Goal: Information Seeking & Learning: Learn about a topic

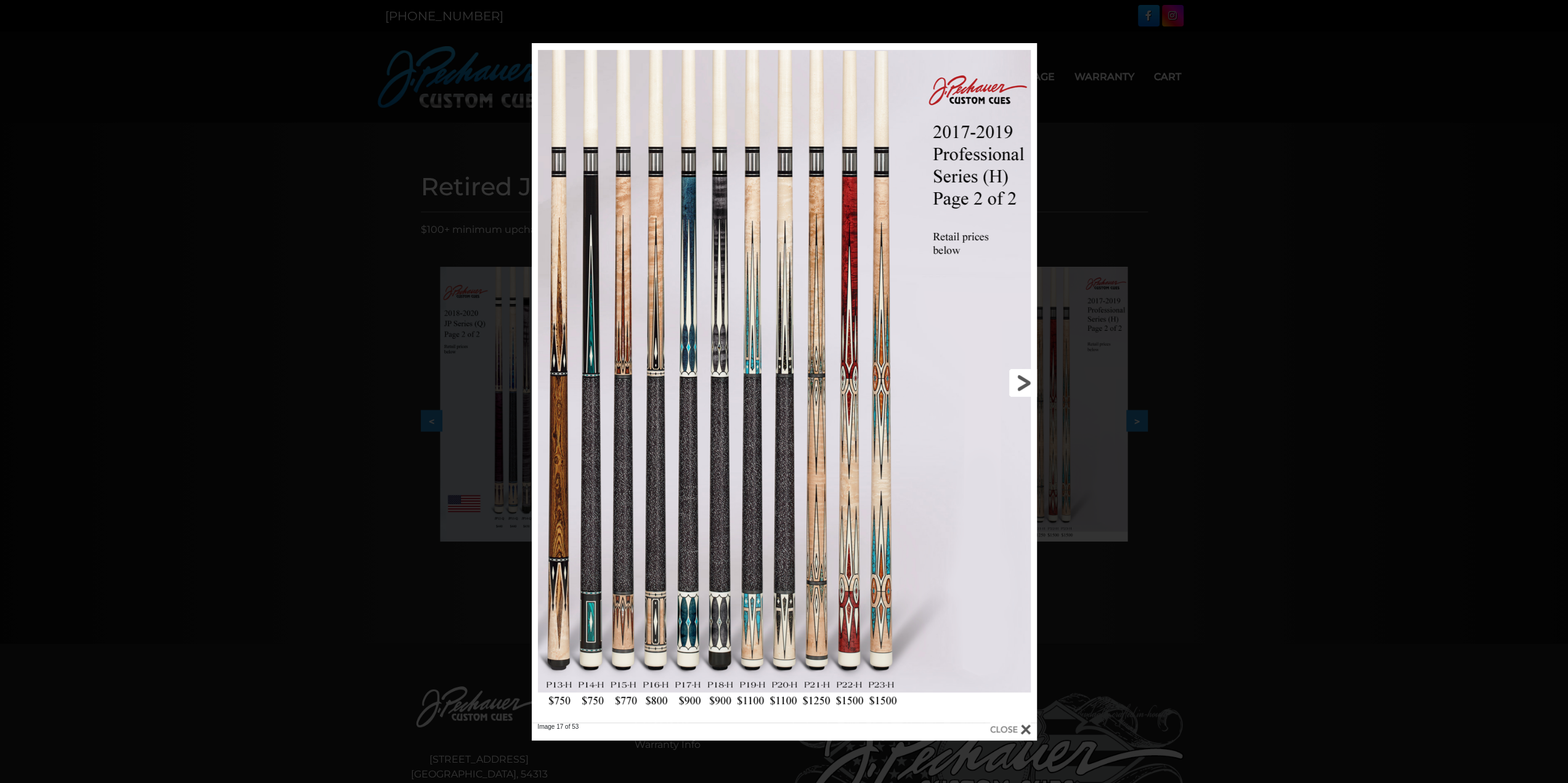
click at [1021, 381] on link at bounding box center [924, 383] width 227 height 679
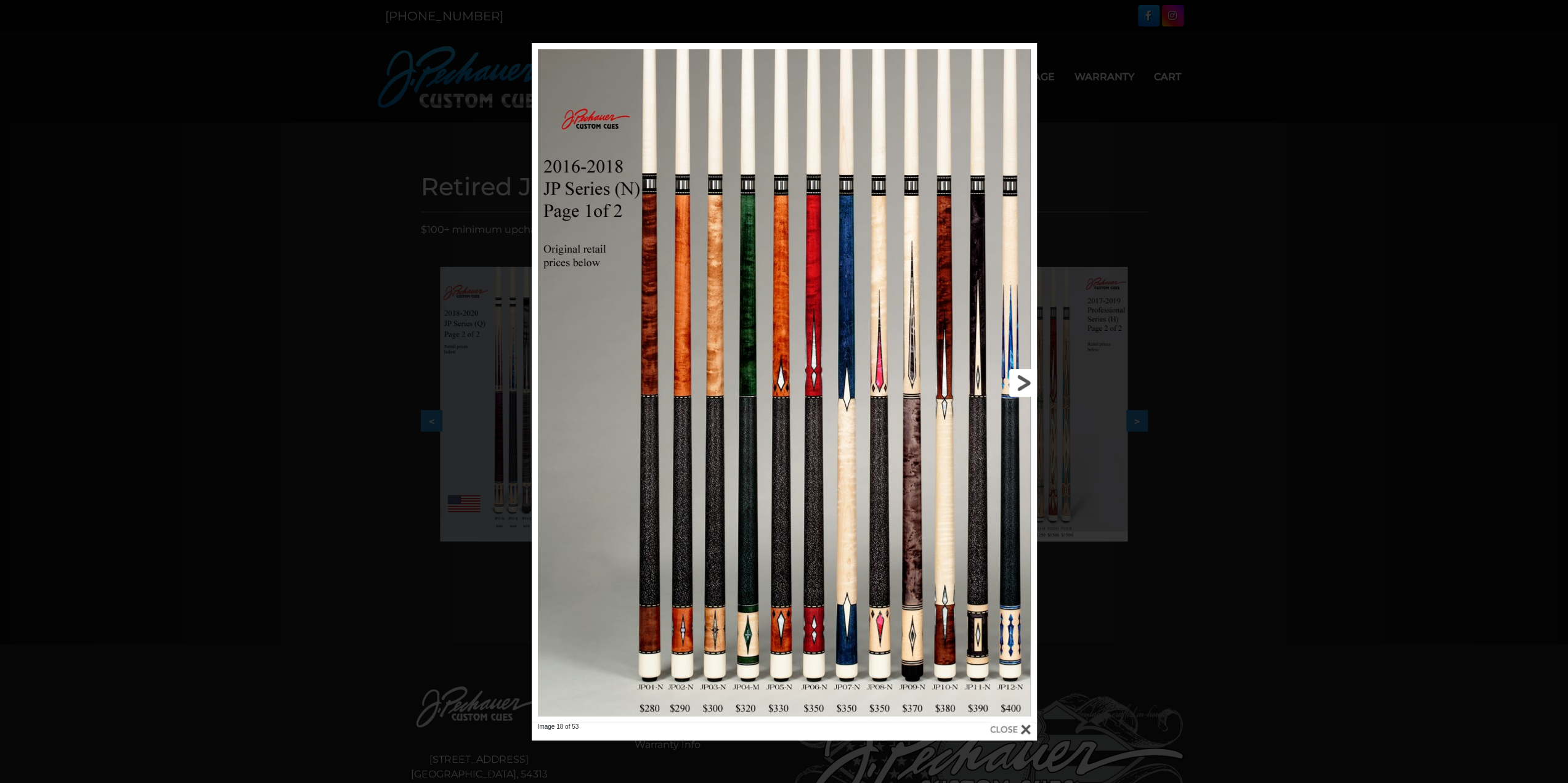
click at [1021, 381] on link at bounding box center [924, 383] width 227 height 679
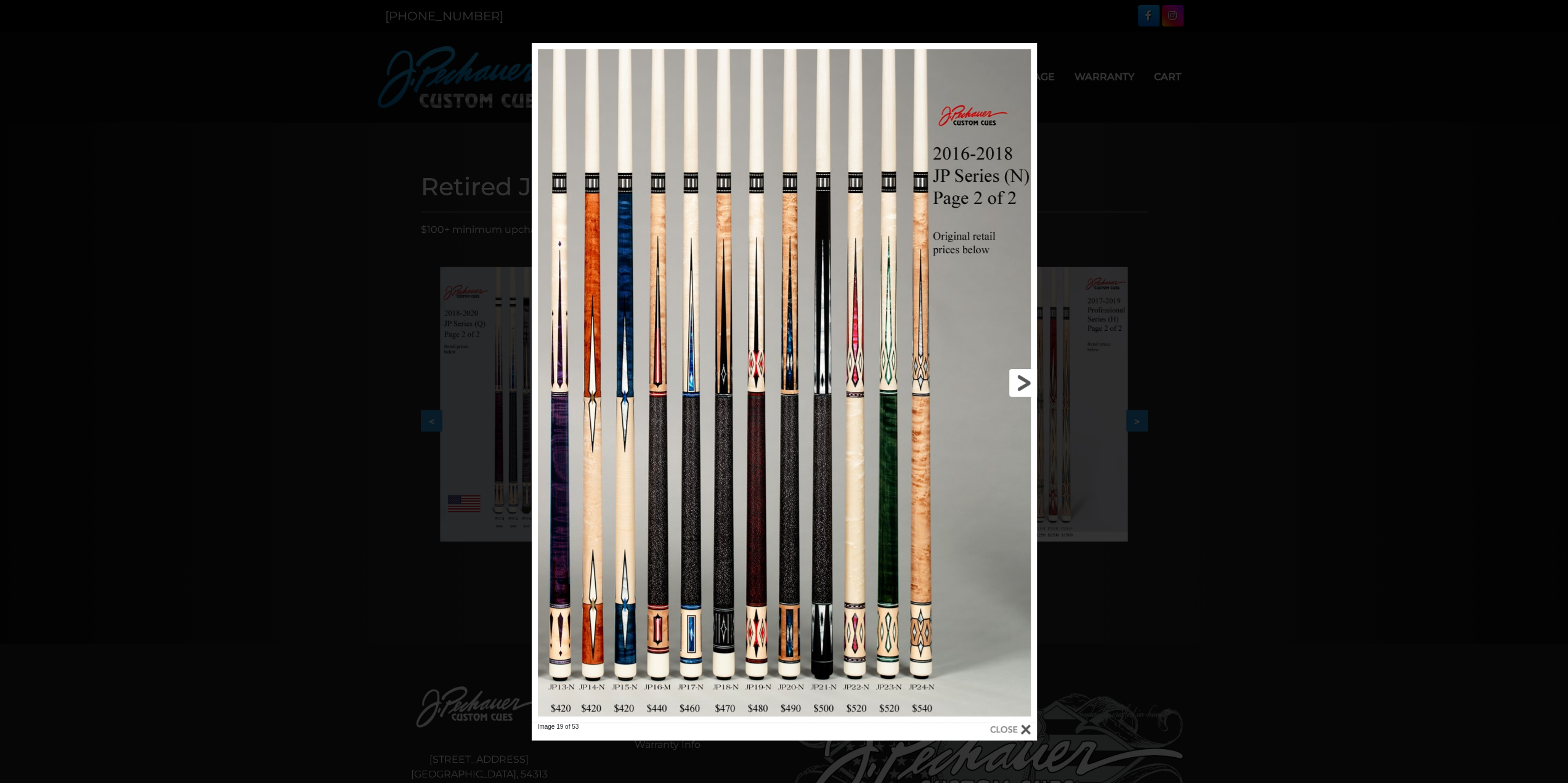
click at [1021, 381] on link at bounding box center [924, 383] width 227 height 679
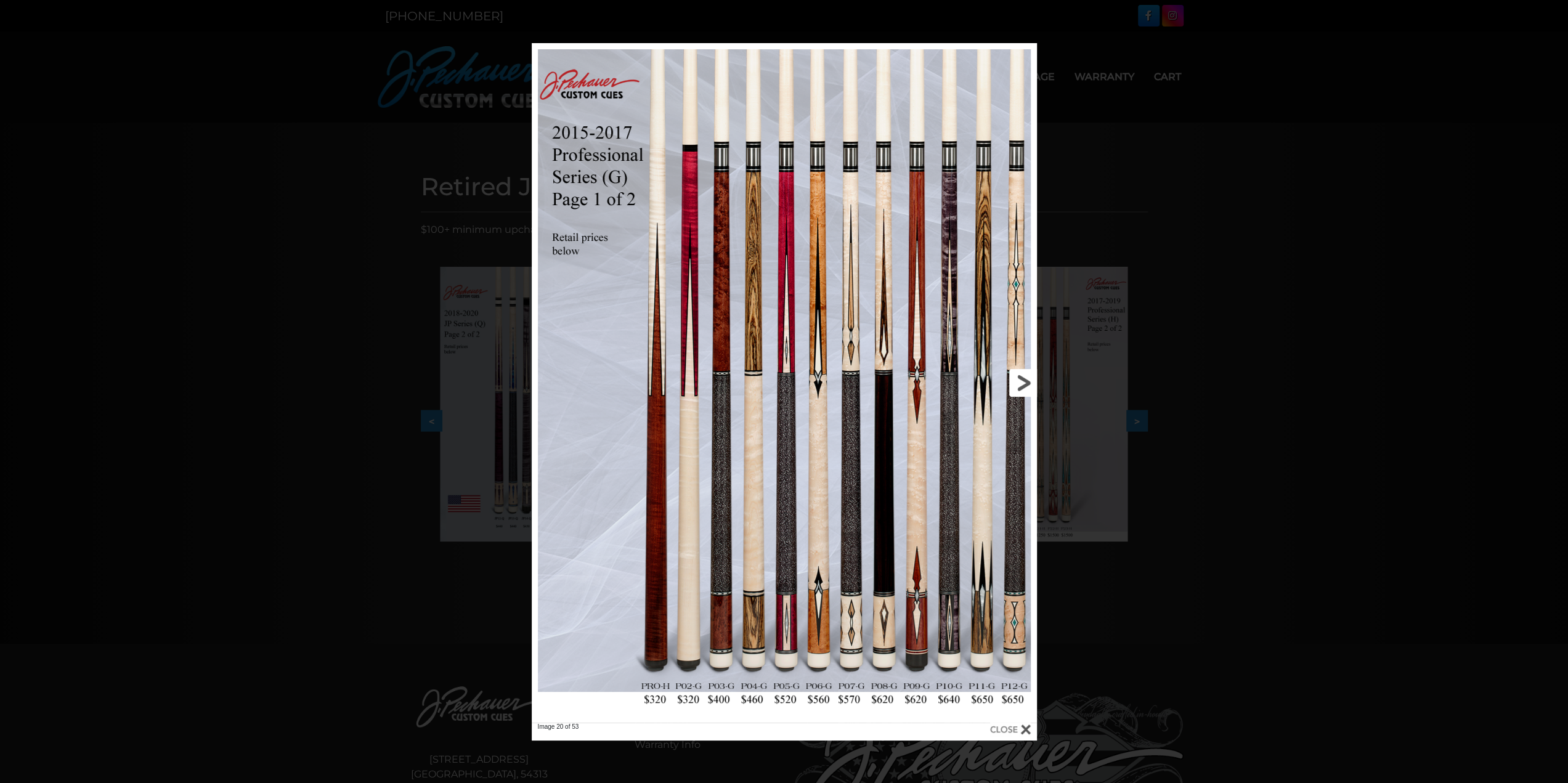
click at [1021, 381] on link at bounding box center [924, 383] width 227 height 679
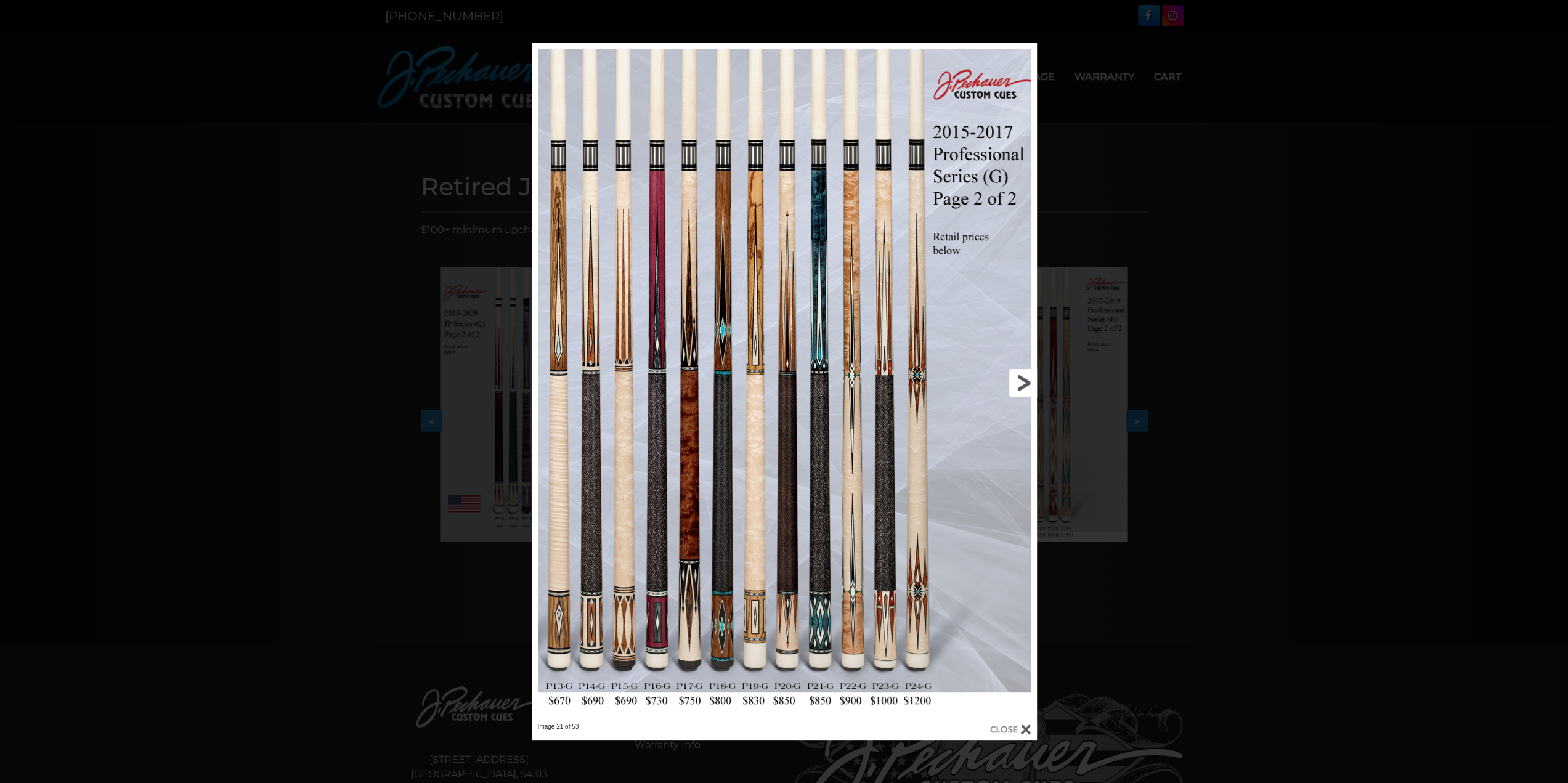
click at [1021, 381] on link at bounding box center [924, 383] width 227 height 679
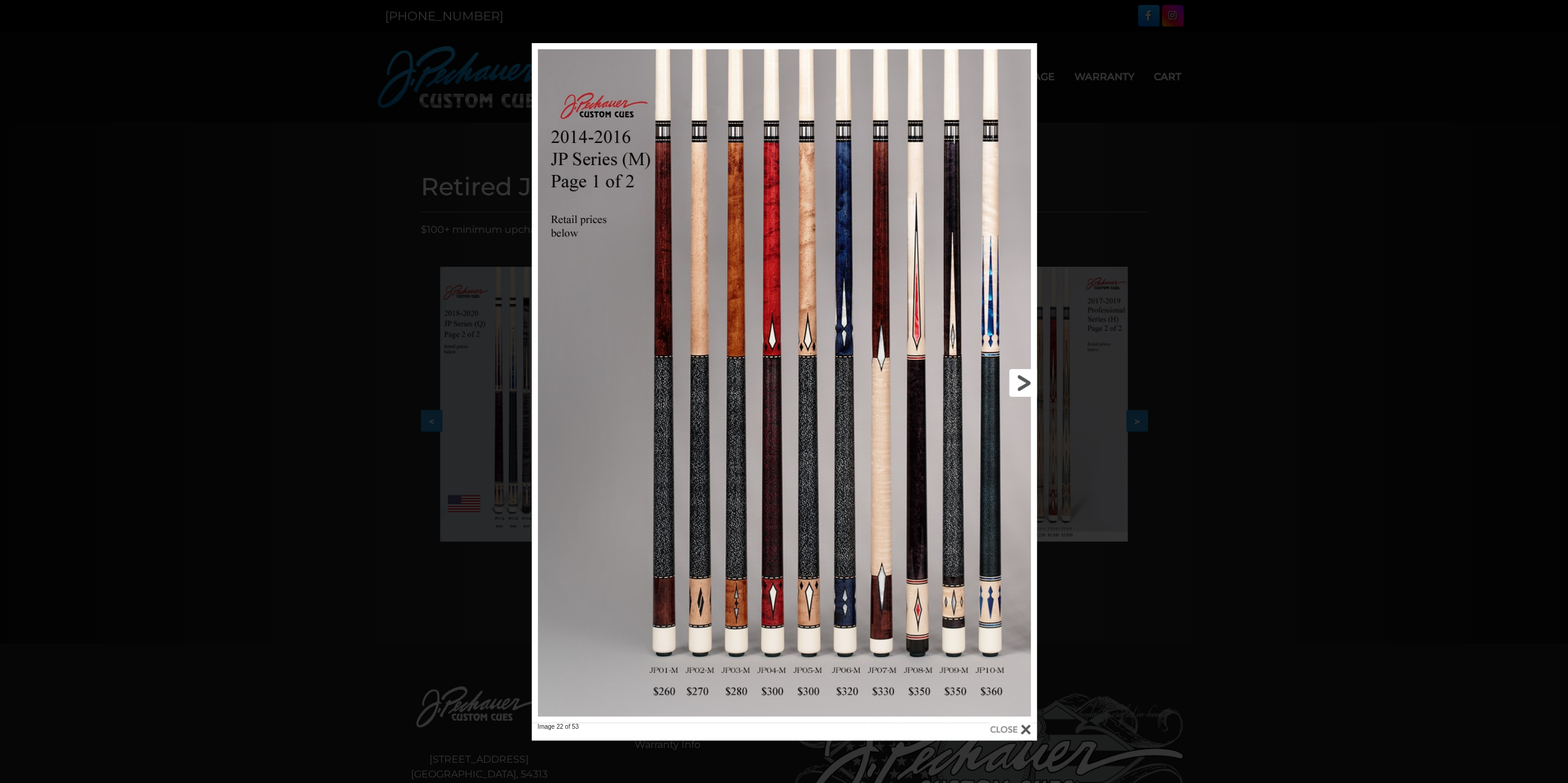
click at [1021, 381] on link at bounding box center [924, 383] width 227 height 679
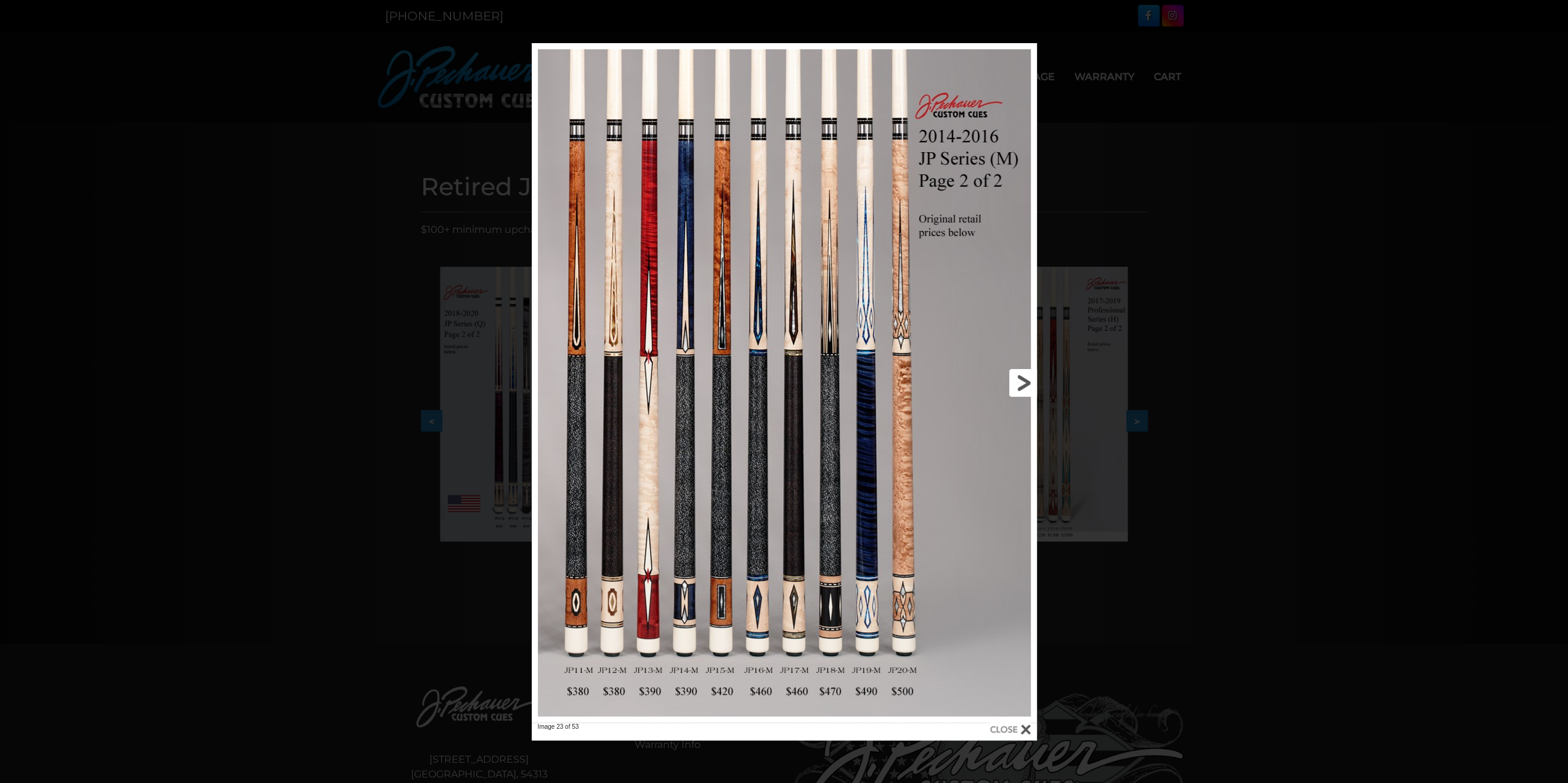
click at [1021, 381] on link at bounding box center [924, 383] width 227 height 679
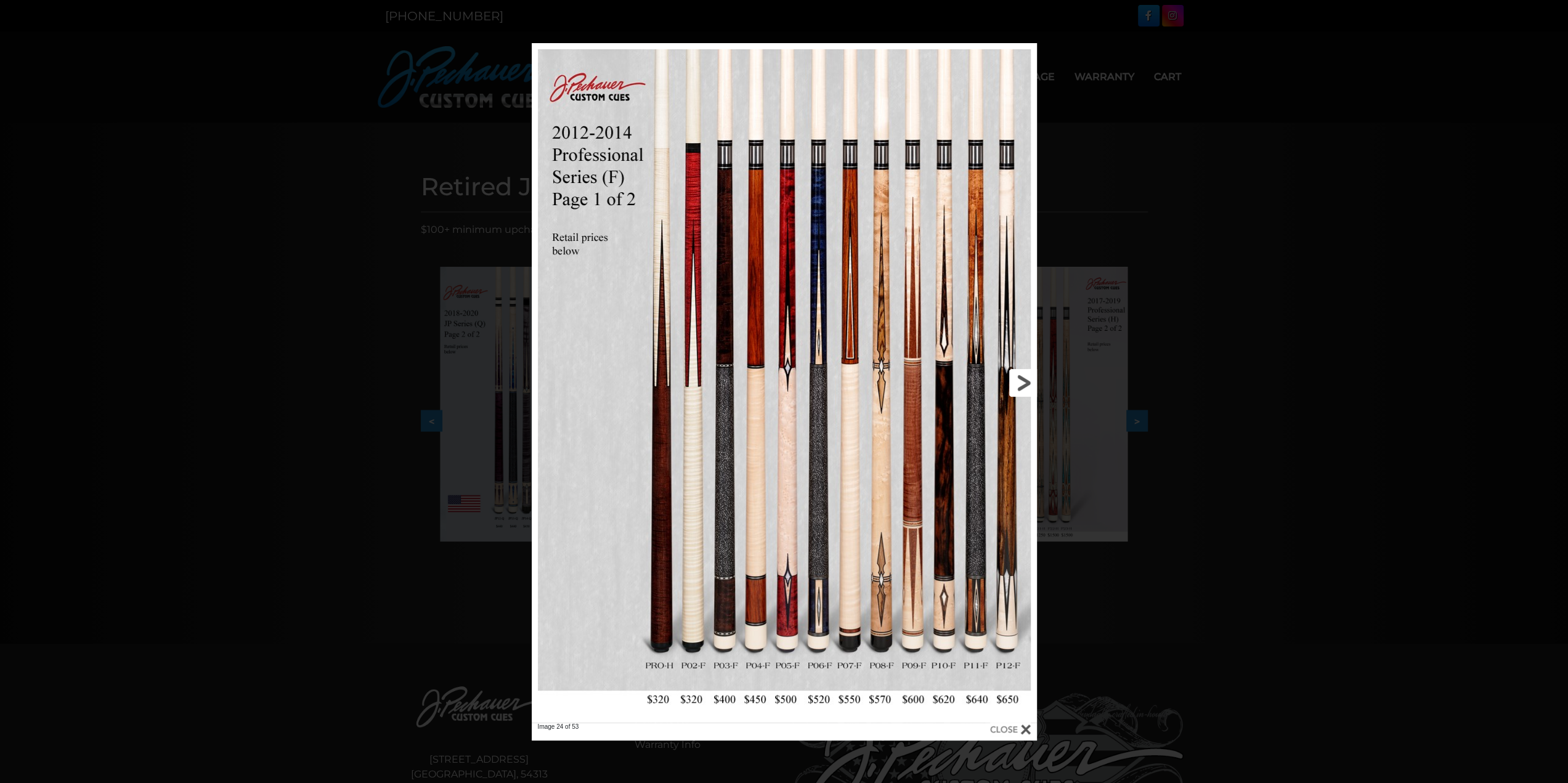
click at [1021, 381] on link at bounding box center [924, 383] width 227 height 679
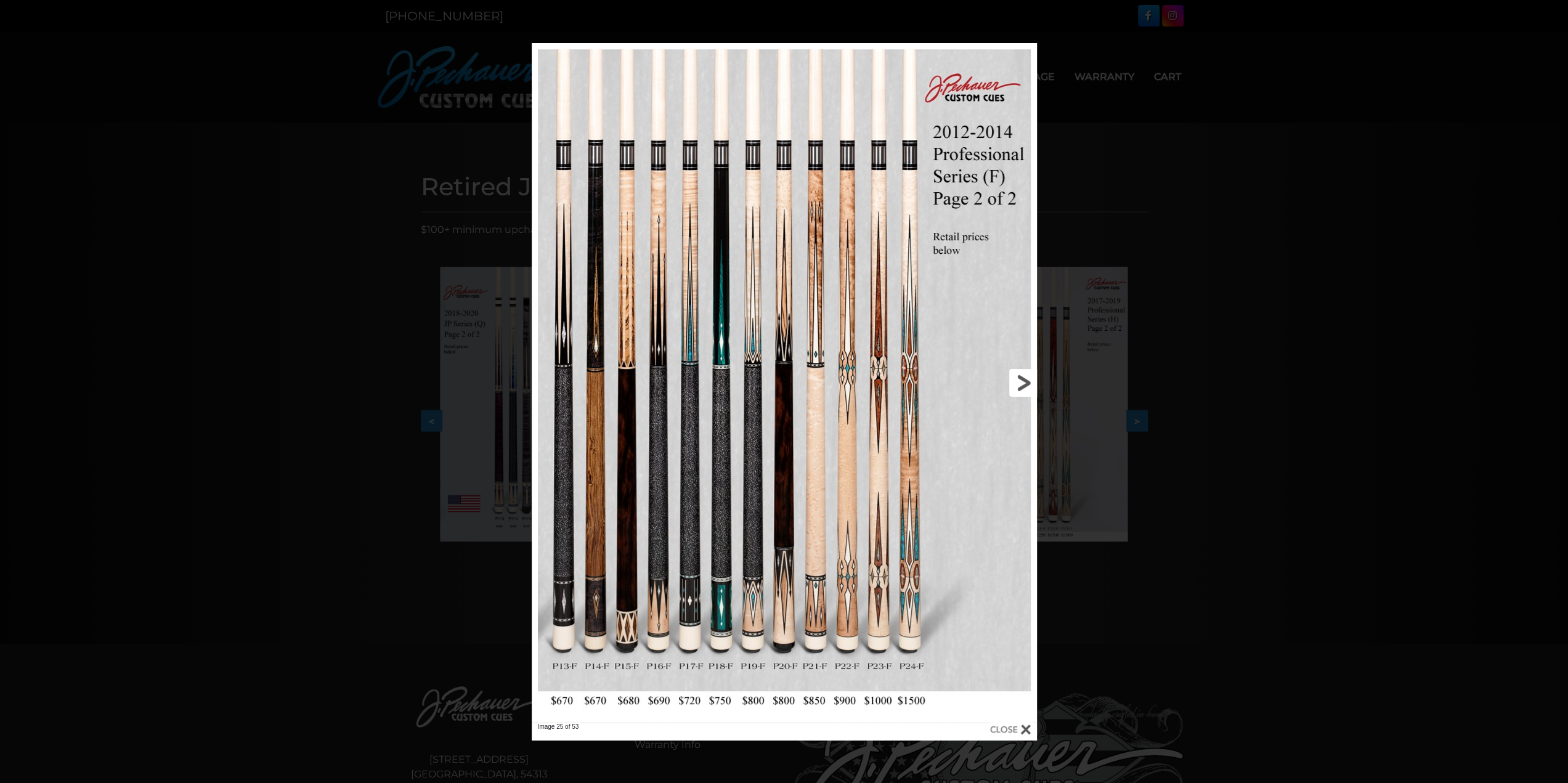
click at [1022, 384] on link at bounding box center [924, 383] width 227 height 679
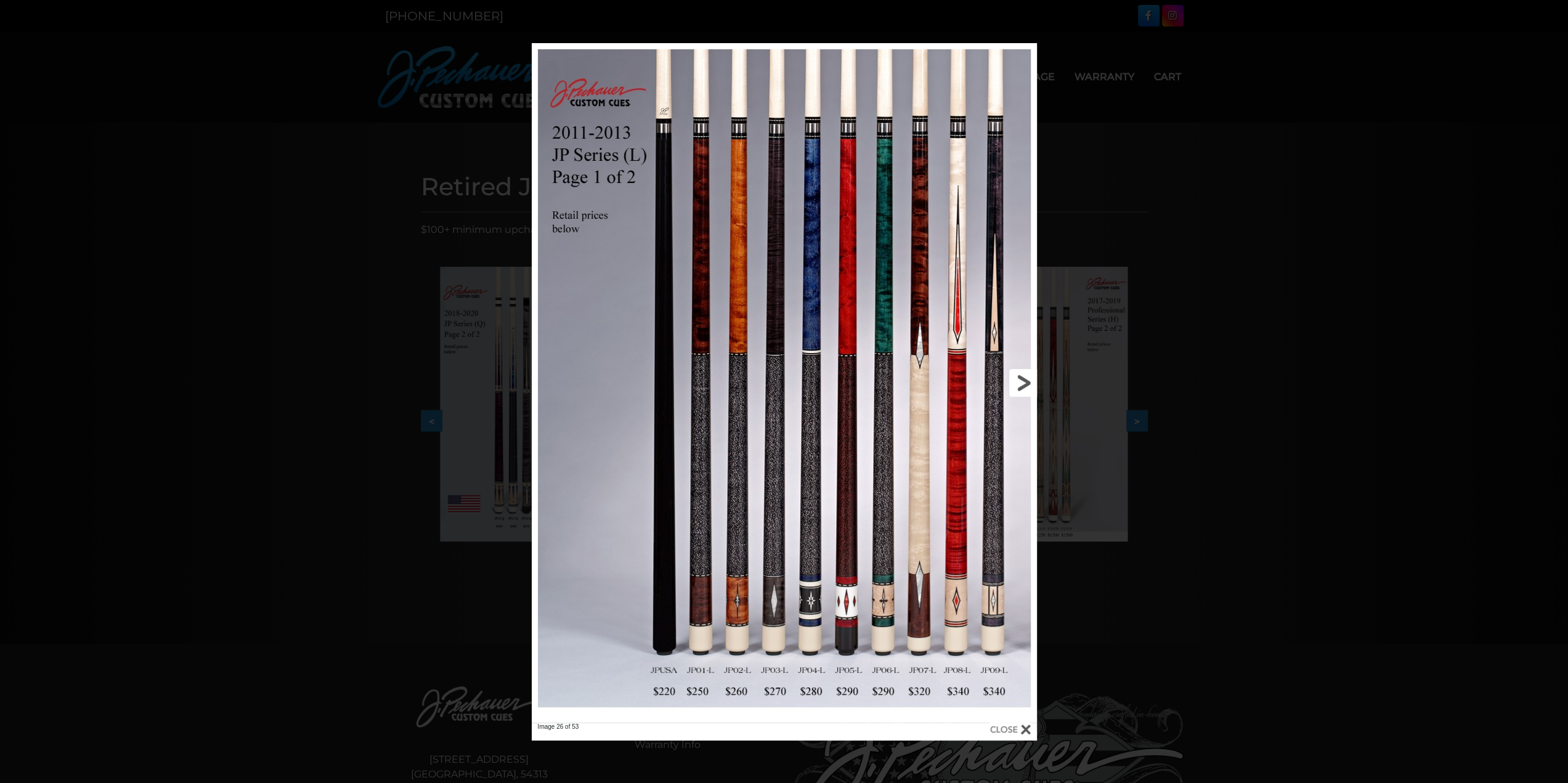
click at [1022, 384] on link at bounding box center [924, 383] width 227 height 679
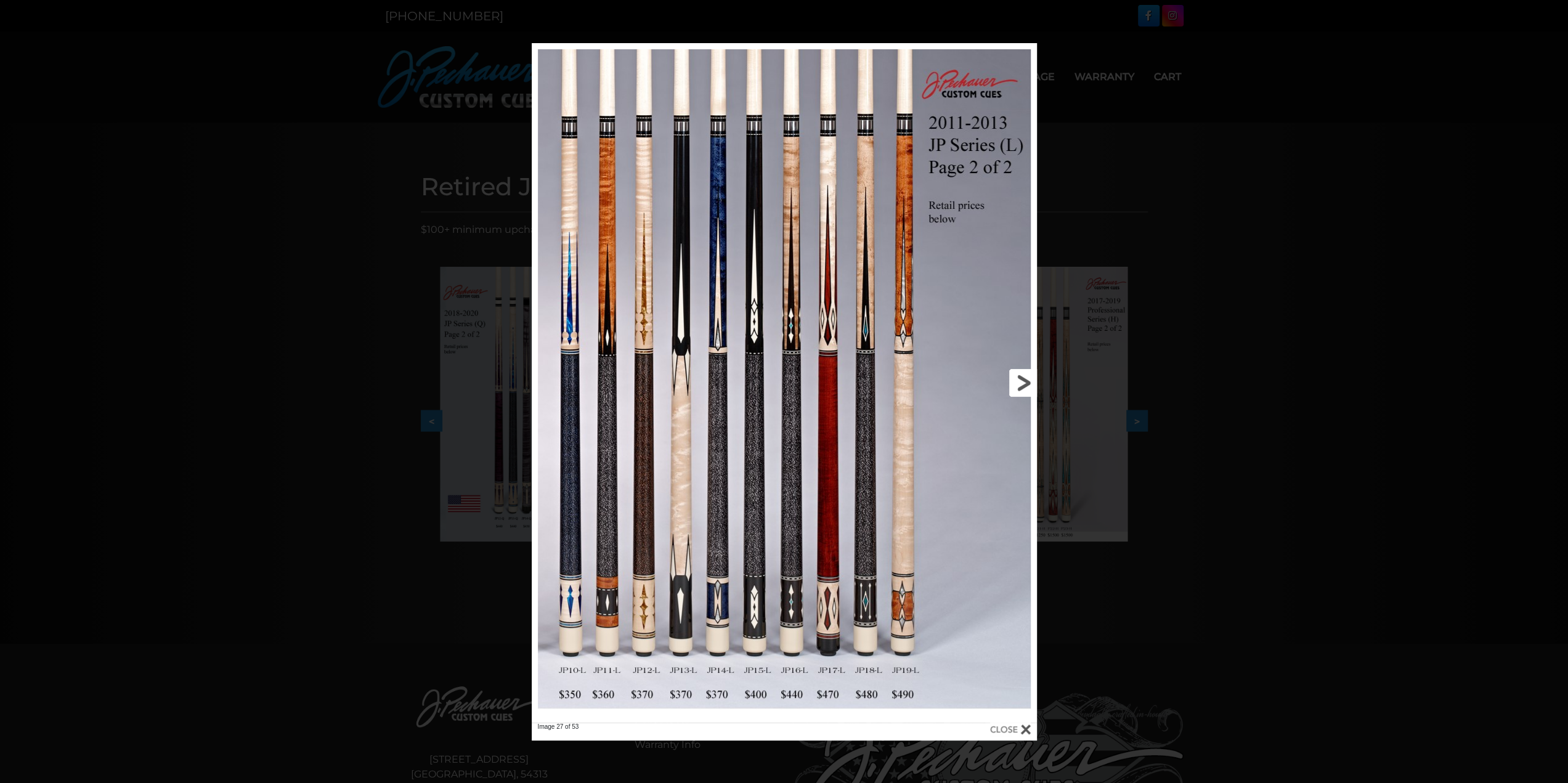
click at [1023, 385] on link at bounding box center [924, 383] width 227 height 679
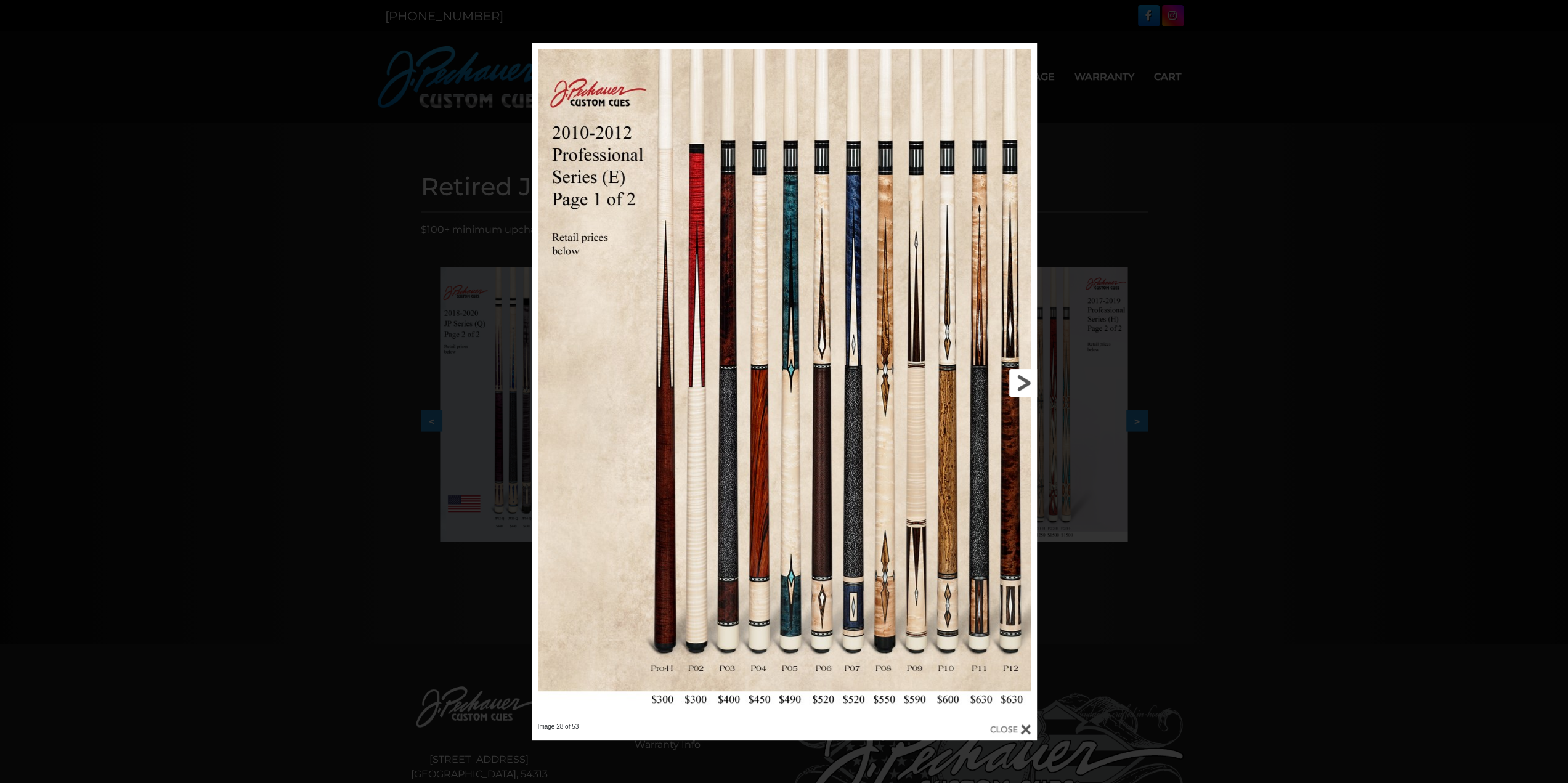
click at [1023, 385] on link at bounding box center [924, 383] width 227 height 679
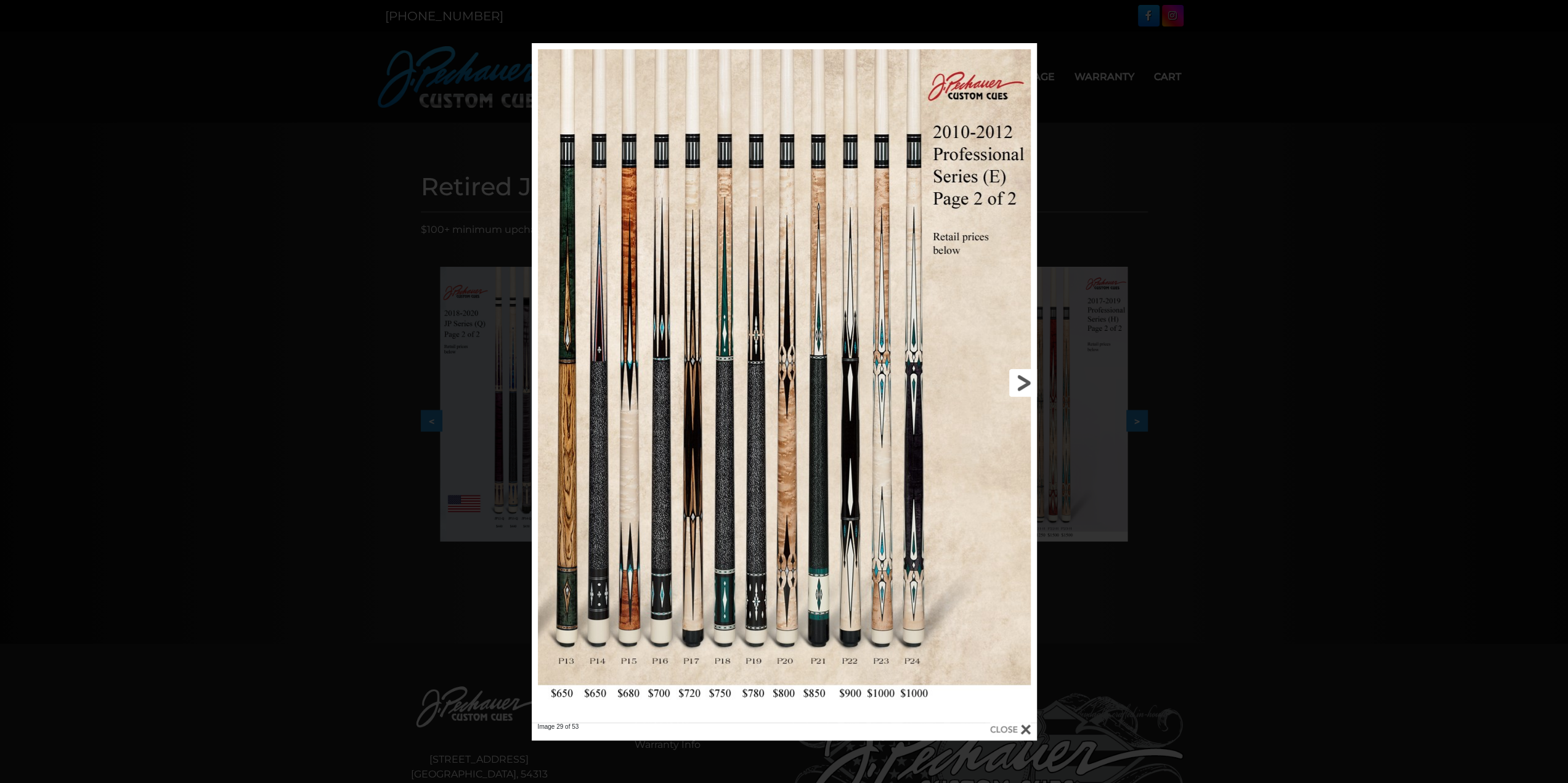
click at [1023, 385] on link at bounding box center [924, 383] width 227 height 679
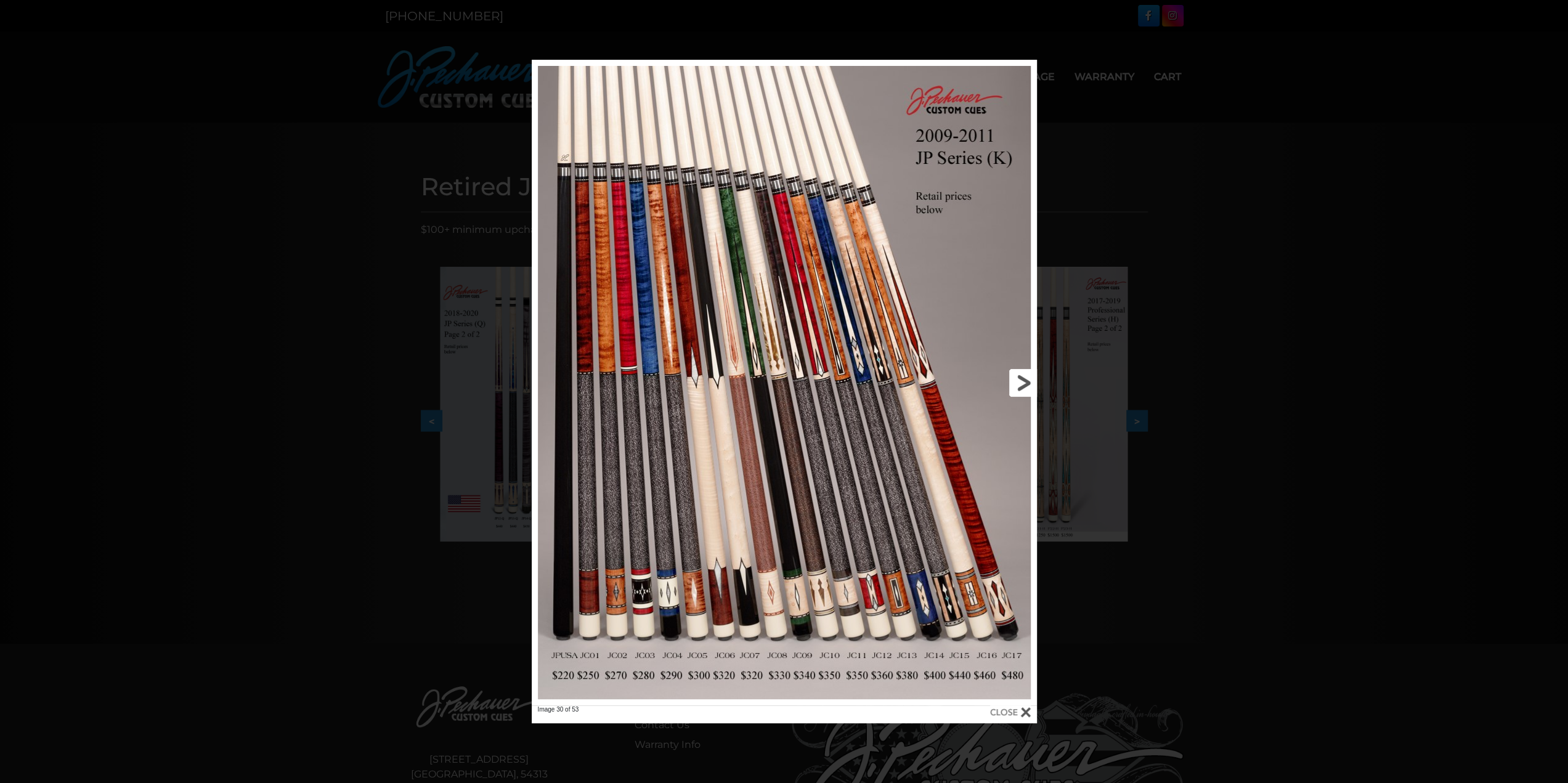
click at [1023, 385] on link at bounding box center [924, 382] width 227 height 645
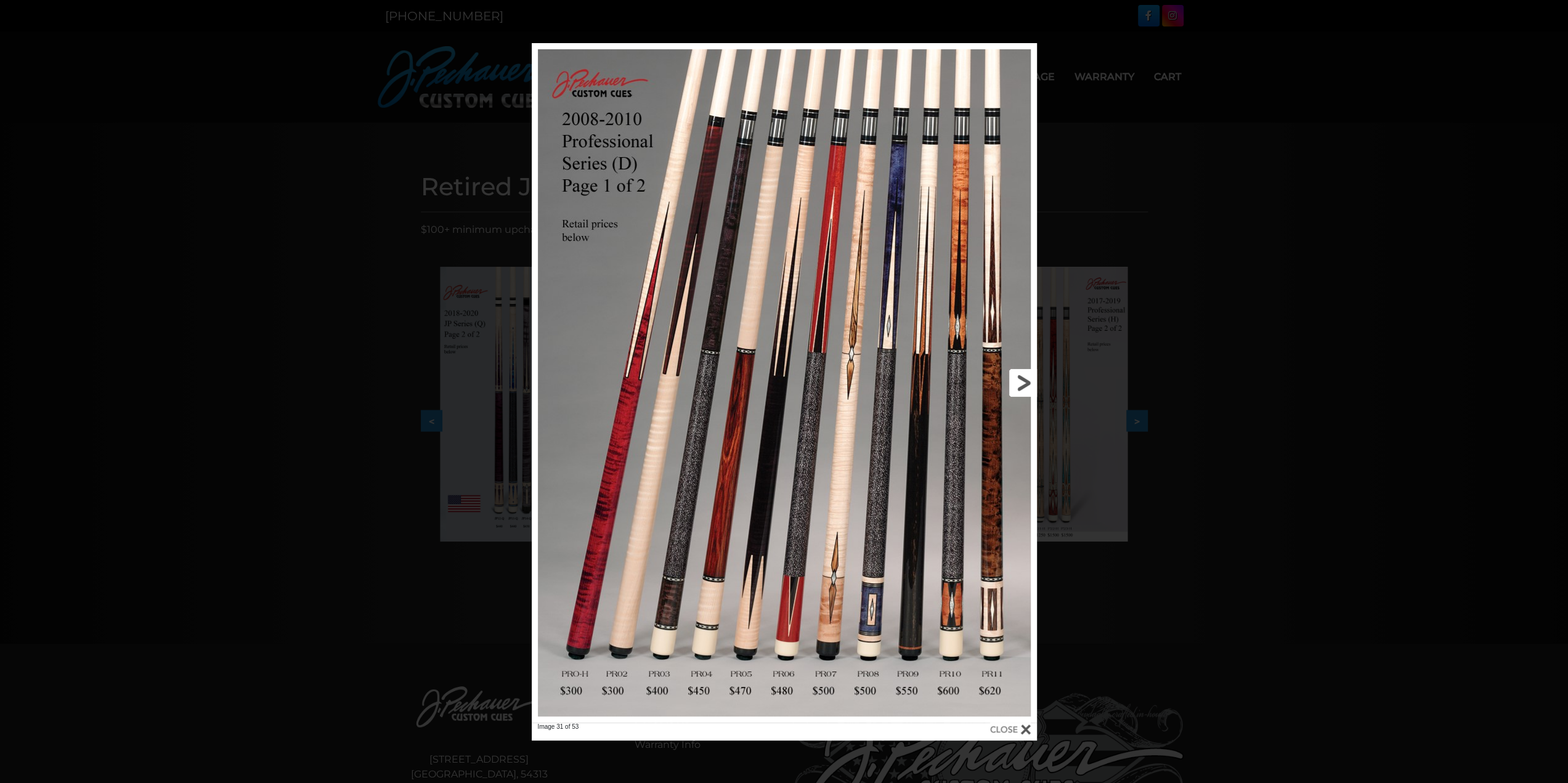
click at [1023, 385] on link at bounding box center [924, 383] width 227 height 679
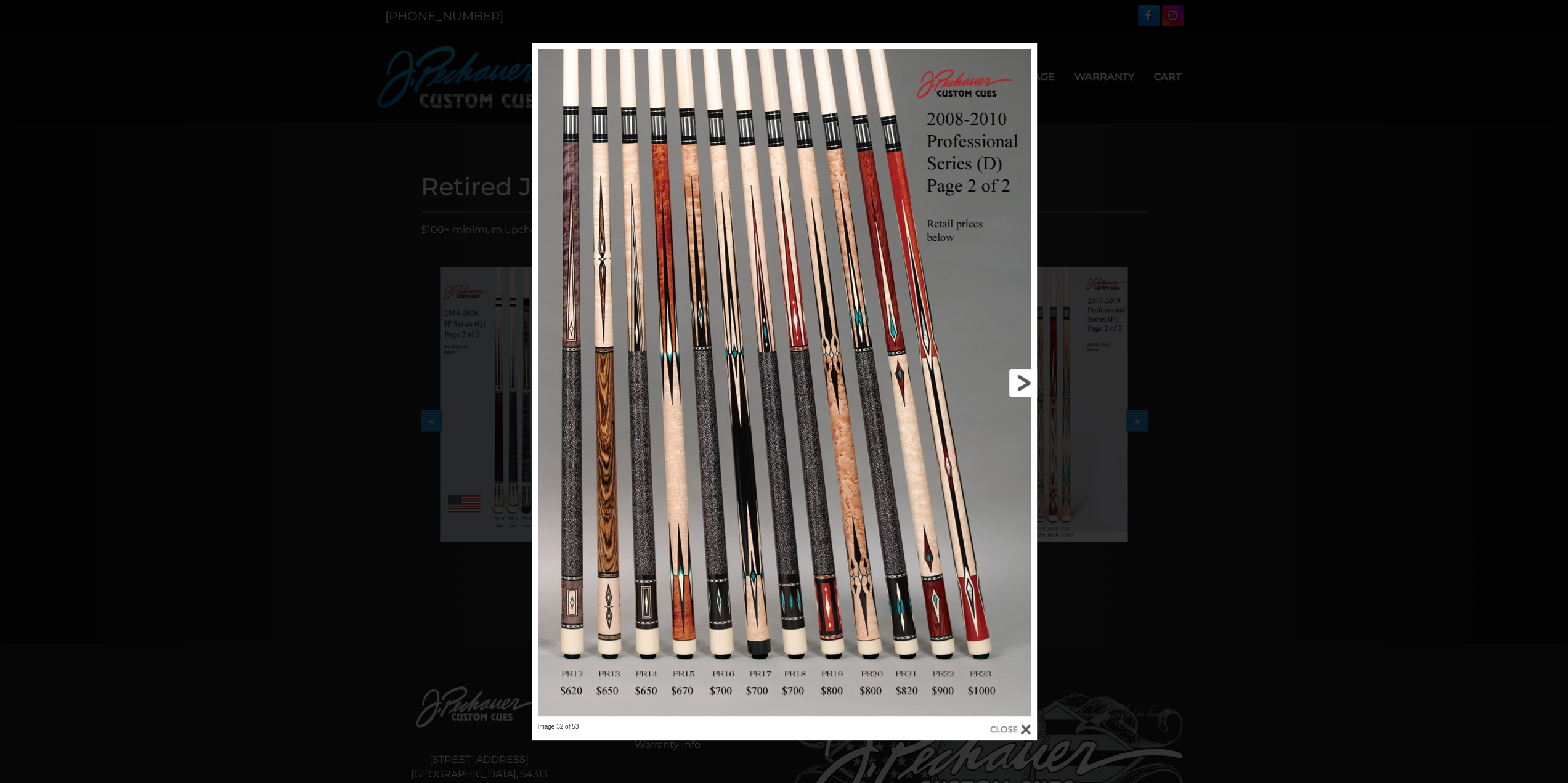
click at [1023, 385] on link at bounding box center [924, 383] width 227 height 679
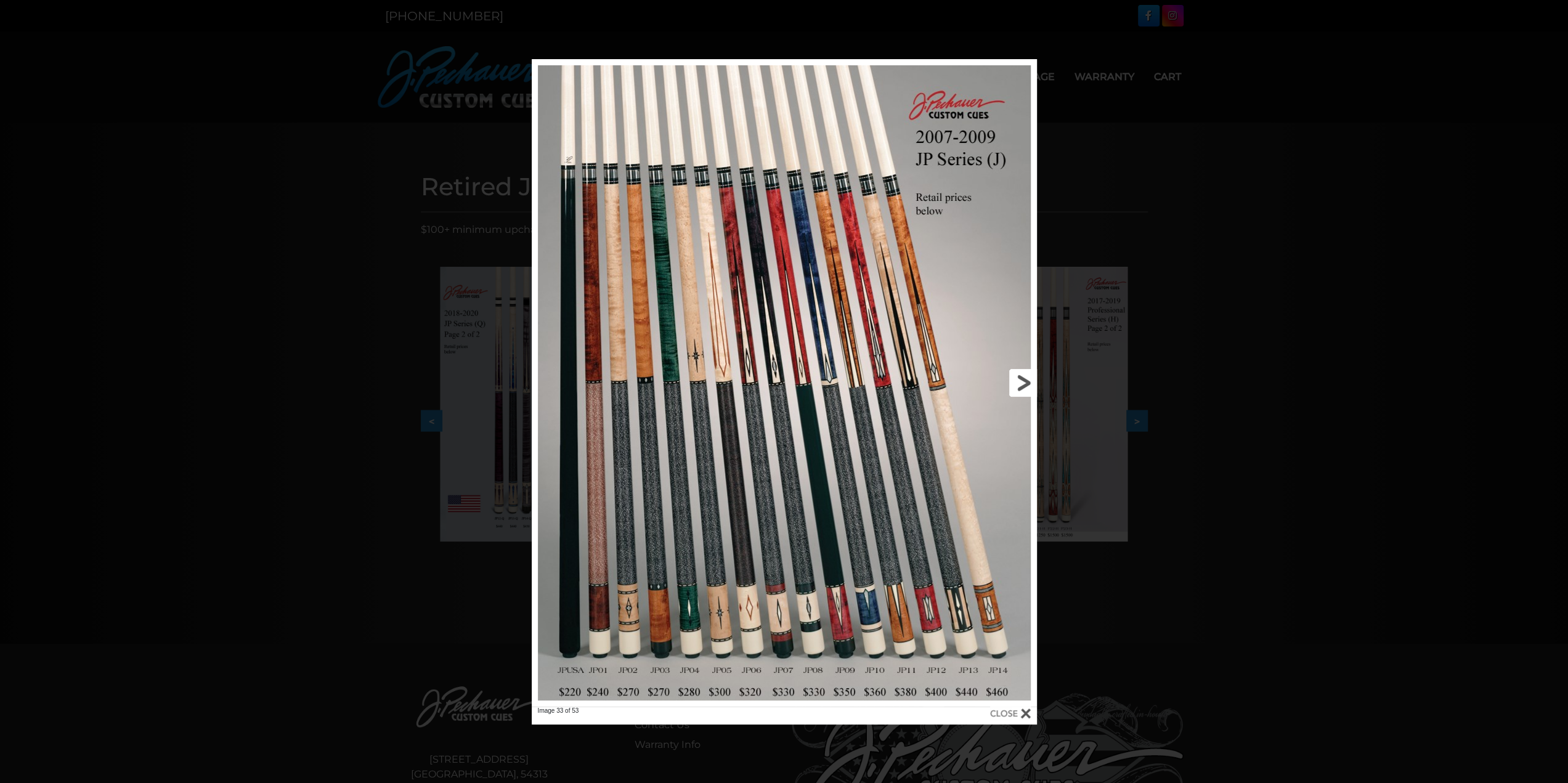
click at [1023, 385] on link at bounding box center [924, 383] width 227 height 647
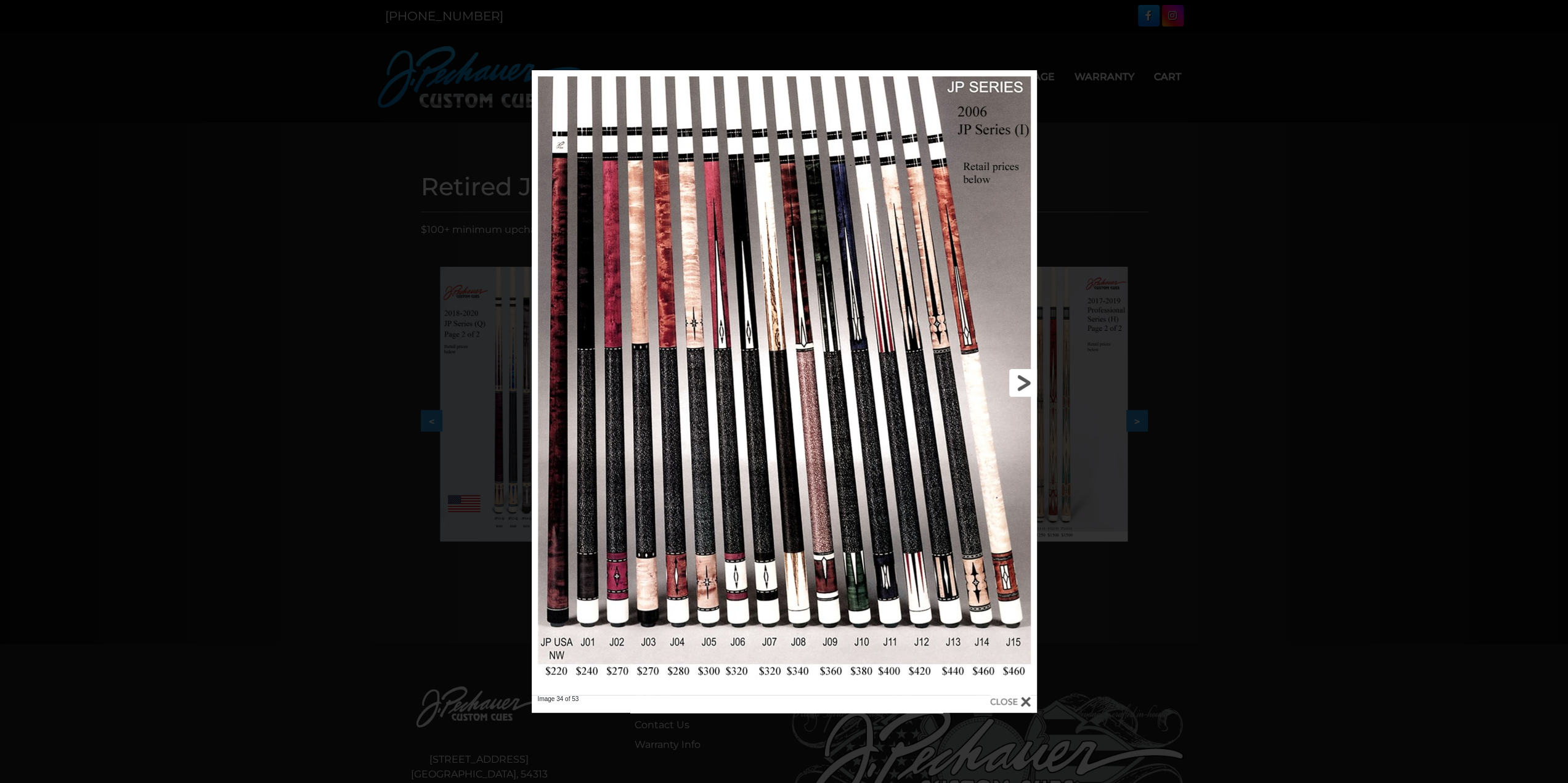
click at [1023, 385] on link at bounding box center [924, 383] width 227 height 625
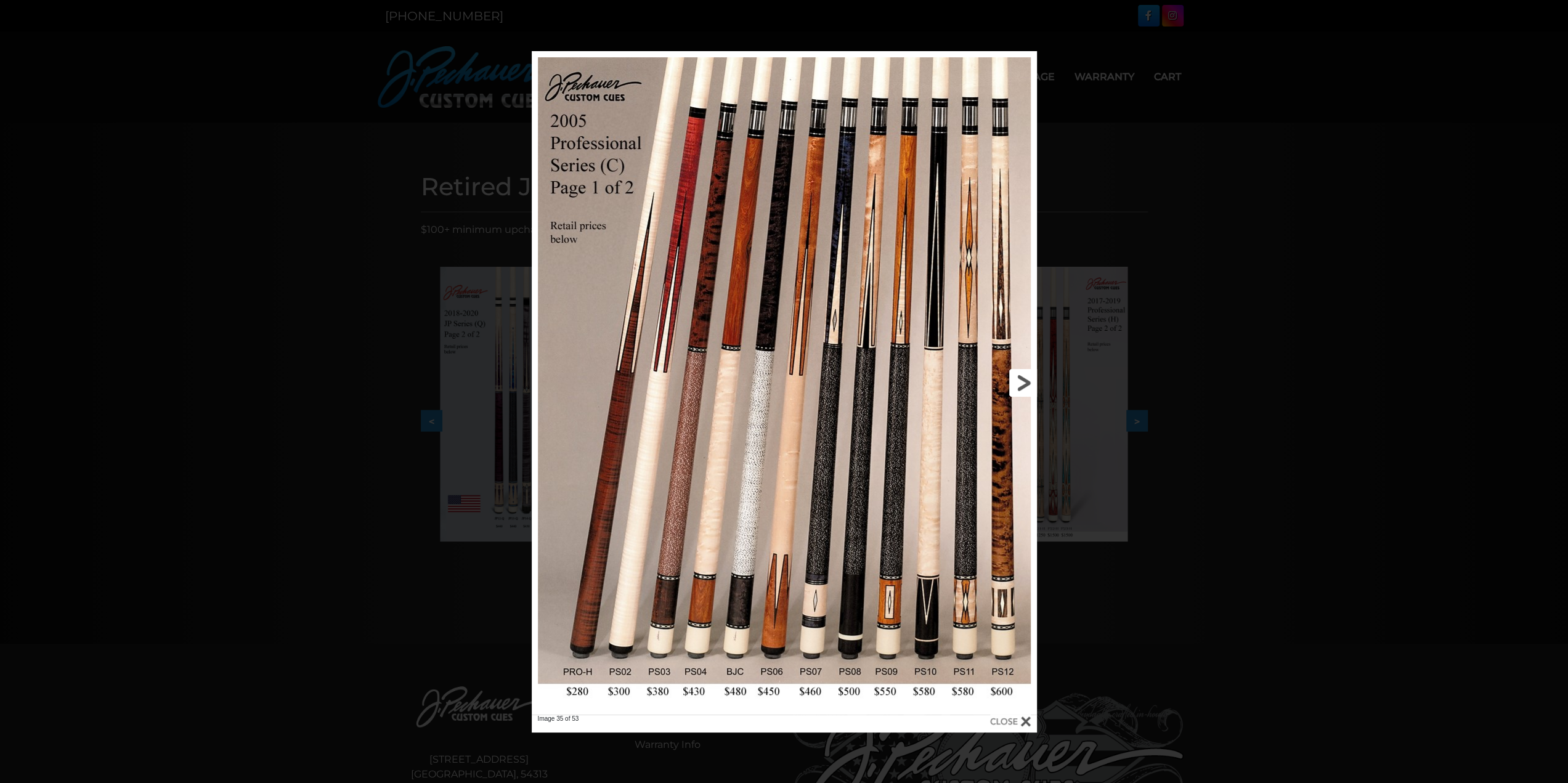
click at [1023, 385] on link at bounding box center [924, 383] width 227 height 663
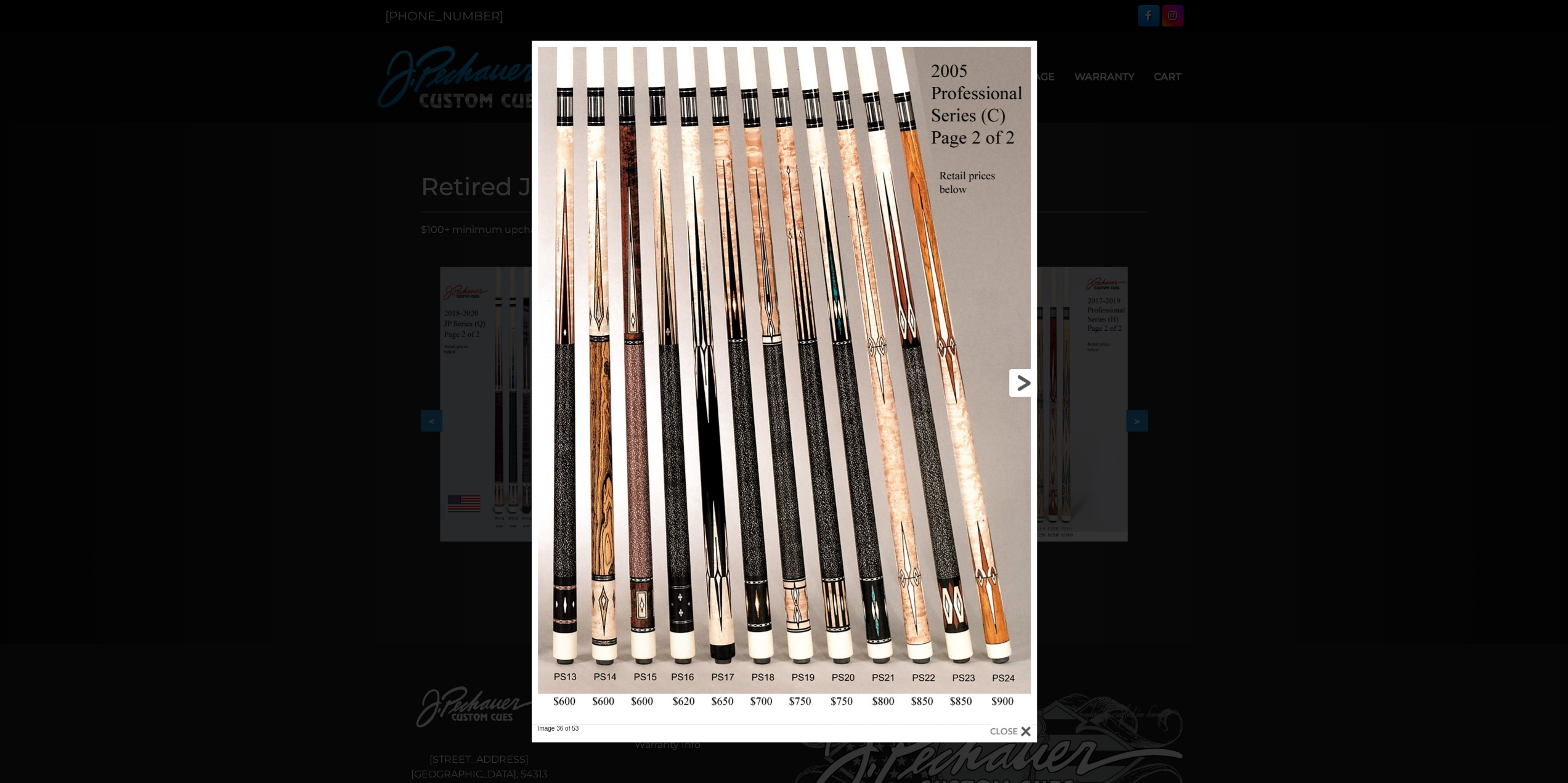
click at [1023, 385] on link at bounding box center [924, 382] width 227 height 684
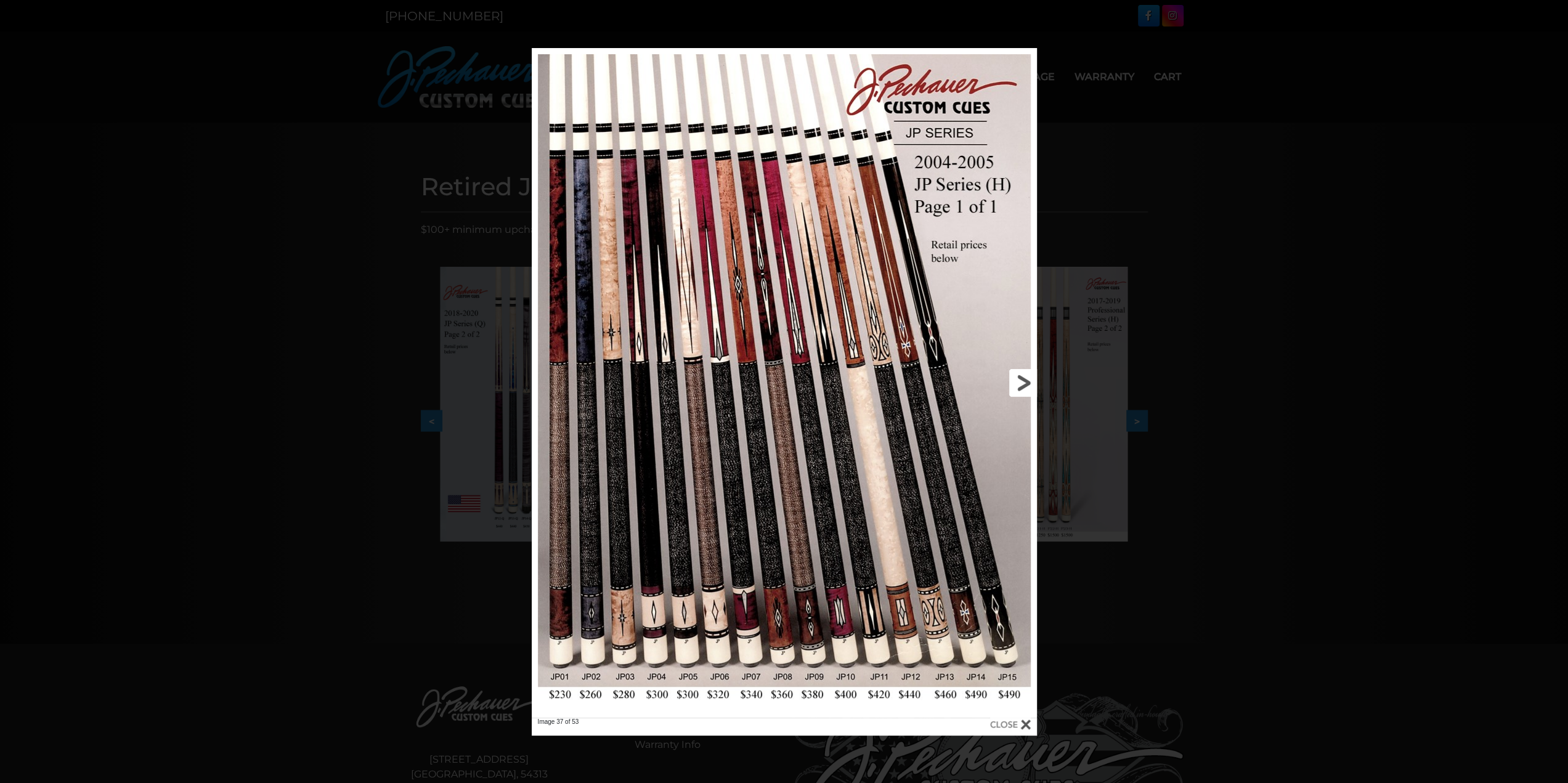
click at [1023, 385] on link at bounding box center [924, 382] width 227 height 669
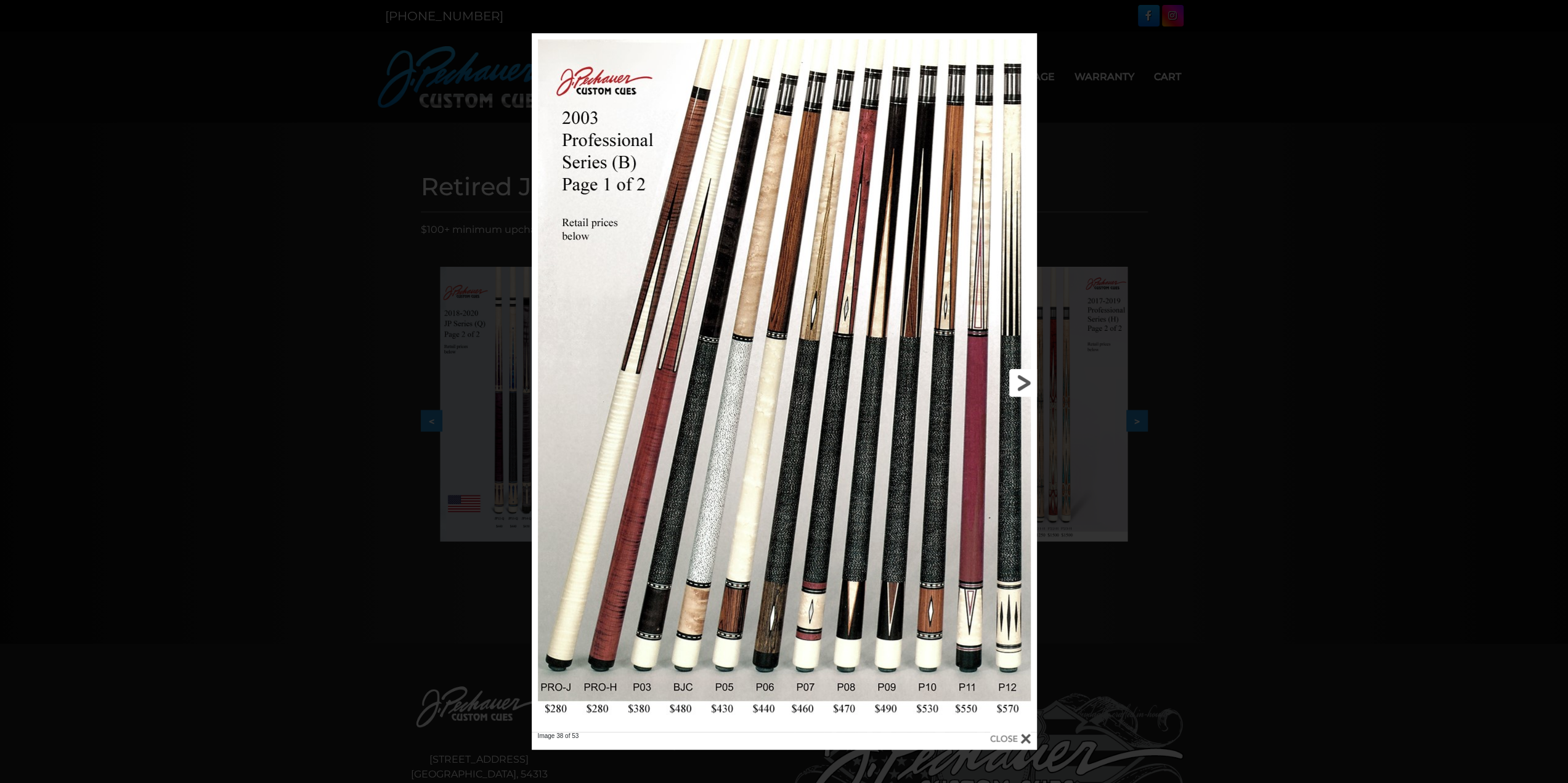
click at [1023, 385] on link at bounding box center [924, 382] width 227 height 699
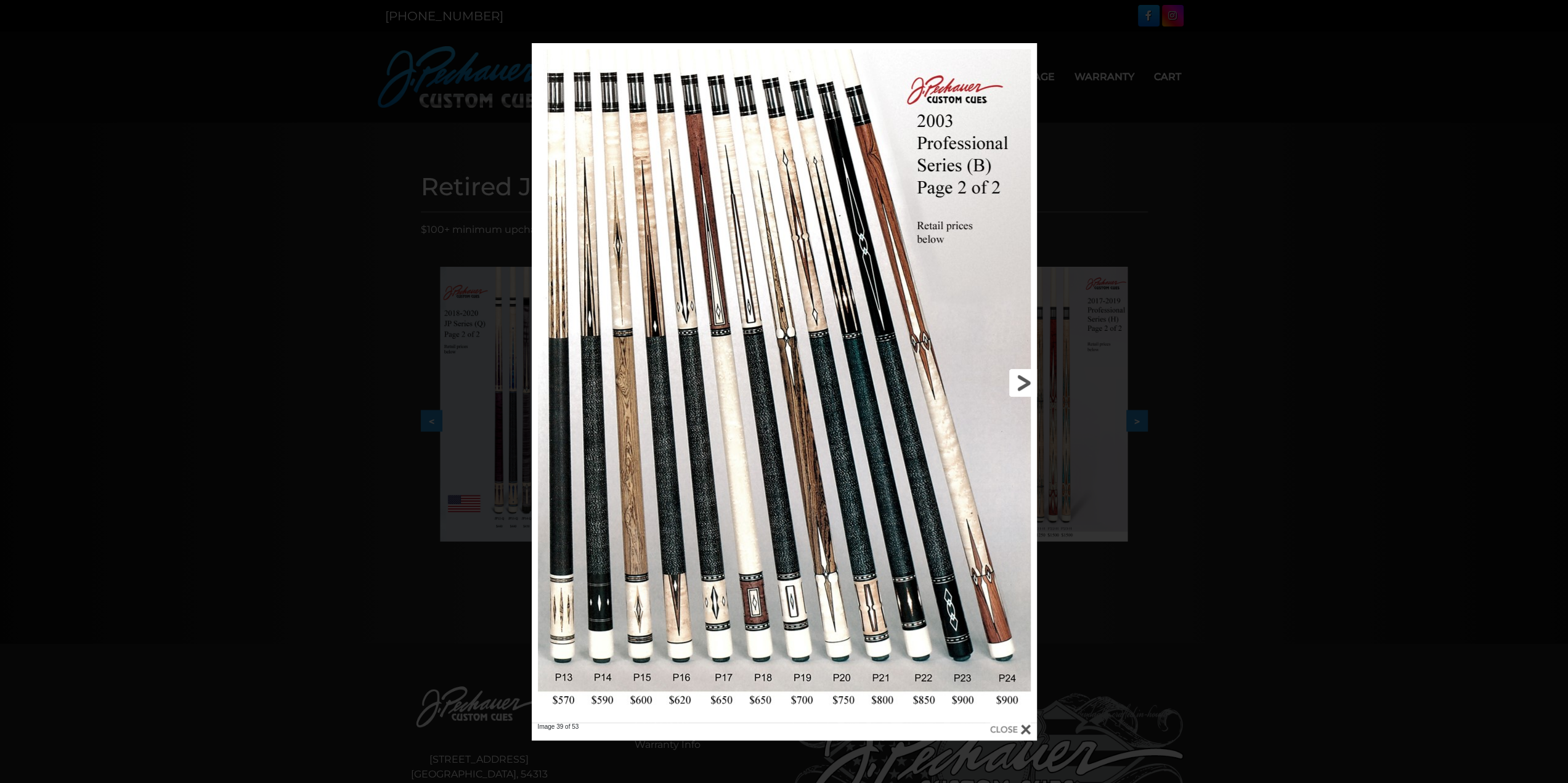
click at [1023, 385] on link at bounding box center [924, 383] width 227 height 679
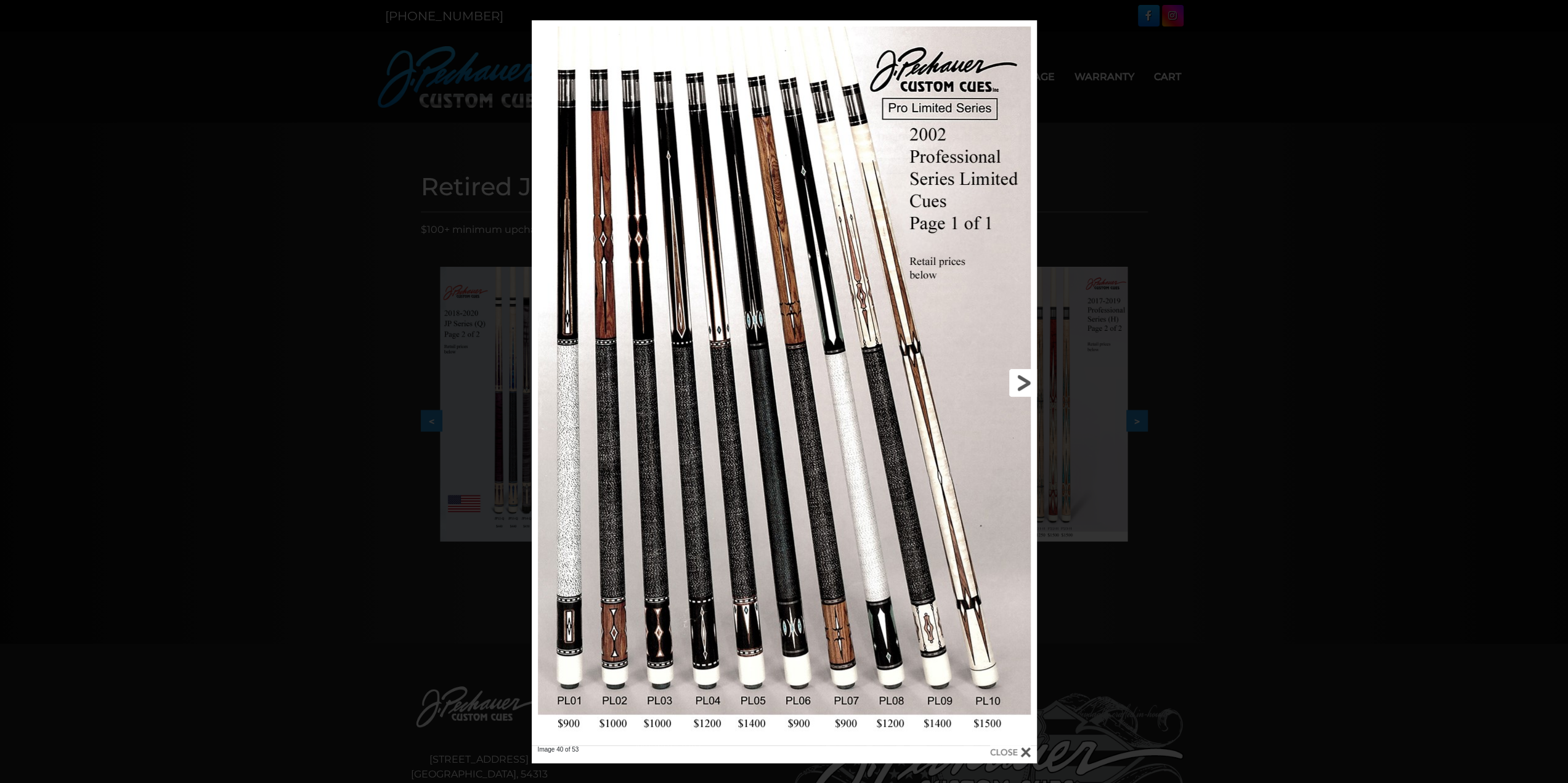
click at [1023, 385] on link at bounding box center [924, 383] width 227 height 725
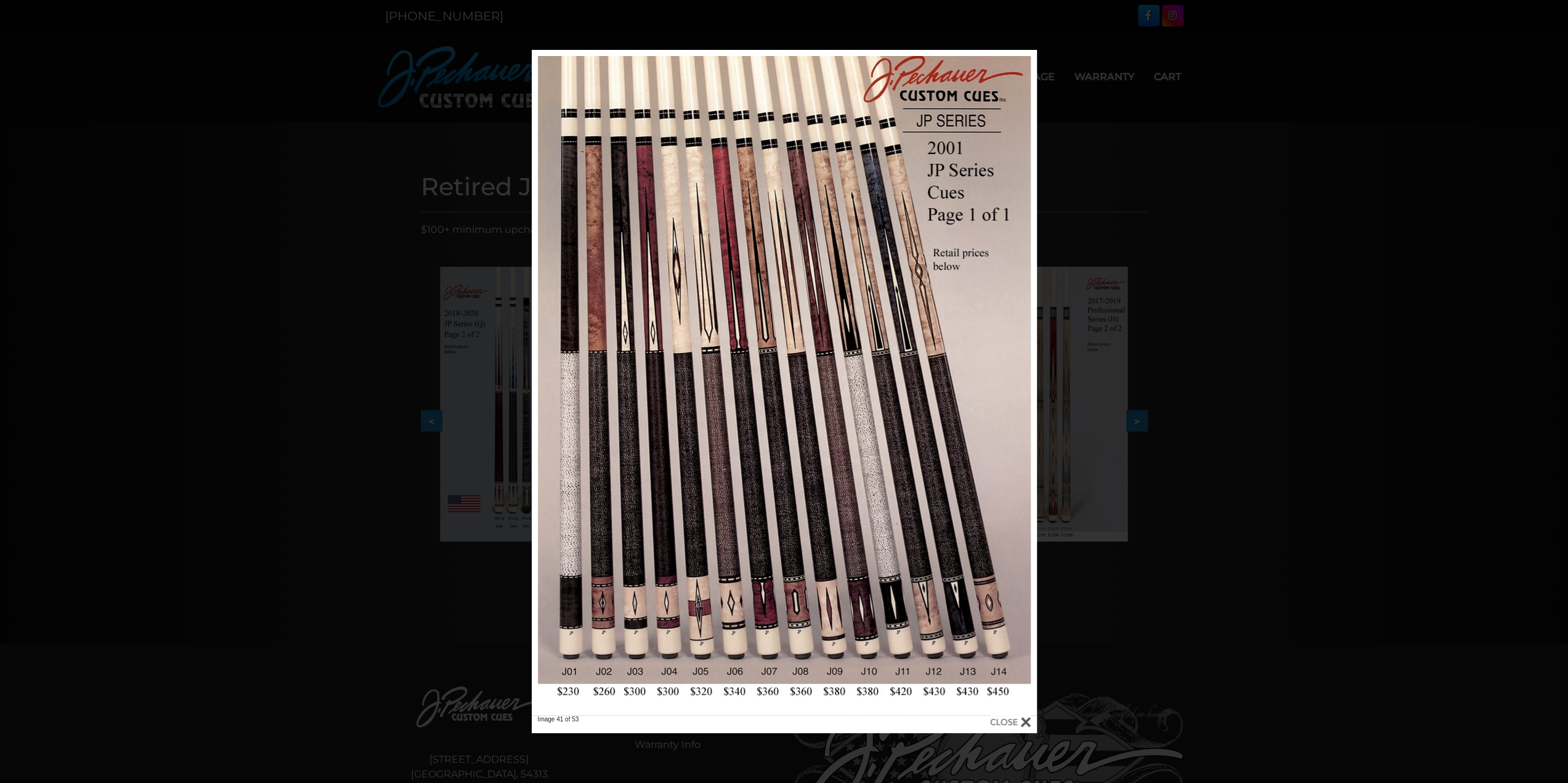
click at [342, 596] on div "Image 41 of 53" at bounding box center [784, 392] width 1568 height 683
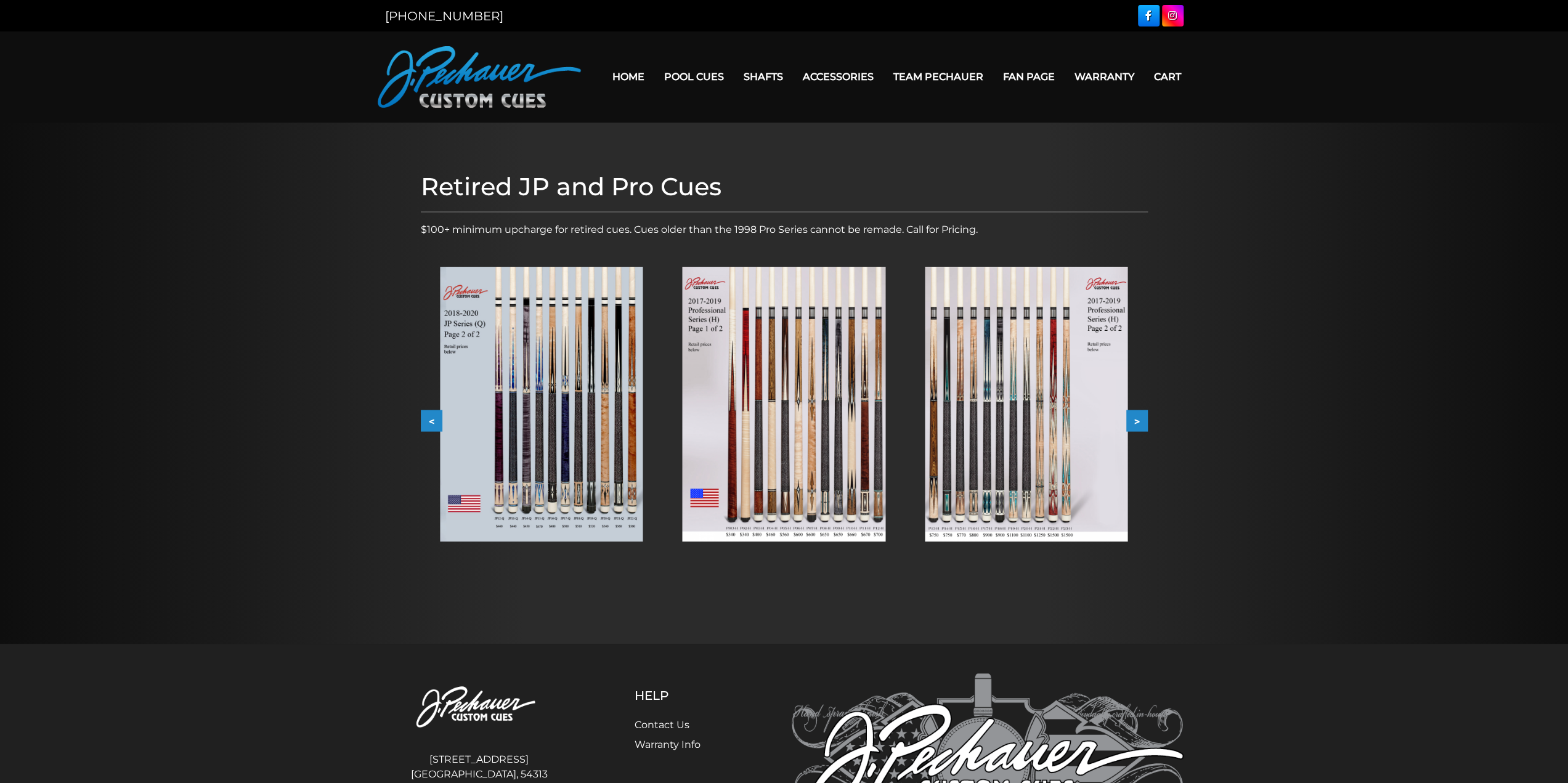
click at [457, 74] on img at bounding box center [479, 76] width 203 height 62
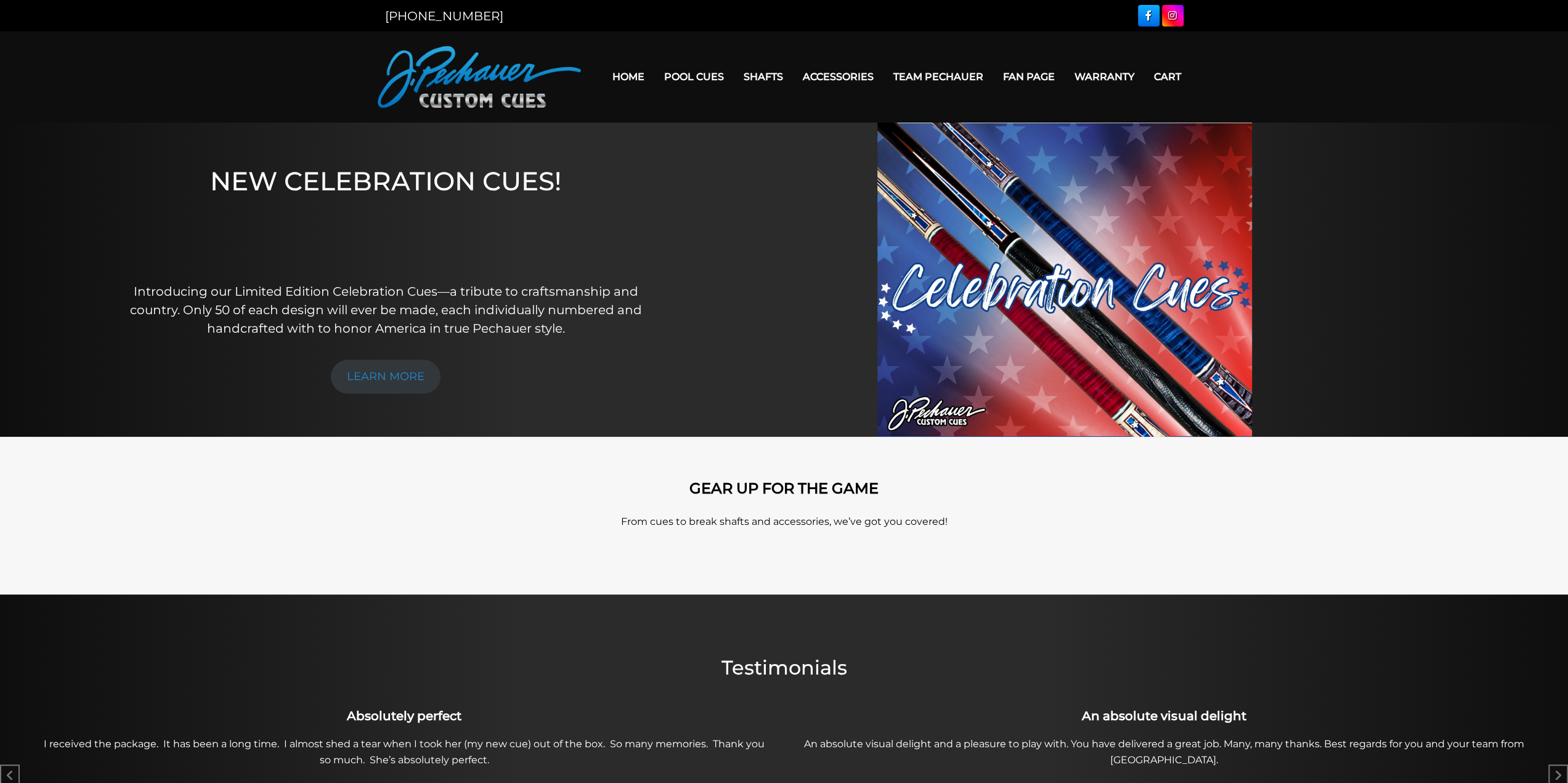
click at [1034, 79] on link "Fan Page" at bounding box center [1029, 76] width 71 height 31
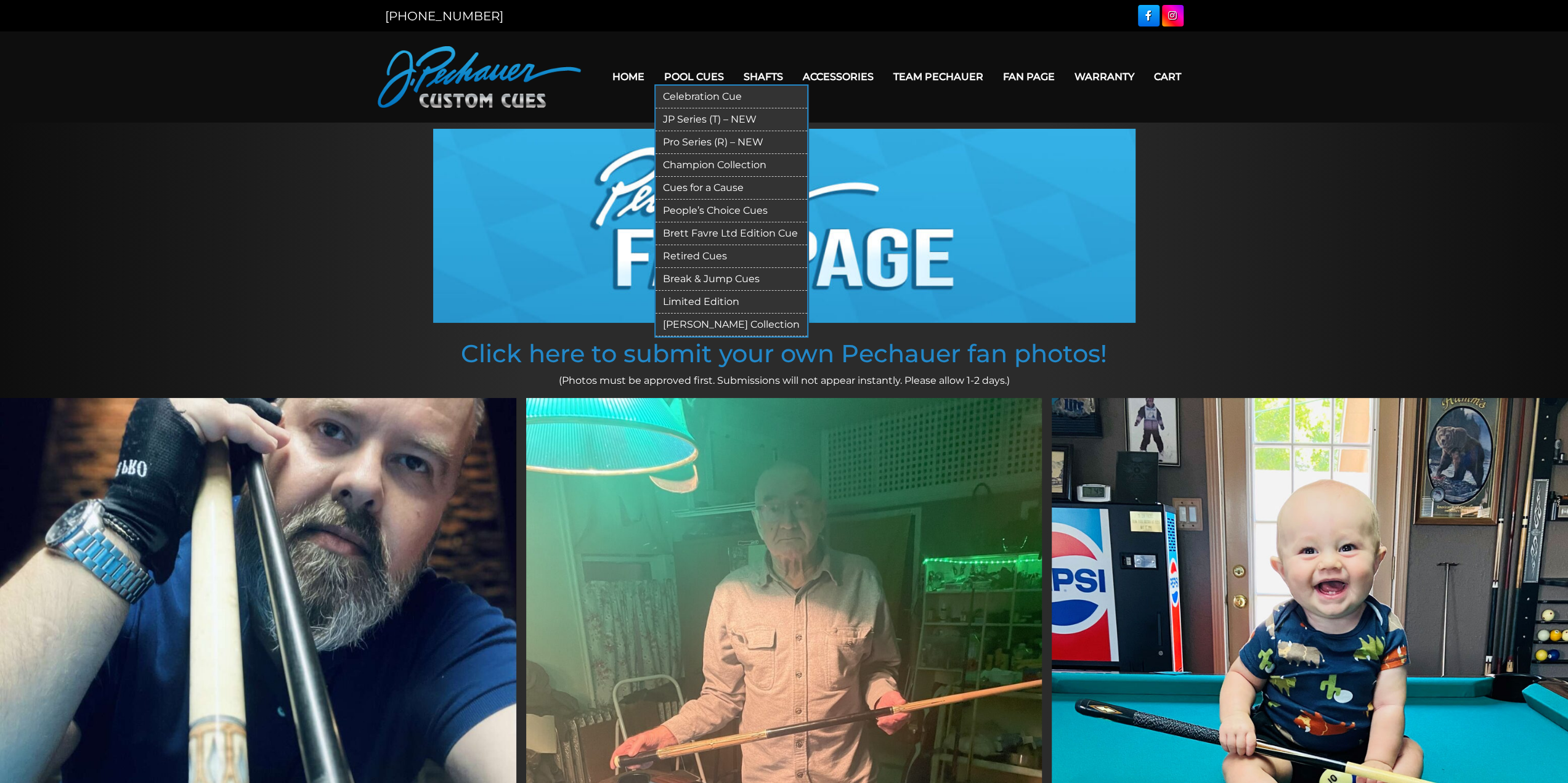
click at [686, 253] on link "Retired Cues" at bounding box center [731, 257] width 152 height 23
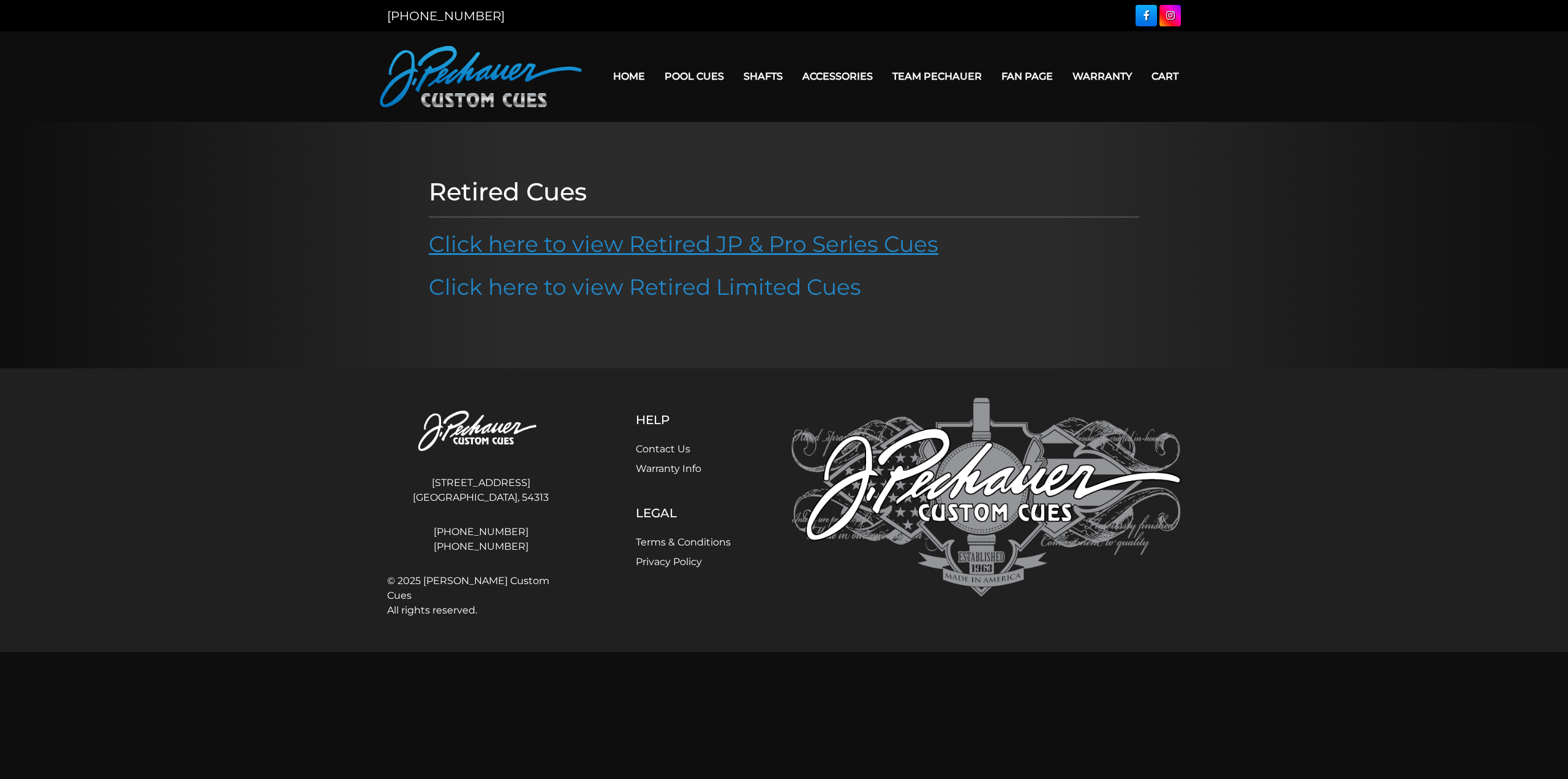
click at [551, 246] on link "Click here to view Retired JP & Pro Series Cues" at bounding box center [684, 243] width 510 height 27
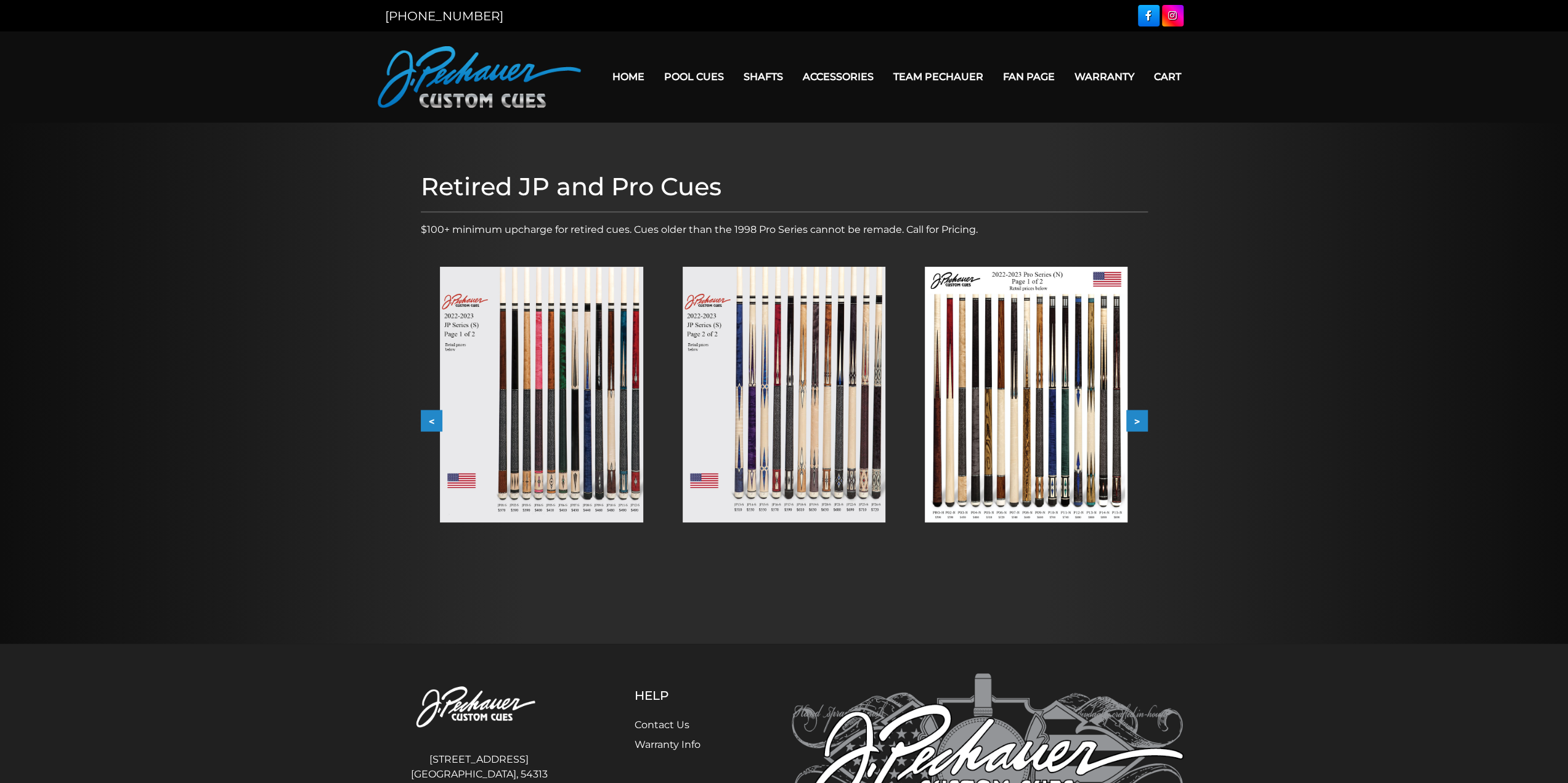
click at [570, 418] on img at bounding box center [541, 394] width 203 height 256
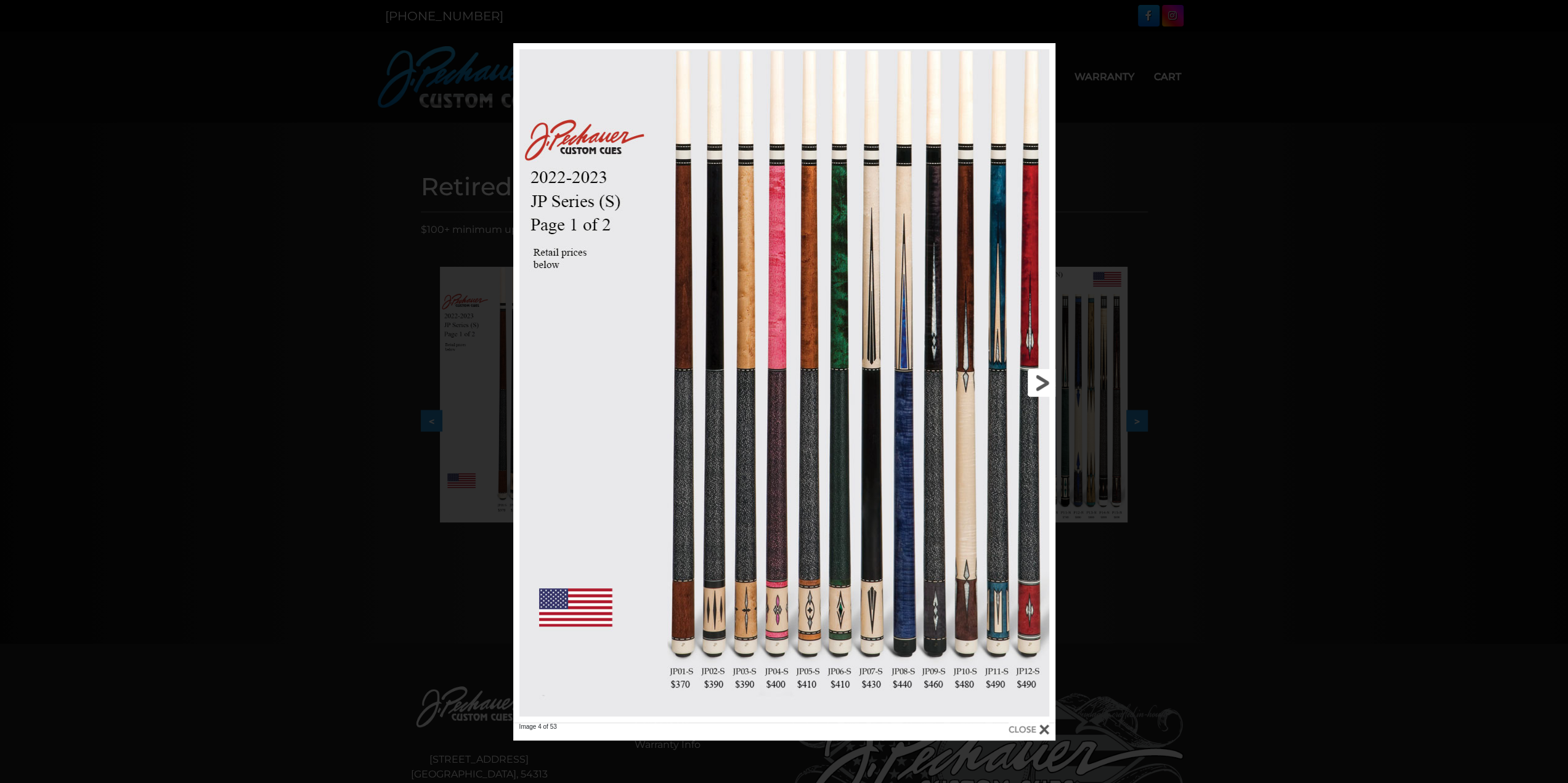
click at [1049, 384] on link at bounding box center [933, 383] width 244 height 679
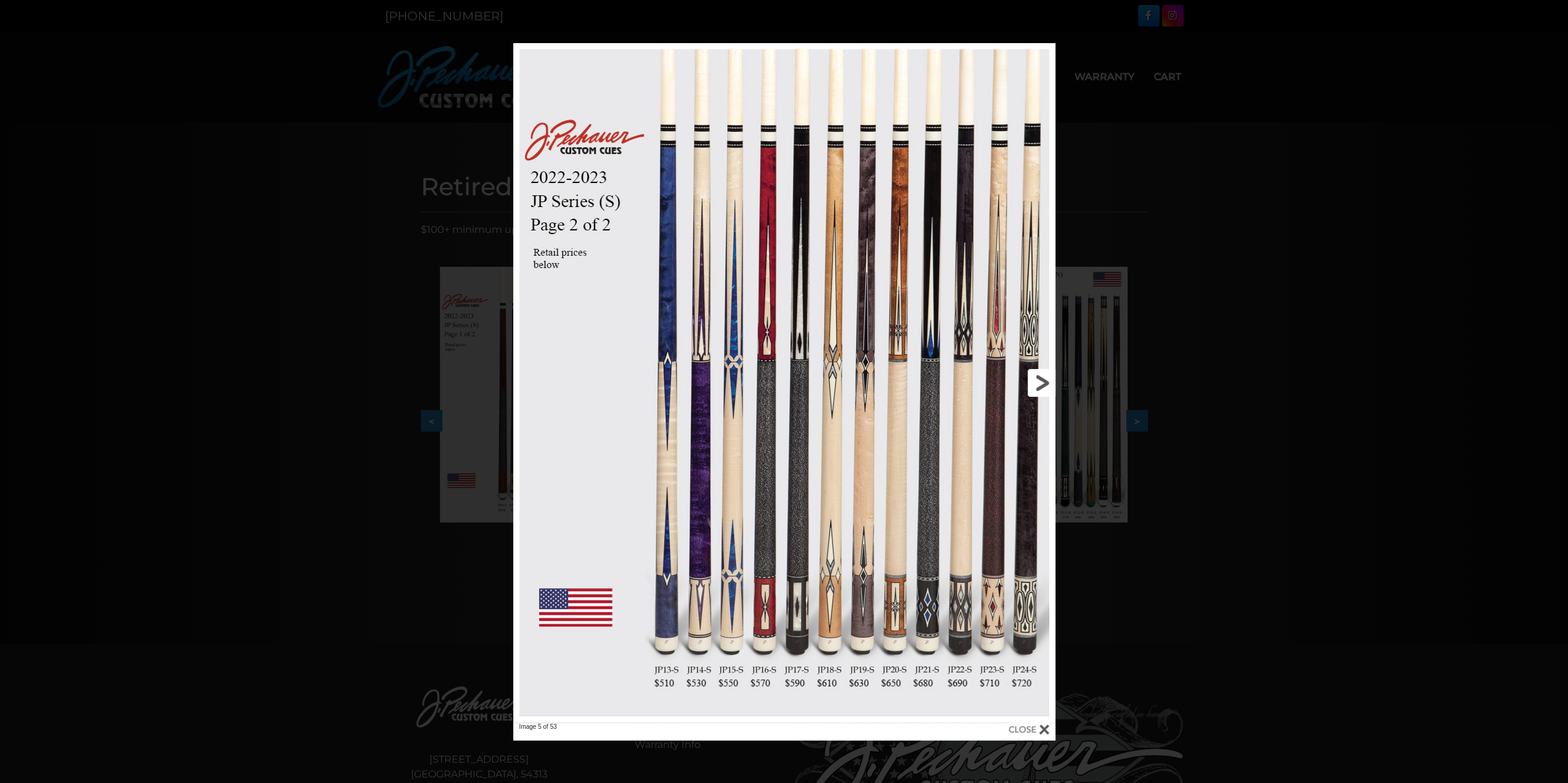
click at [1049, 384] on link at bounding box center [933, 383] width 244 height 679
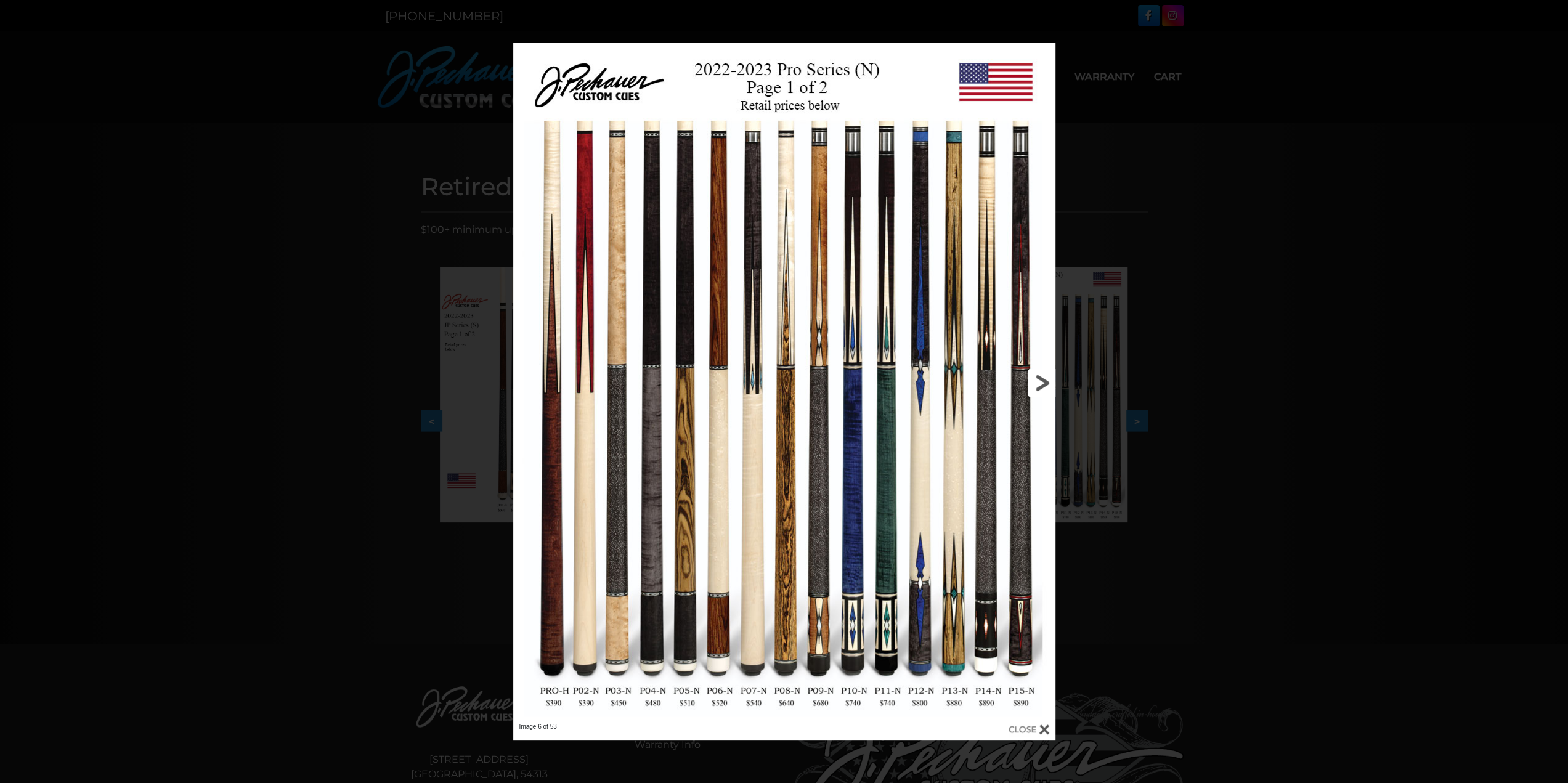
click at [1049, 384] on link at bounding box center [933, 383] width 244 height 679
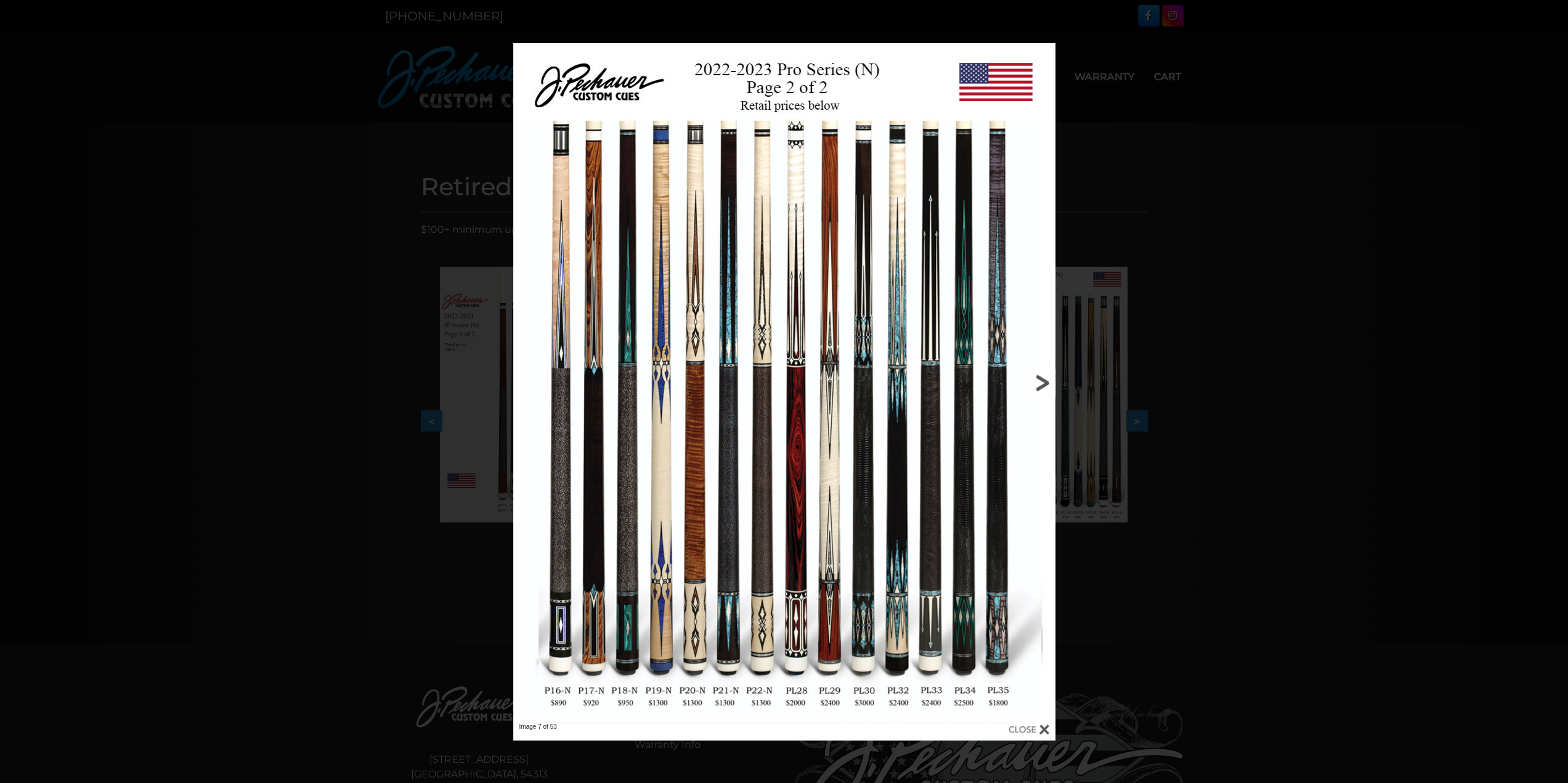
click at [1050, 384] on link at bounding box center [933, 383] width 244 height 679
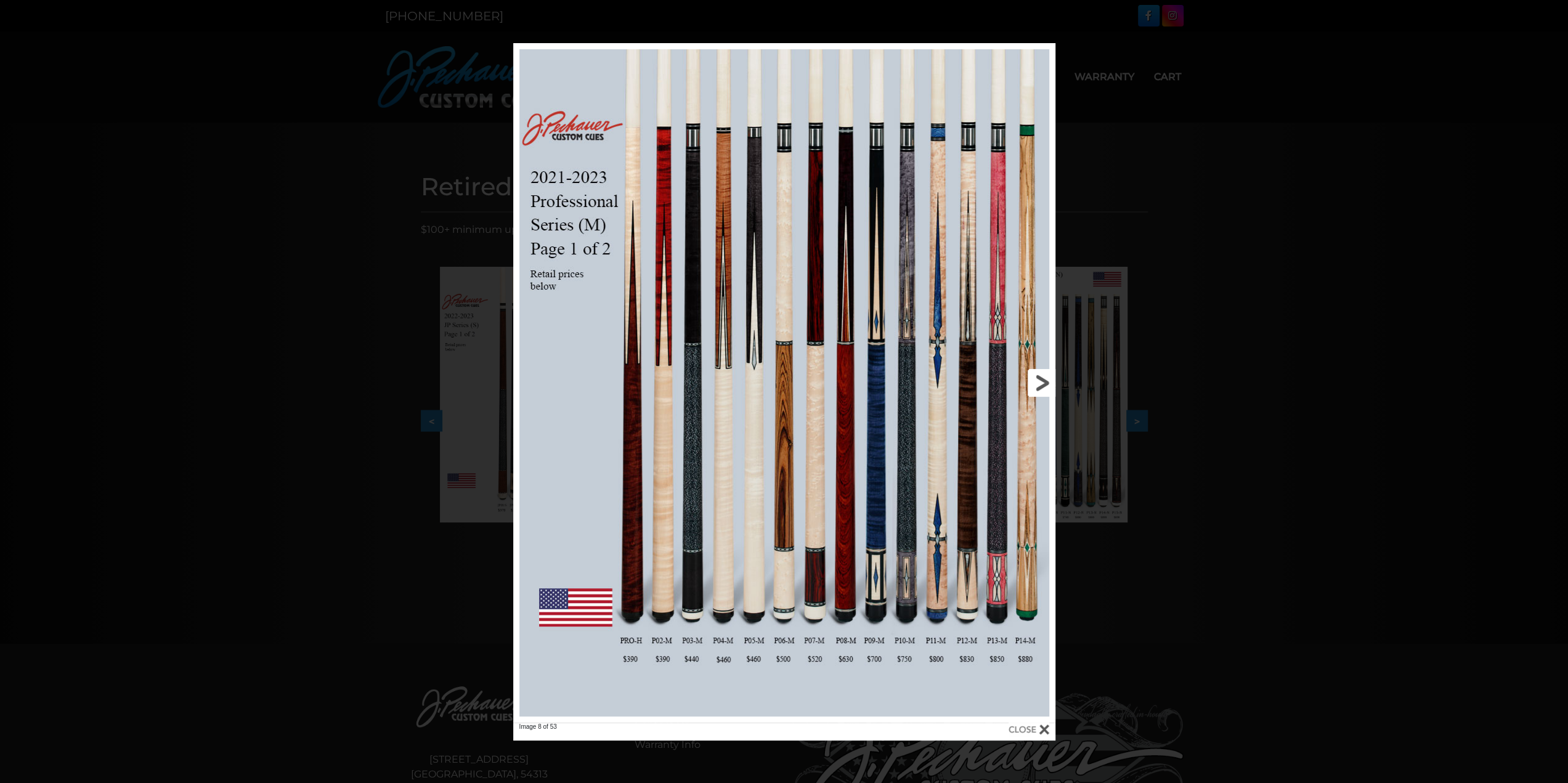
click at [1050, 384] on link at bounding box center [933, 383] width 244 height 679
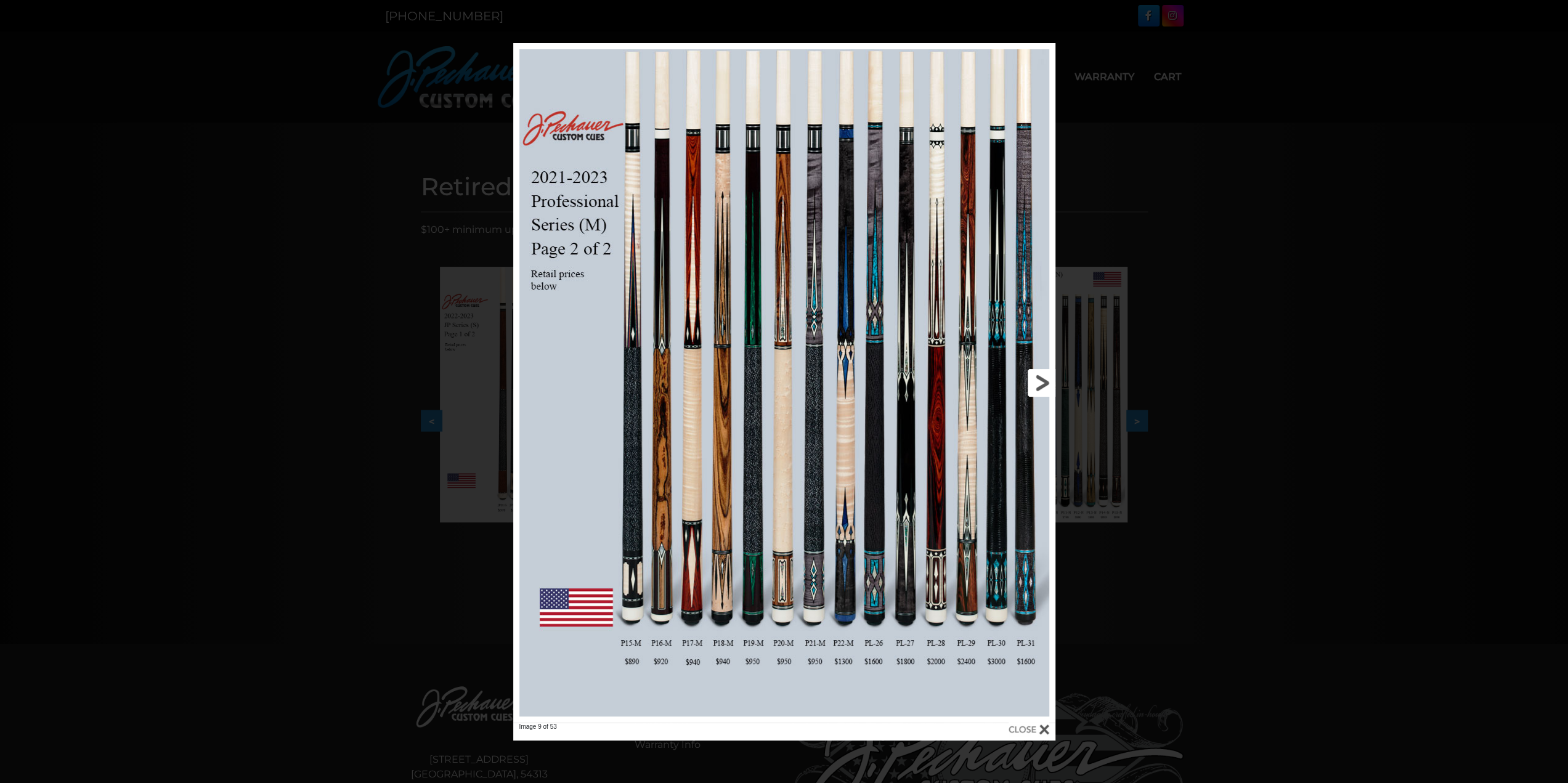
click at [1050, 384] on link at bounding box center [933, 383] width 244 height 679
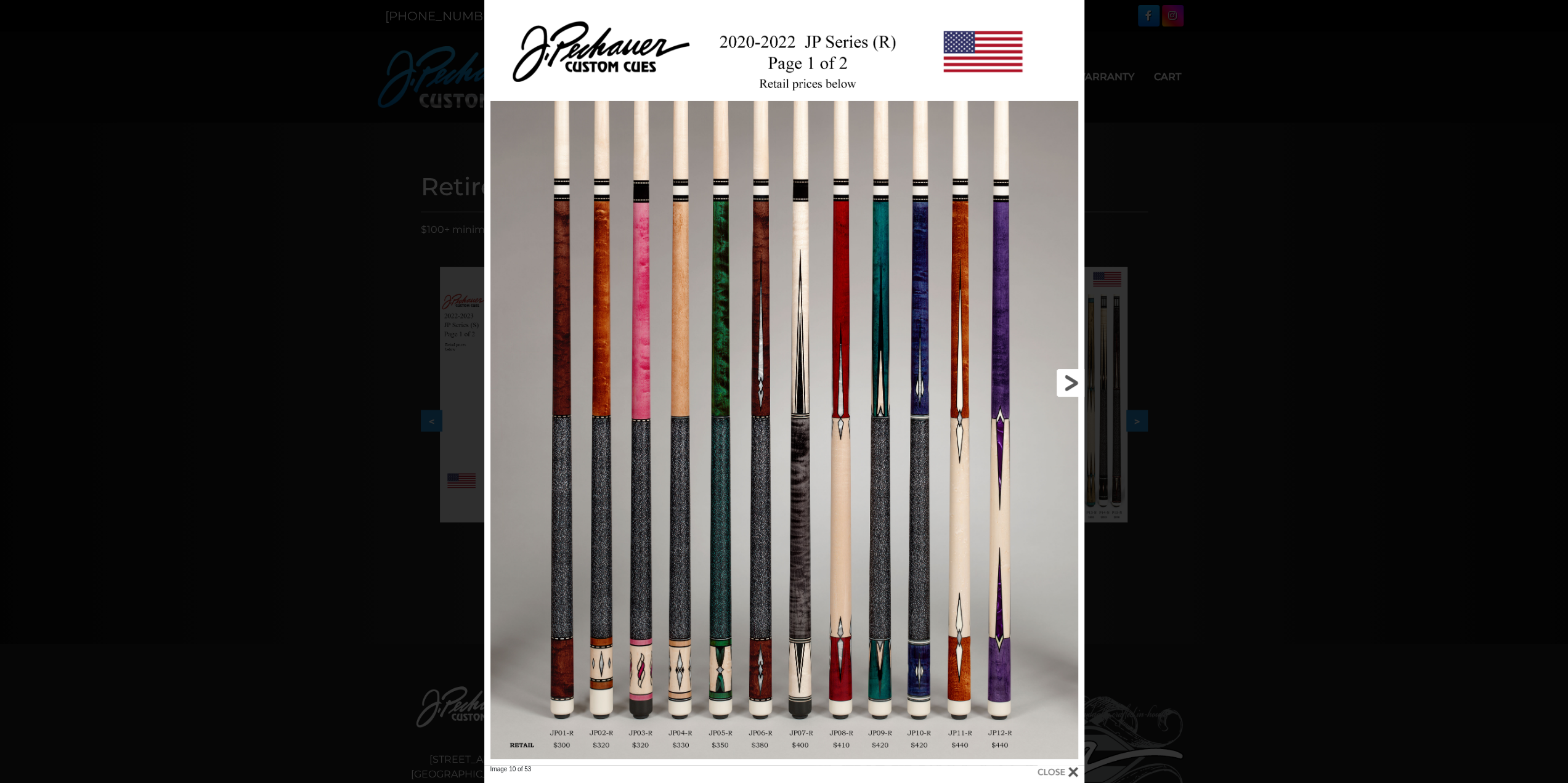
click at [1072, 389] on link at bounding box center [949, 382] width 270 height 765
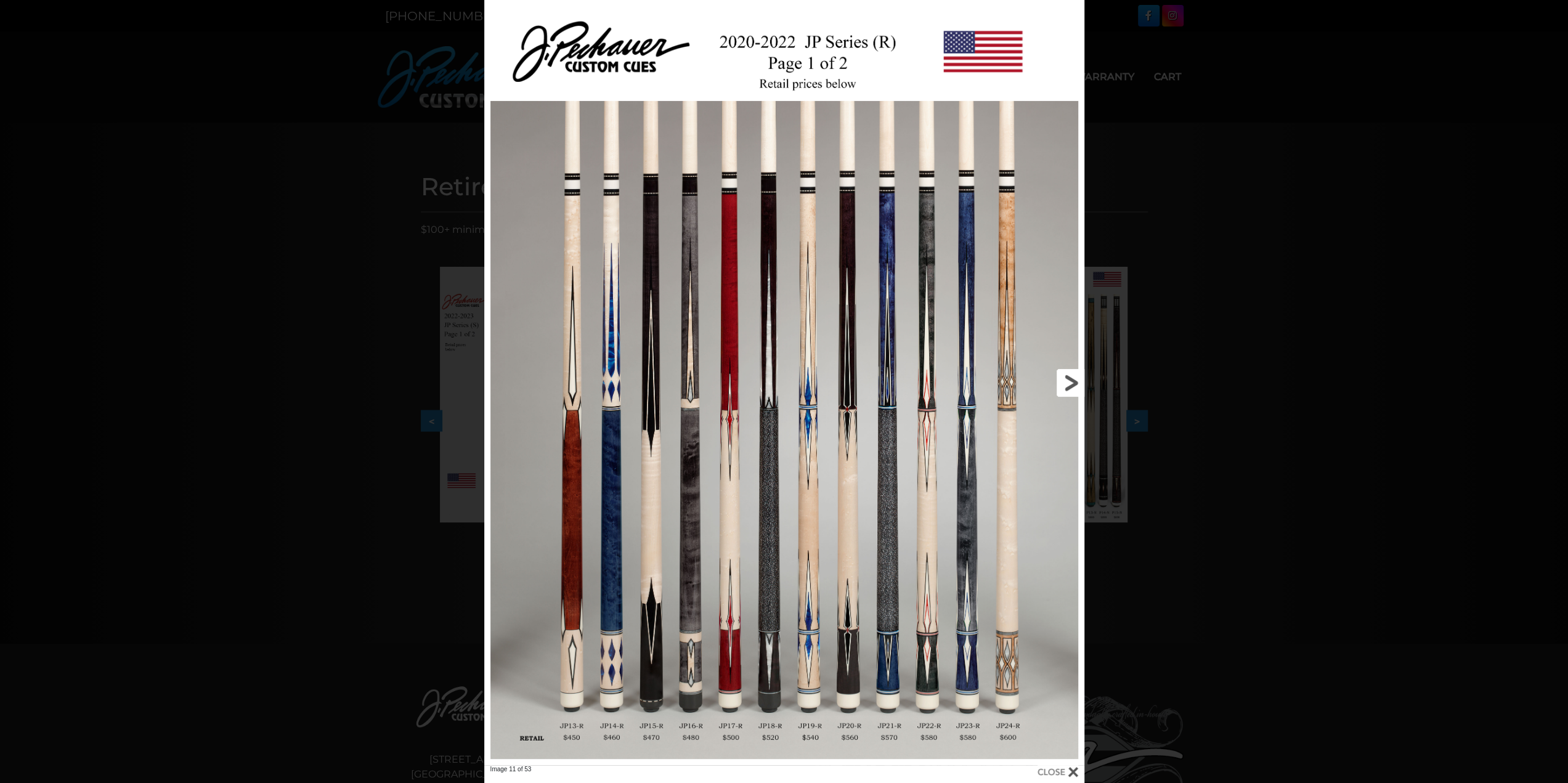
click at [1072, 389] on link at bounding box center [949, 382] width 270 height 765
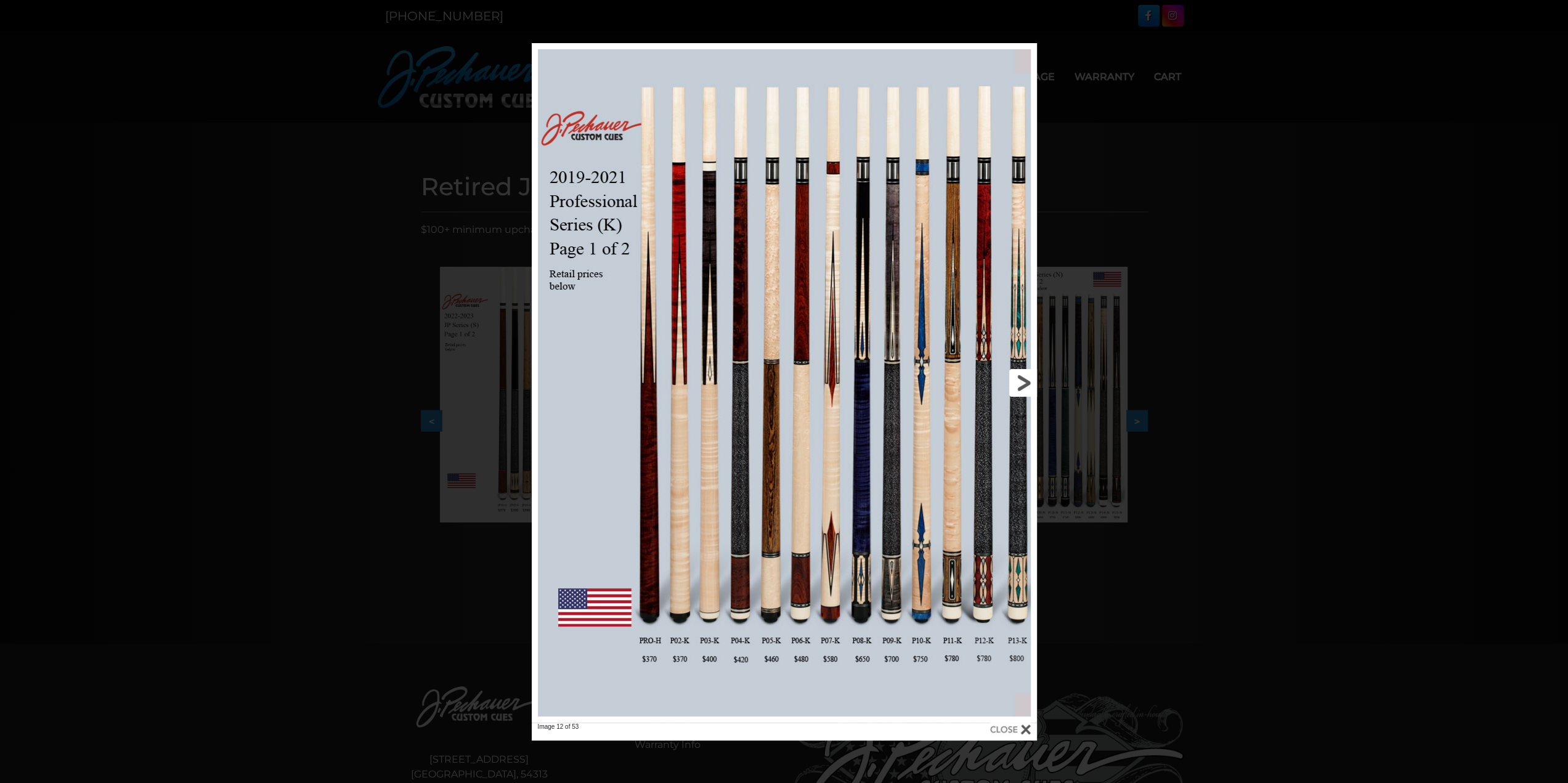
click at [1072, 389] on div "Image 12 of 53" at bounding box center [784, 392] width 1568 height 697
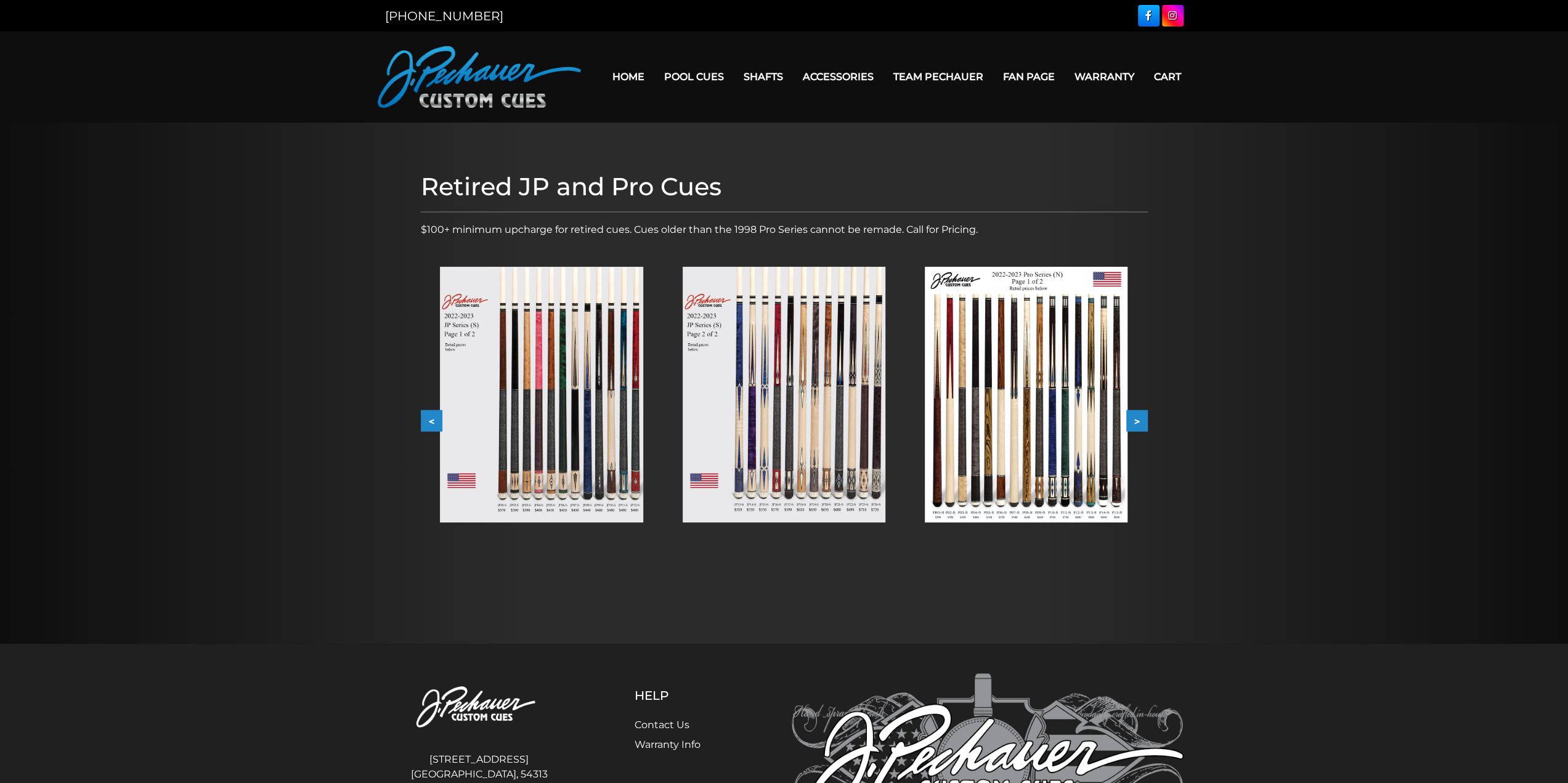
click at [1031, 403] on img at bounding box center [1026, 394] width 203 height 256
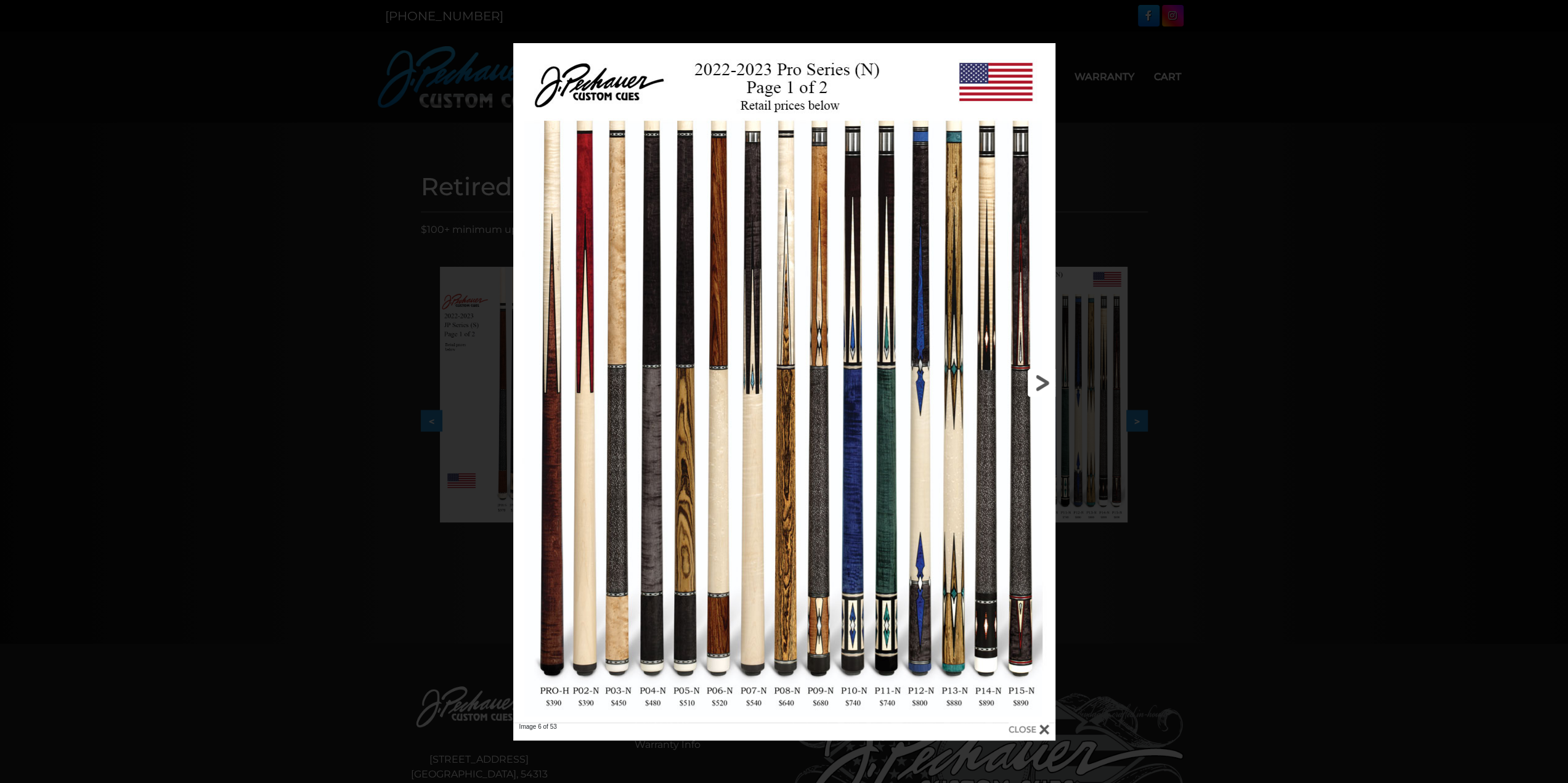
click at [1029, 382] on link at bounding box center [933, 383] width 244 height 679
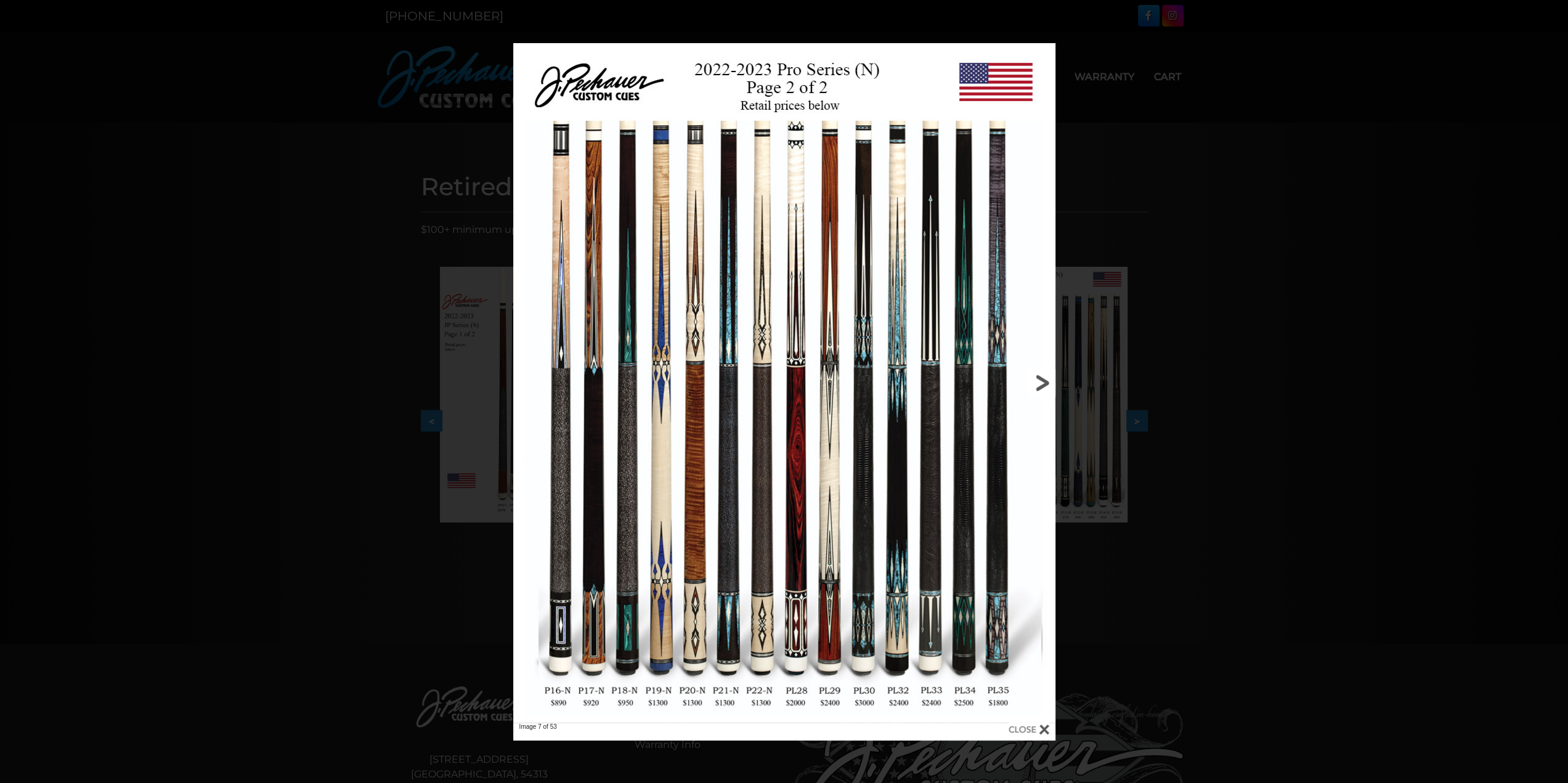
click at [1033, 382] on link at bounding box center [933, 383] width 244 height 679
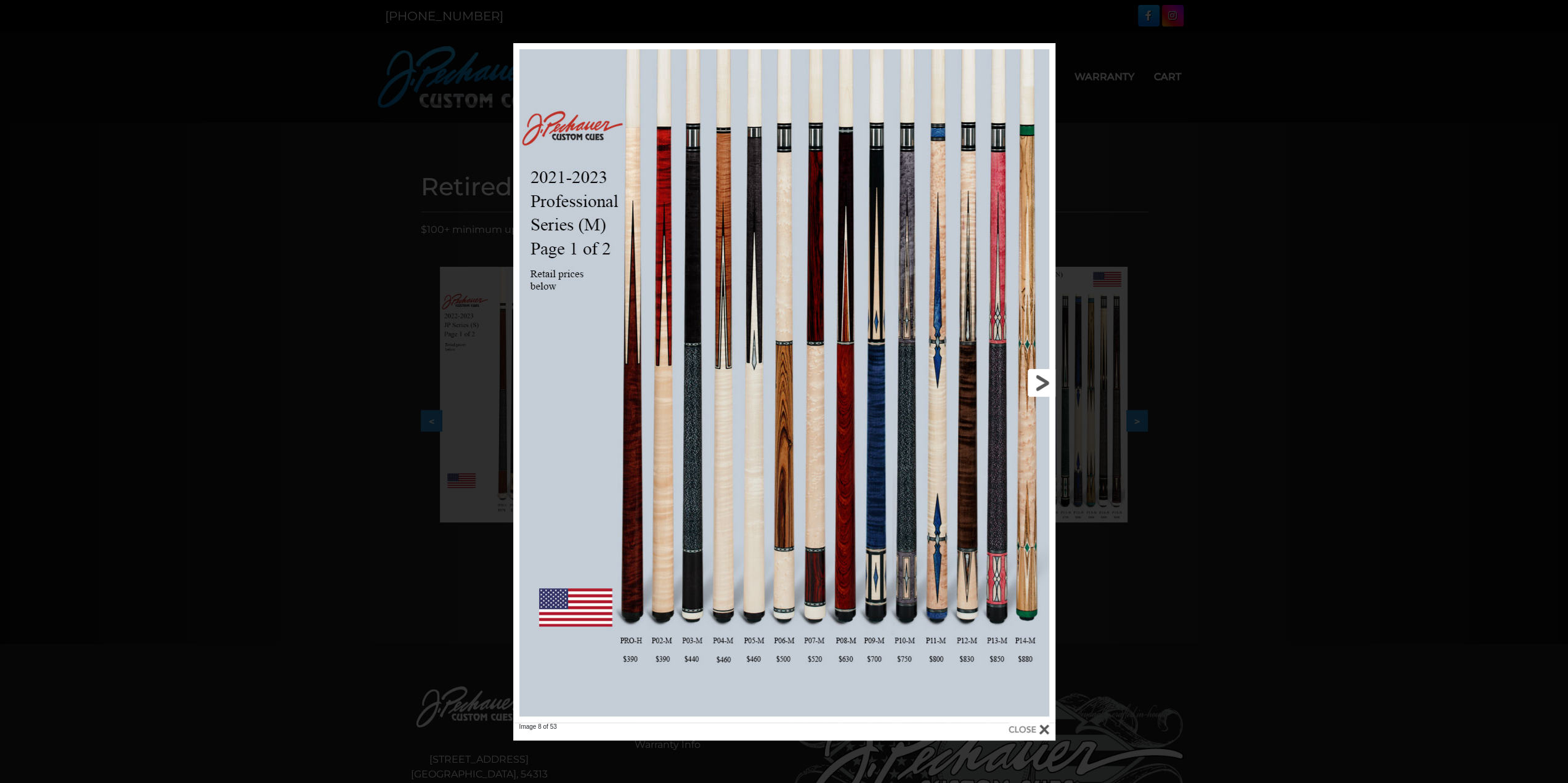
click at [1033, 382] on link at bounding box center [933, 383] width 244 height 679
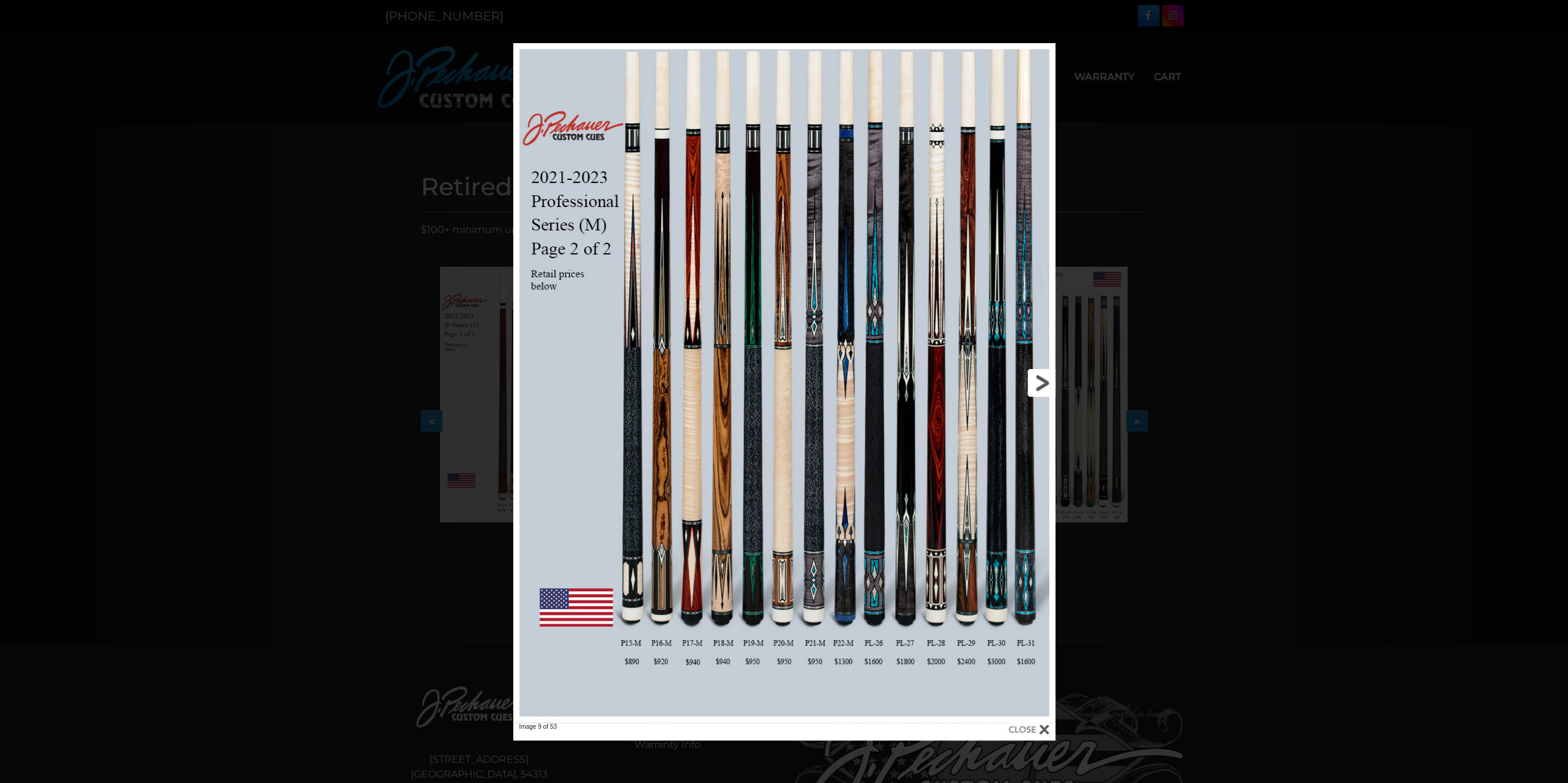
click at [1033, 382] on link at bounding box center [933, 383] width 244 height 679
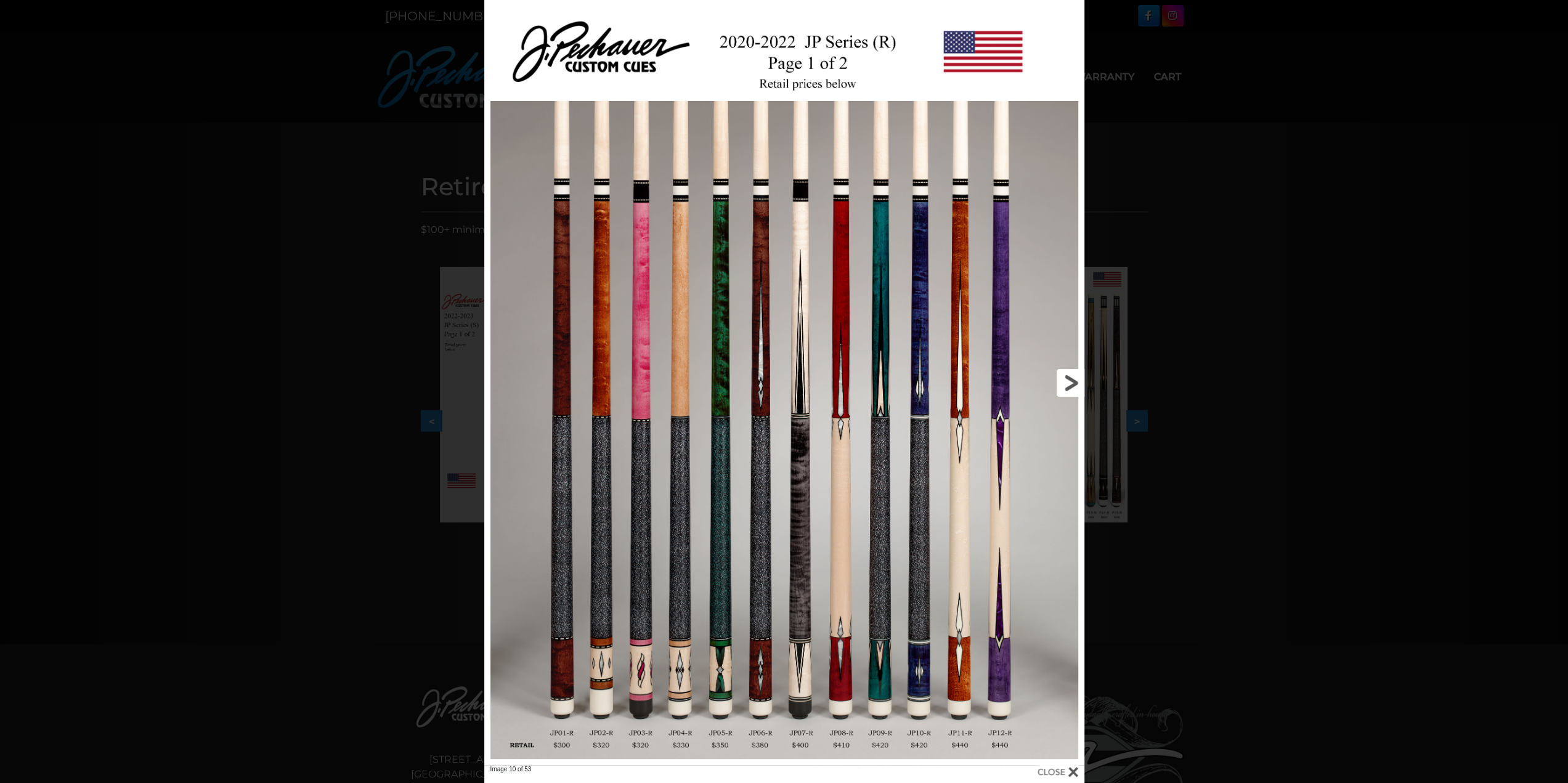
click at [1033, 382] on link at bounding box center [949, 382] width 270 height 765
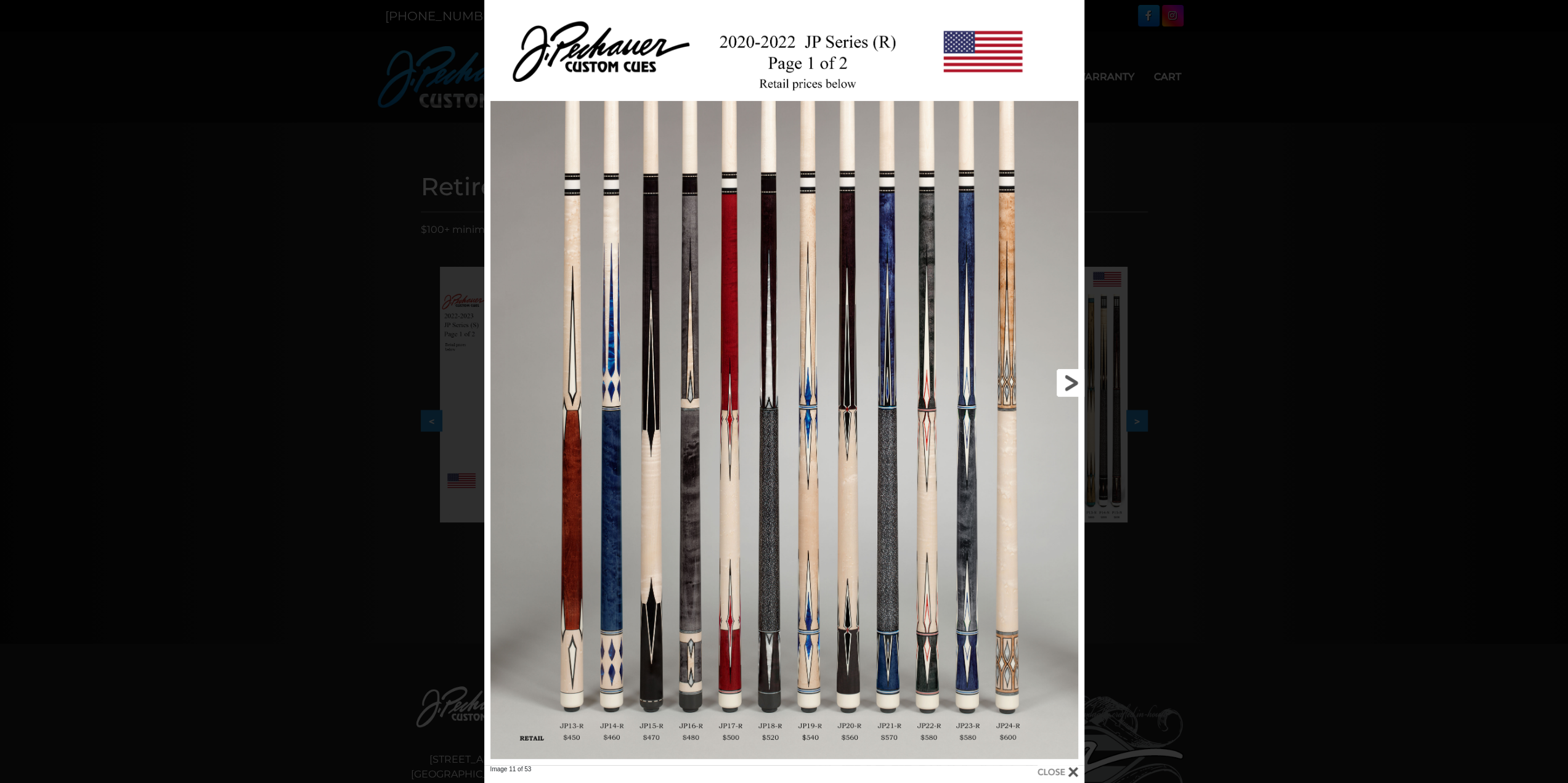
click at [1063, 382] on link at bounding box center [949, 382] width 270 height 765
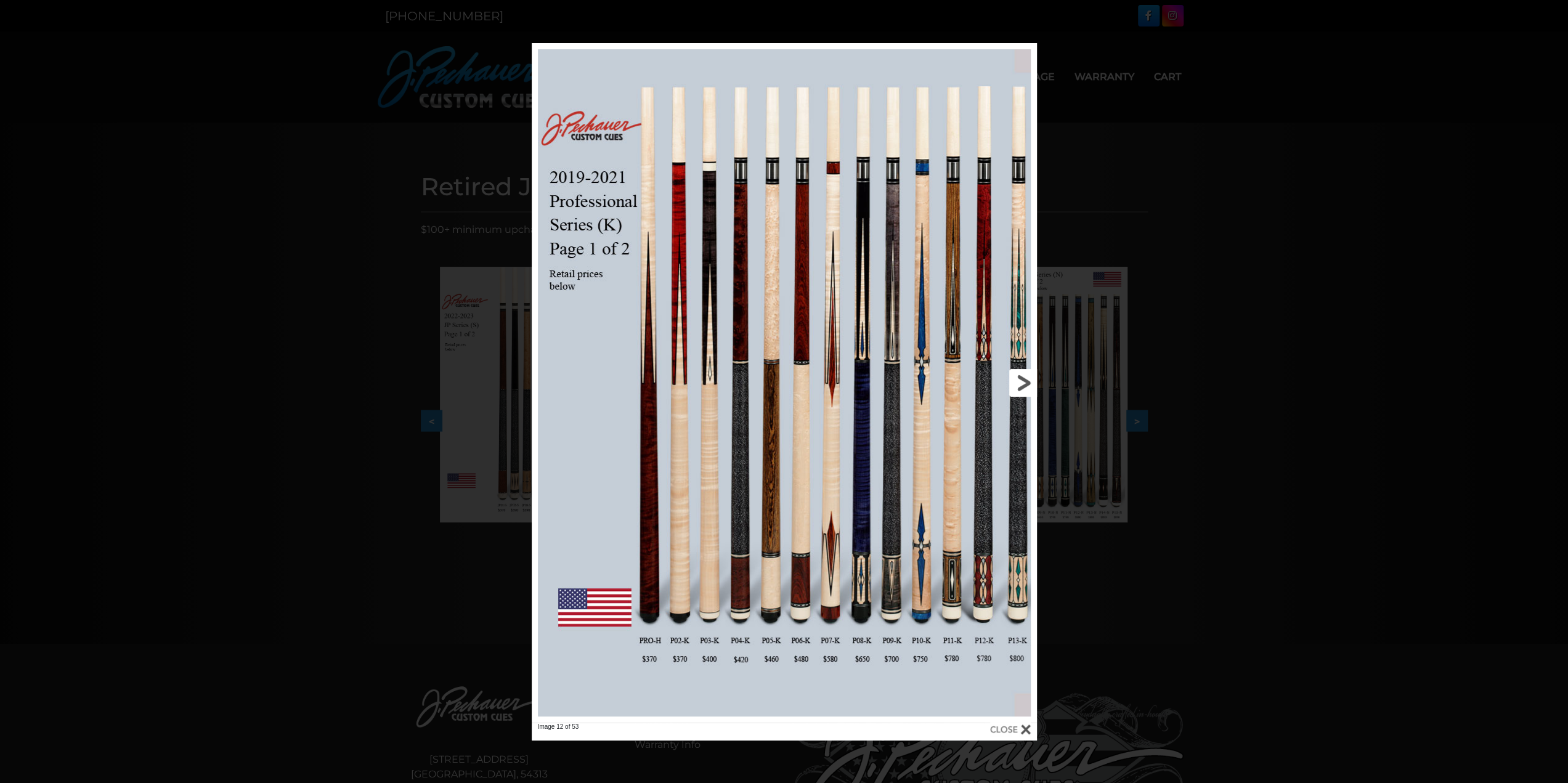
click at [1029, 378] on link at bounding box center [924, 383] width 227 height 679
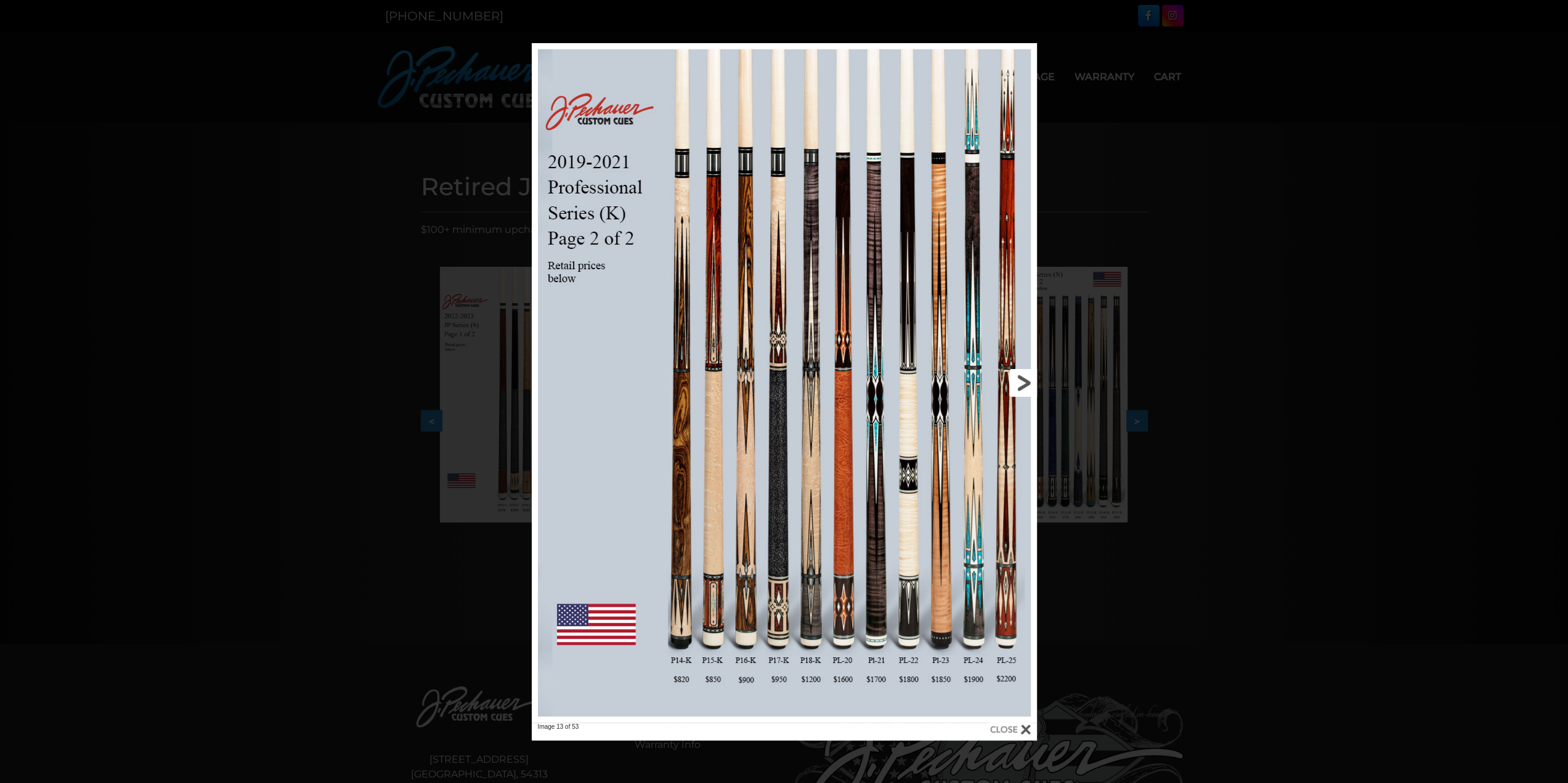
click at [1026, 382] on link at bounding box center [924, 383] width 227 height 679
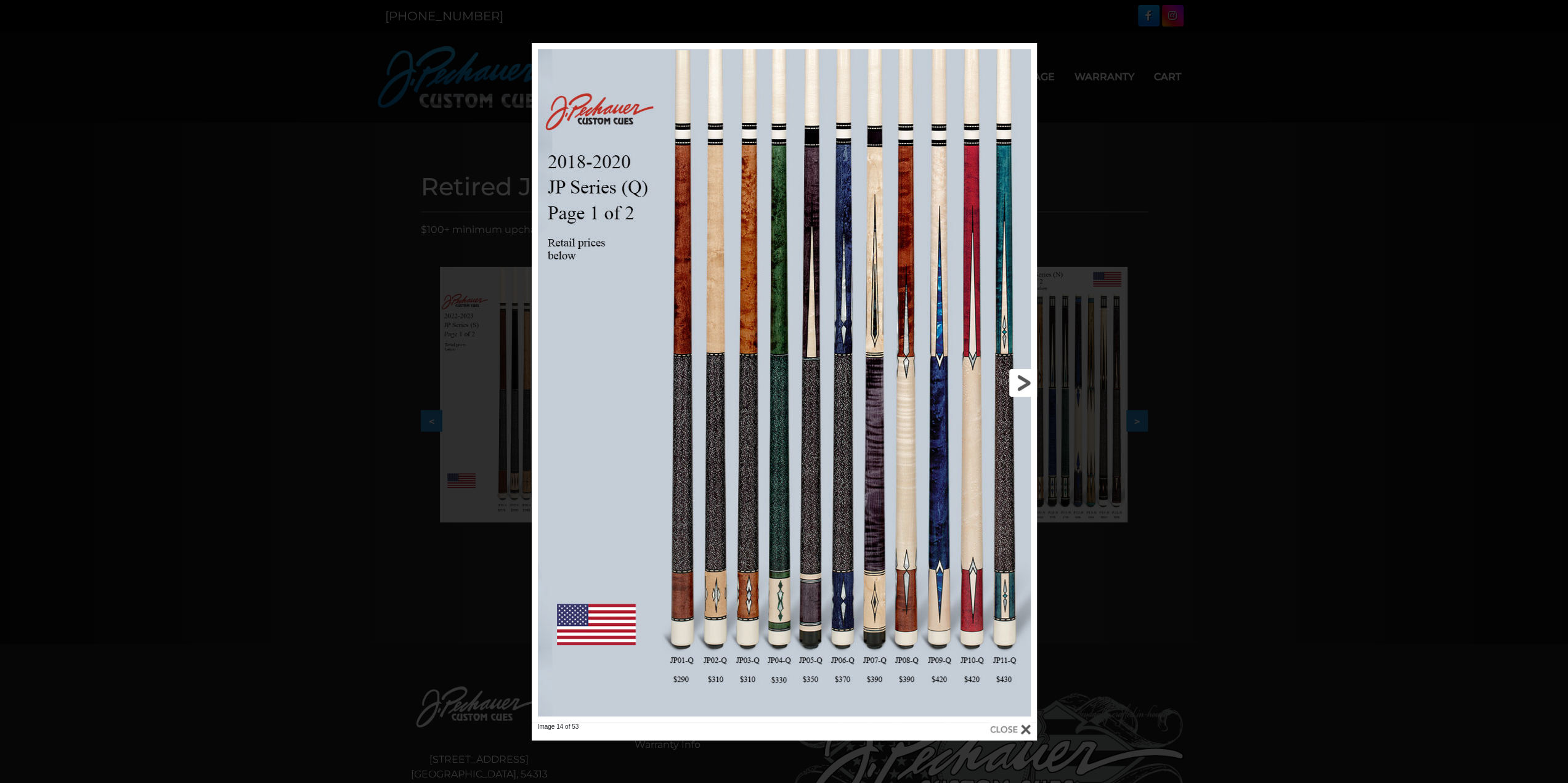
click at [1025, 382] on link at bounding box center [924, 383] width 227 height 679
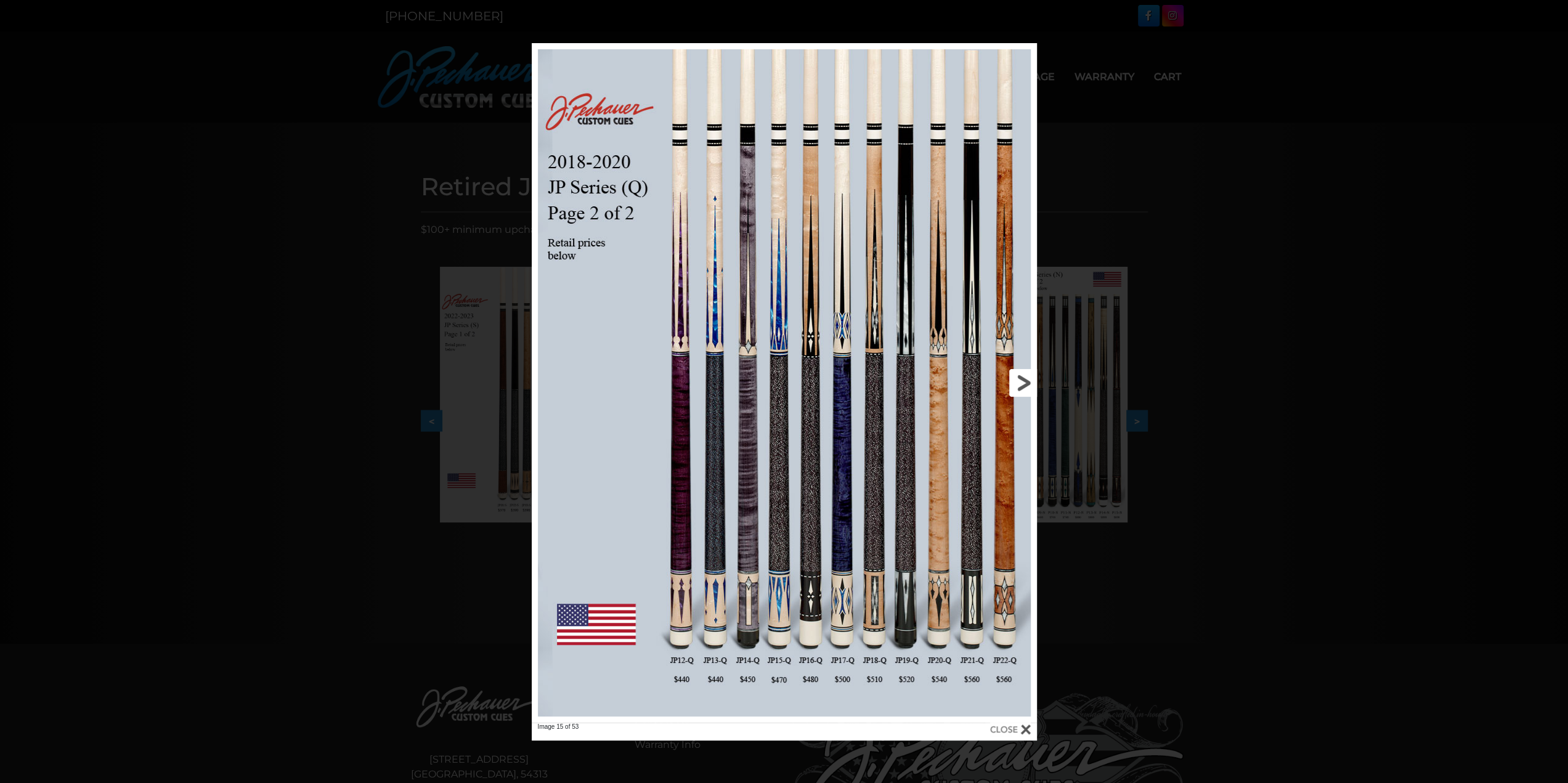
click at [1025, 382] on link at bounding box center [924, 383] width 227 height 679
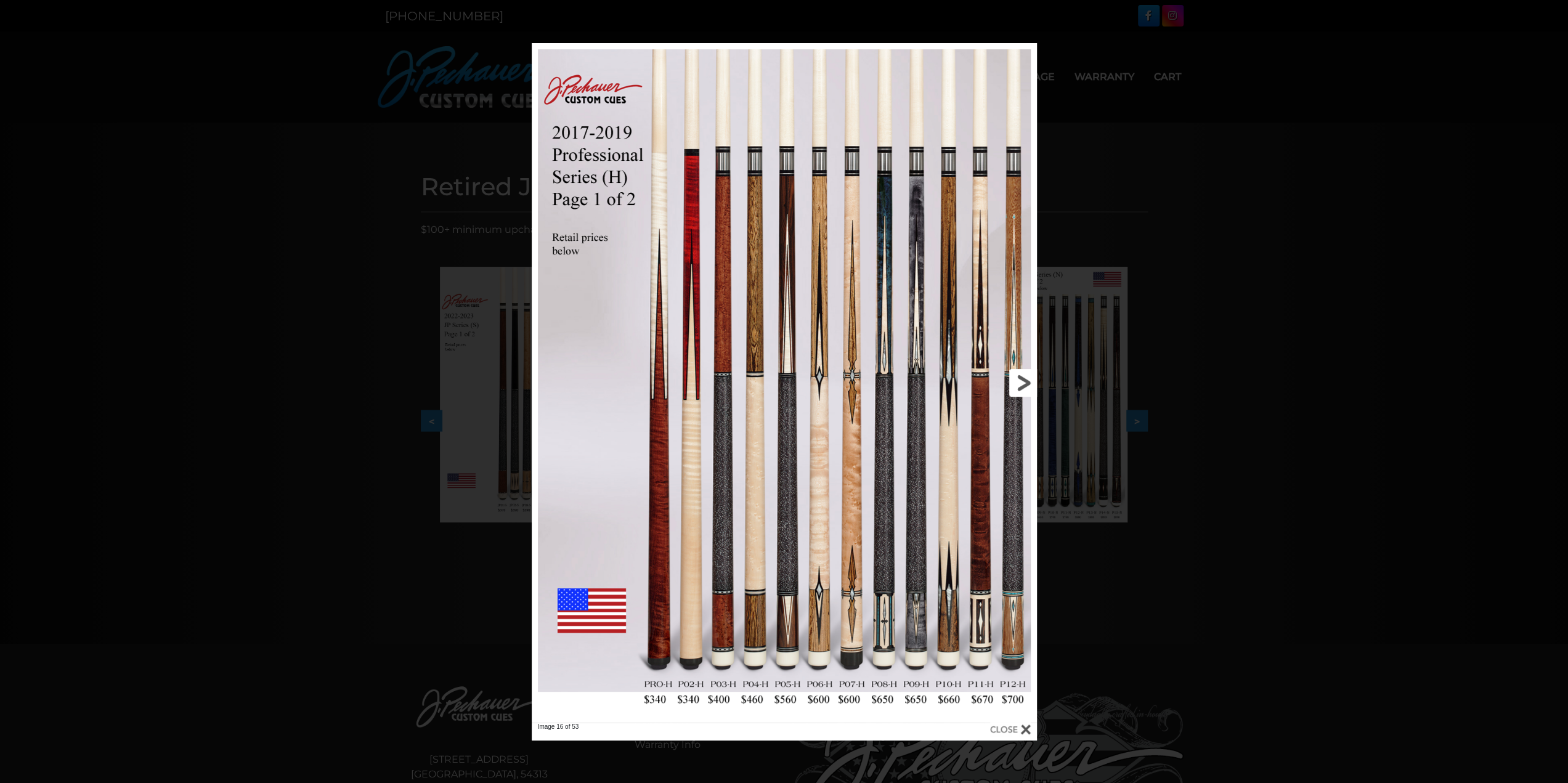
click at [1025, 382] on link at bounding box center [924, 383] width 227 height 679
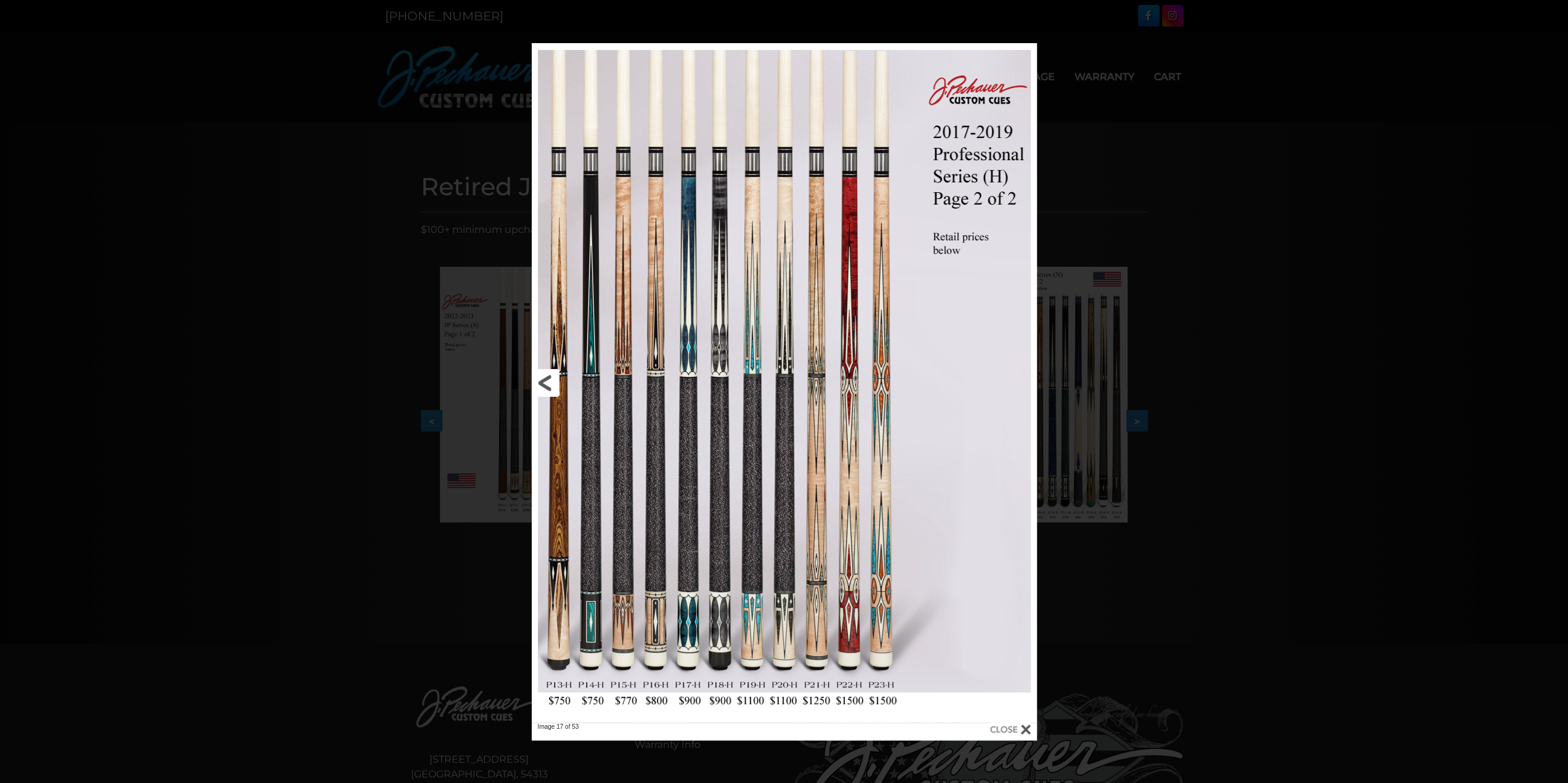
click at [549, 381] on link at bounding box center [646, 383] width 227 height 679
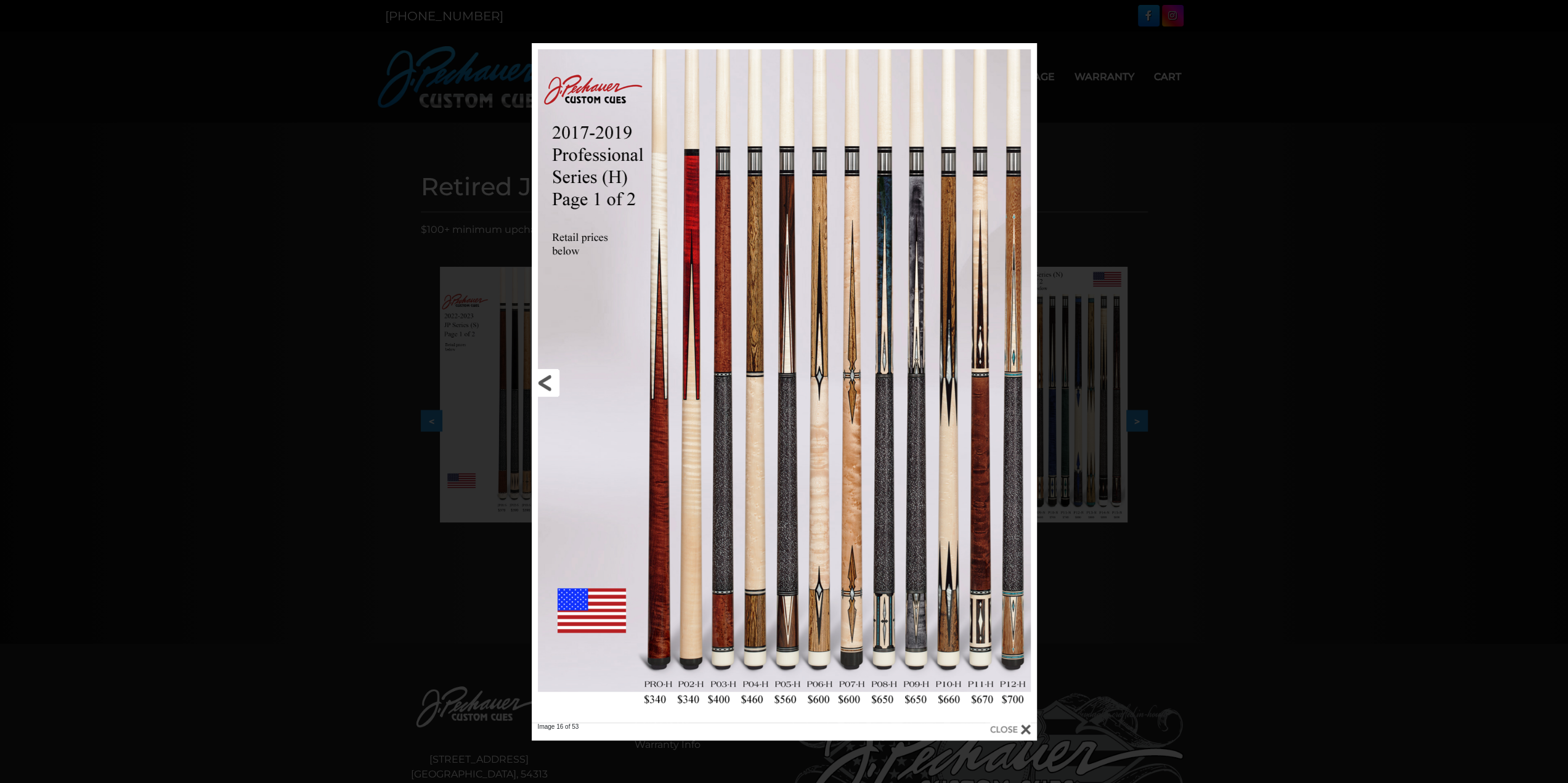
click at [549, 381] on link at bounding box center [646, 383] width 227 height 679
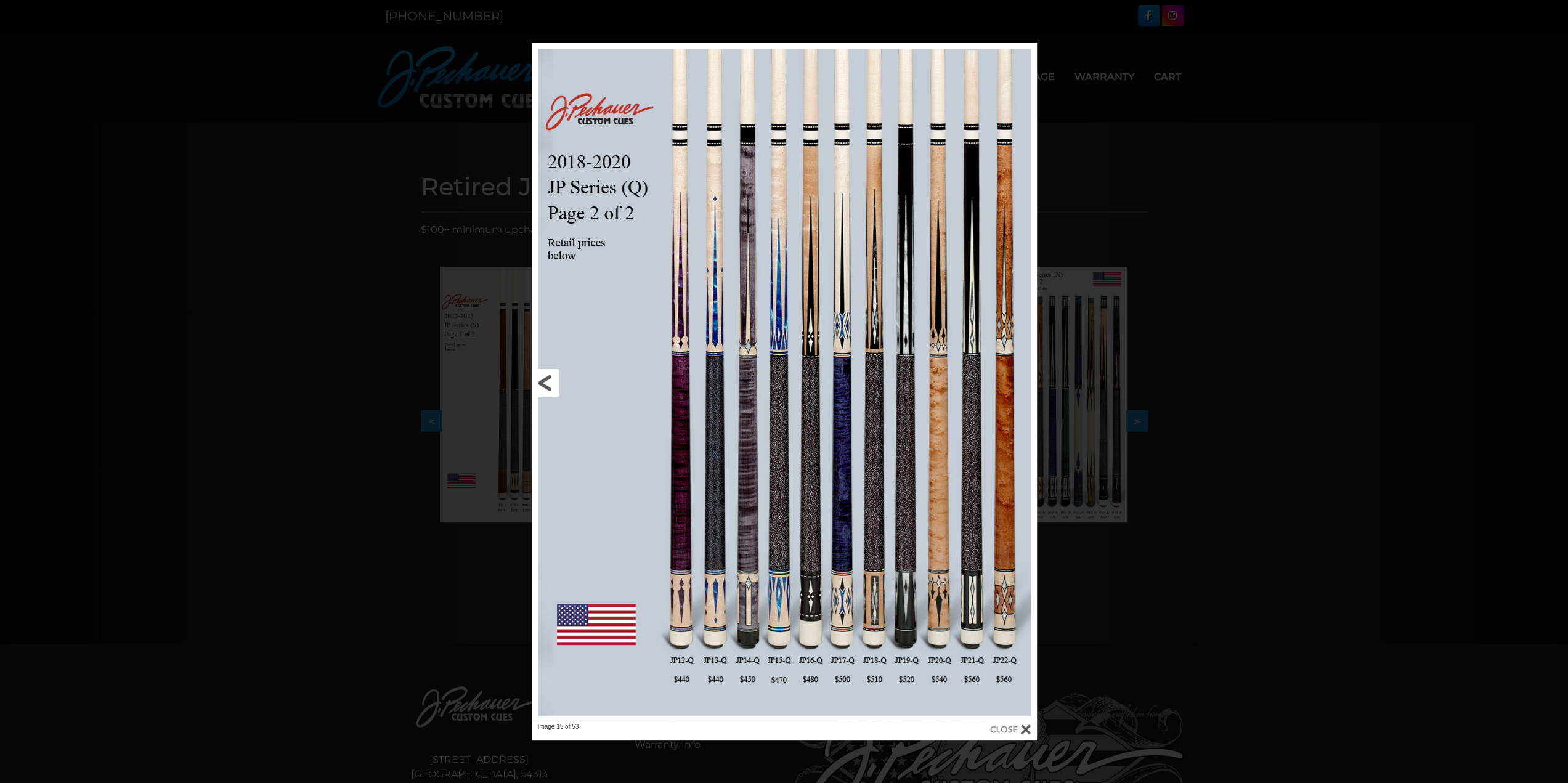
click at [549, 381] on link at bounding box center [646, 383] width 227 height 679
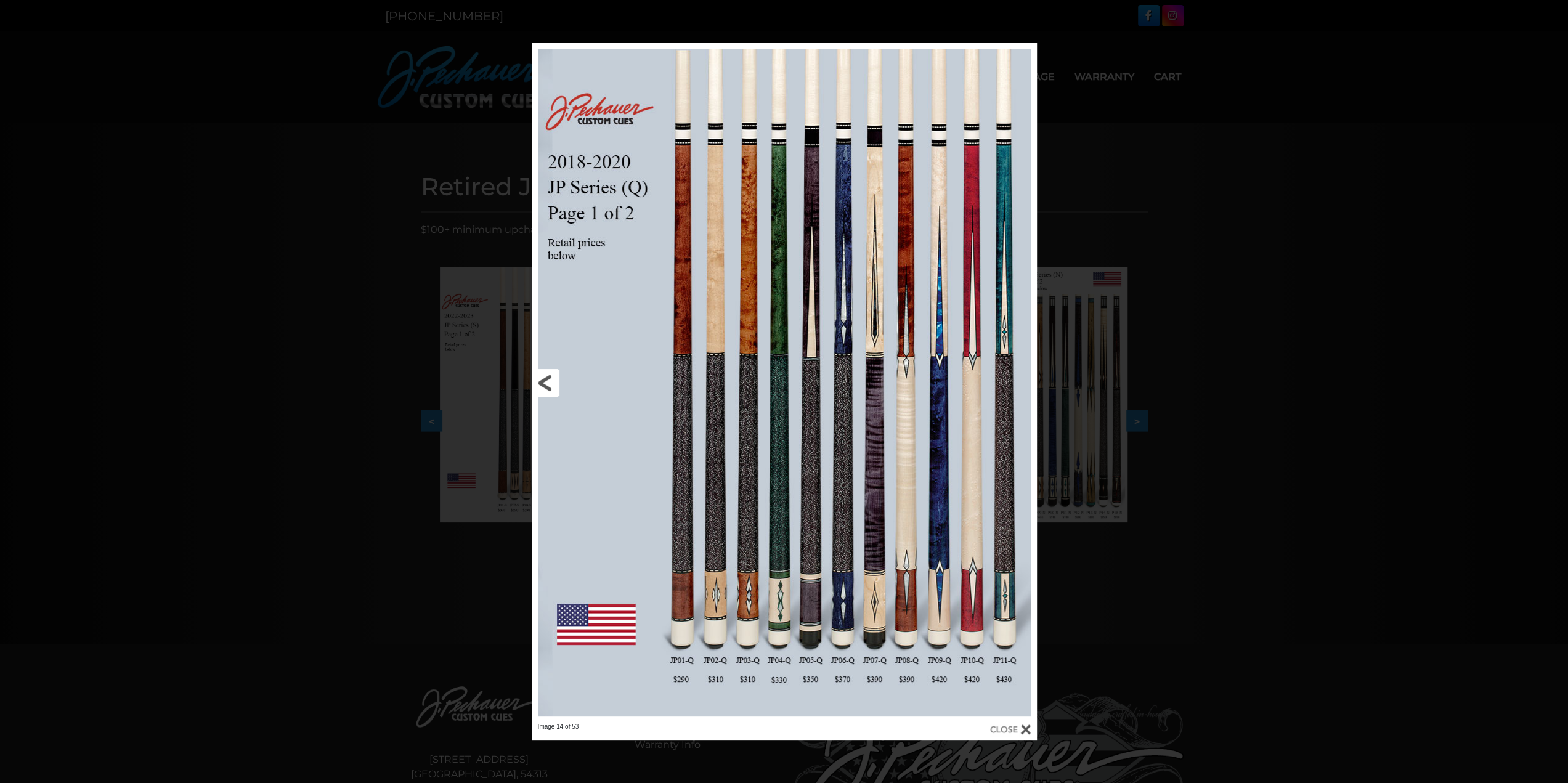
click at [549, 381] on link at bounding box center [646, 383] width 227 height 679
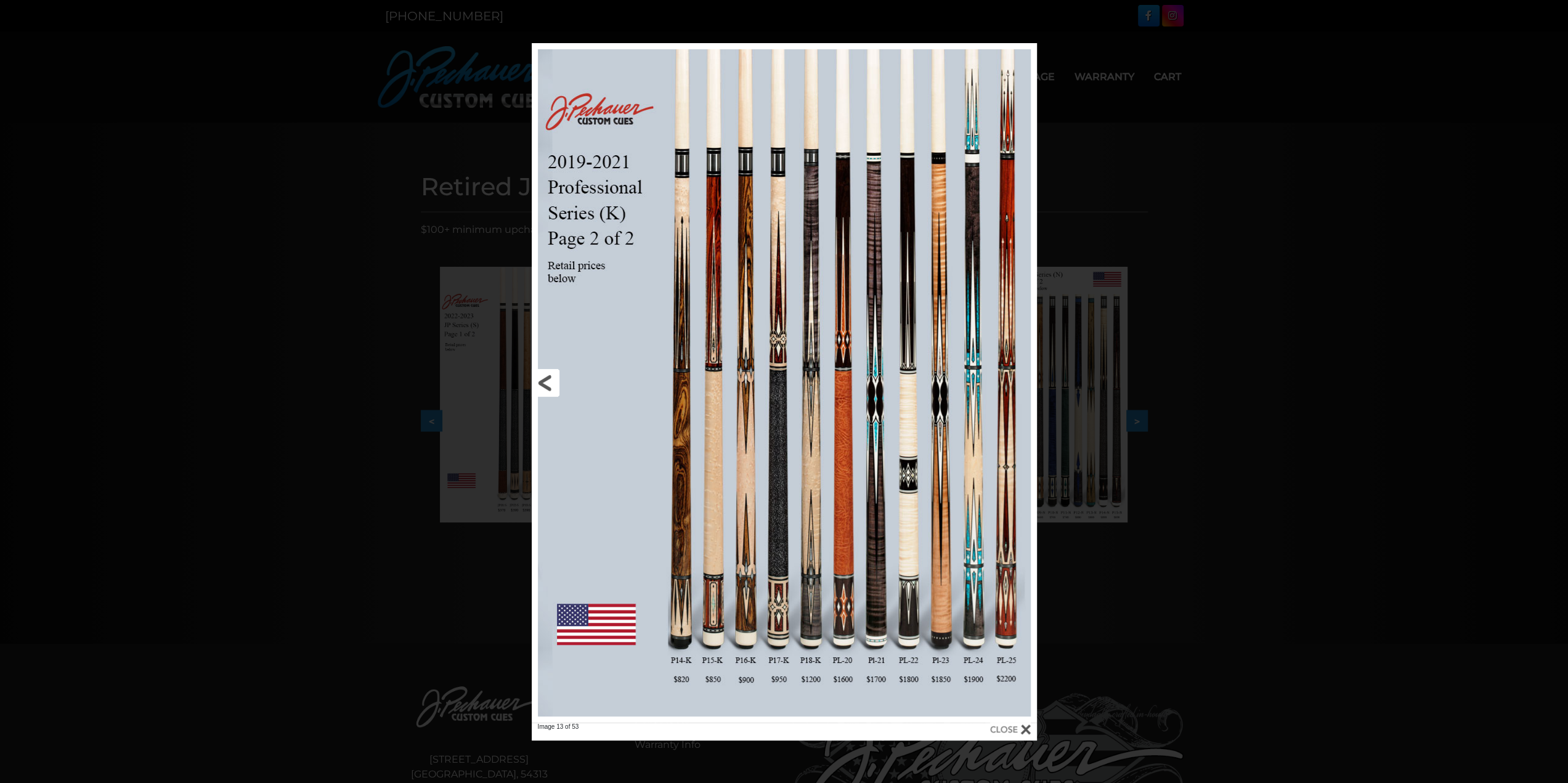
click at [549, 381] on link at bounding box center [646, 383] width 227 height 679
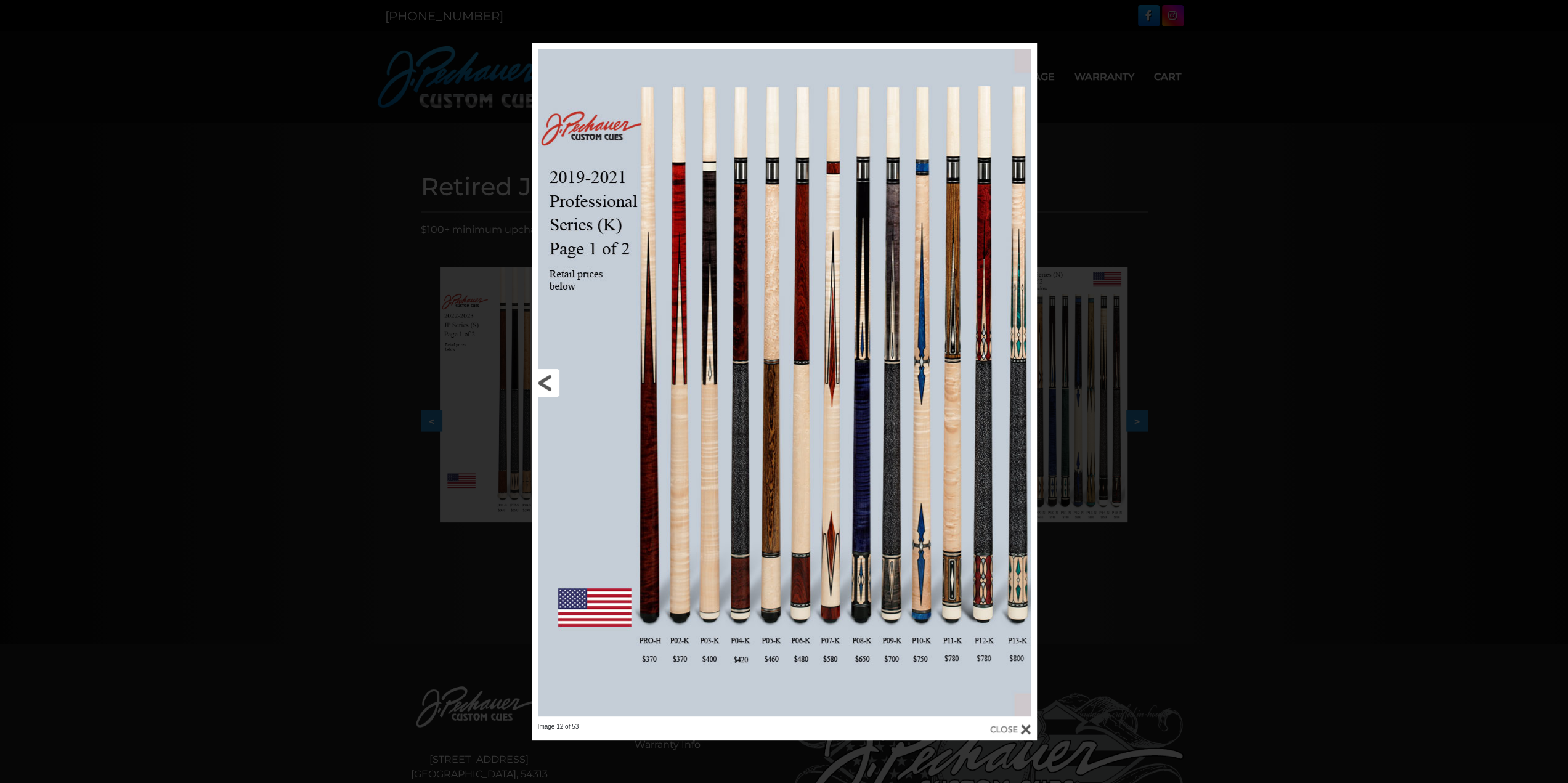
click at [549, 381] on link at bounding box center [646, 383] width 227 height 679
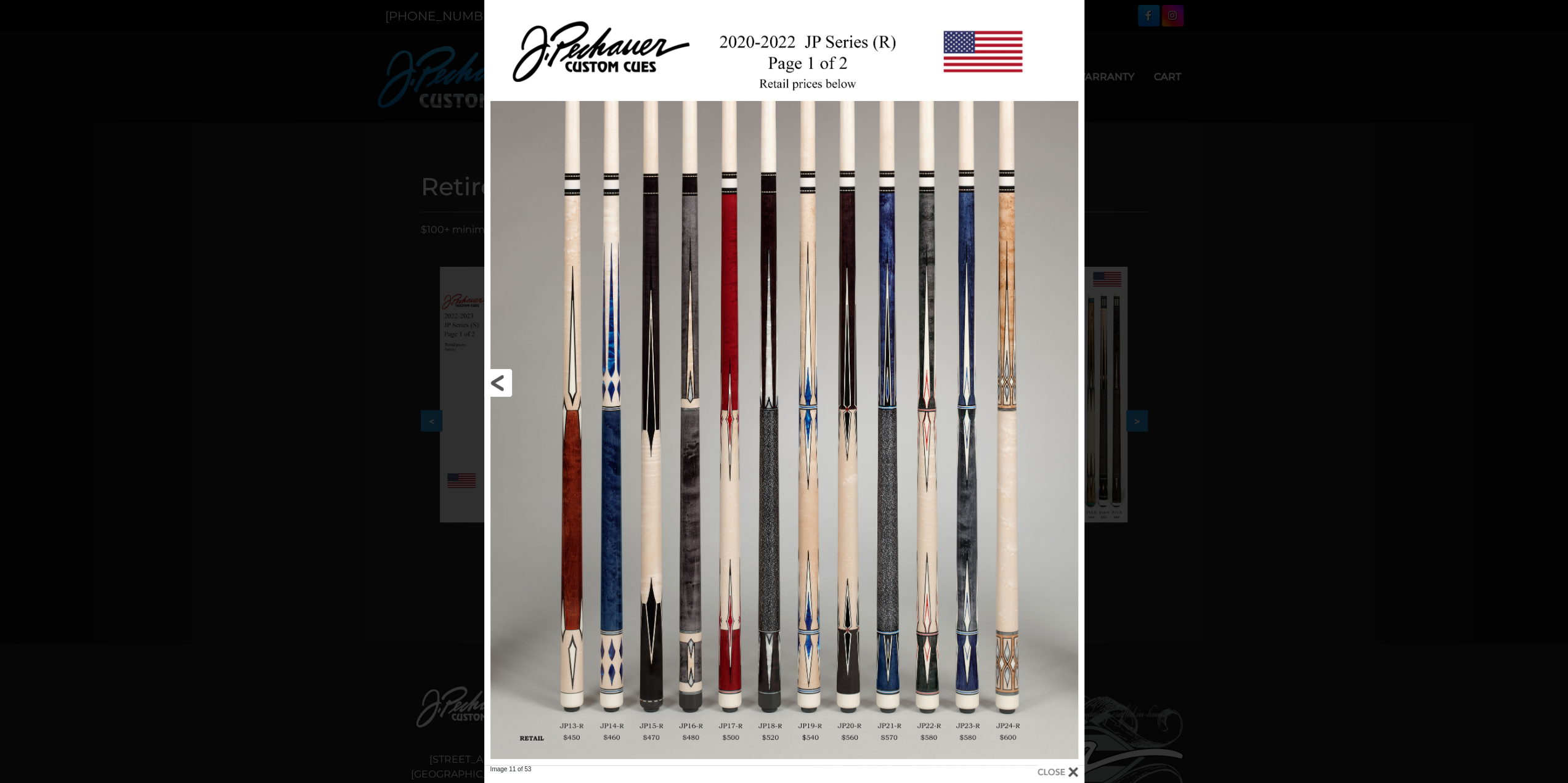
click at [507, 382] on link at bounding box center [619, 382] width 270 height 765
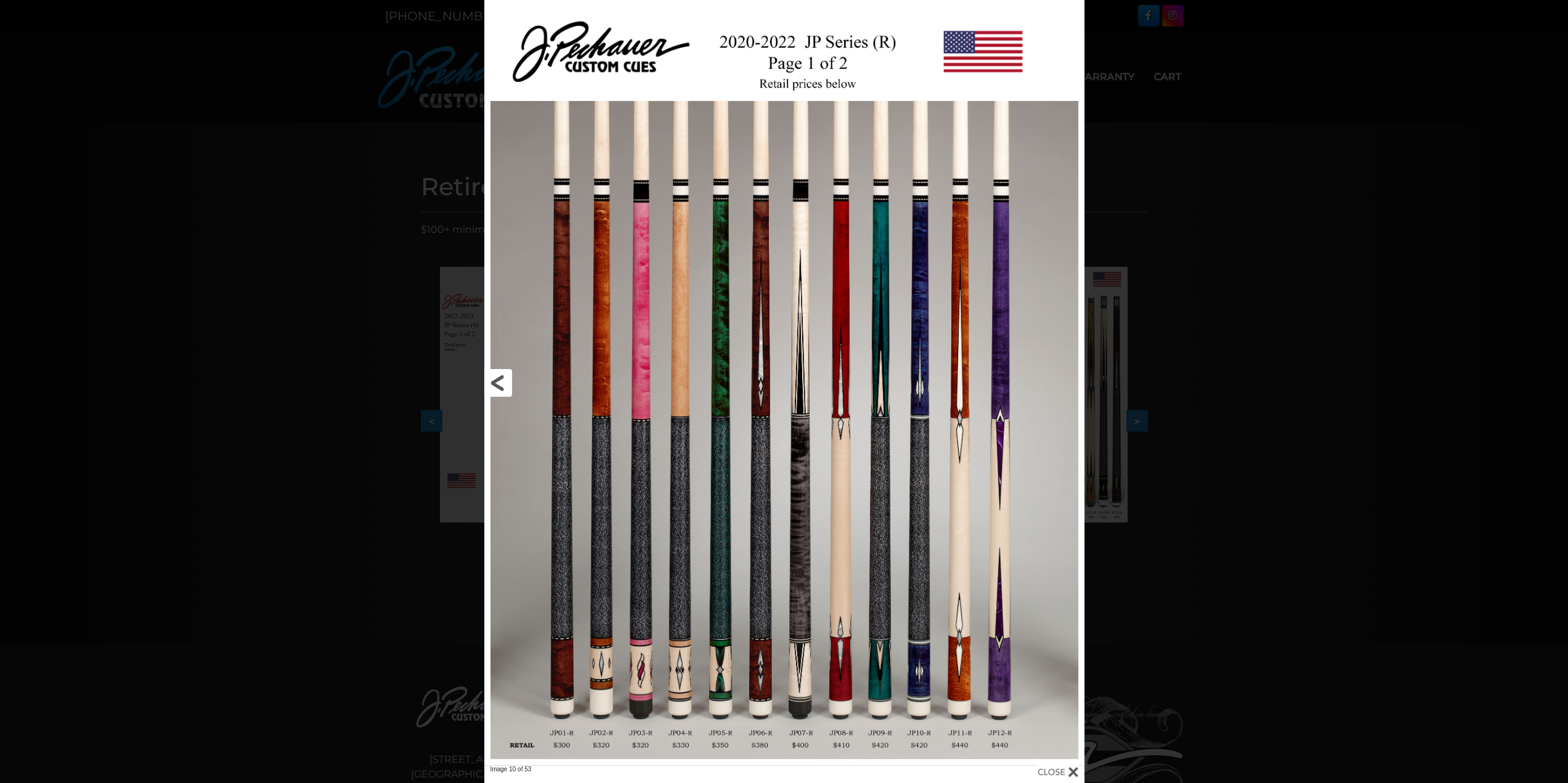
click at [507, 382] on link at bounding box center [619, 382] width 270 height 765
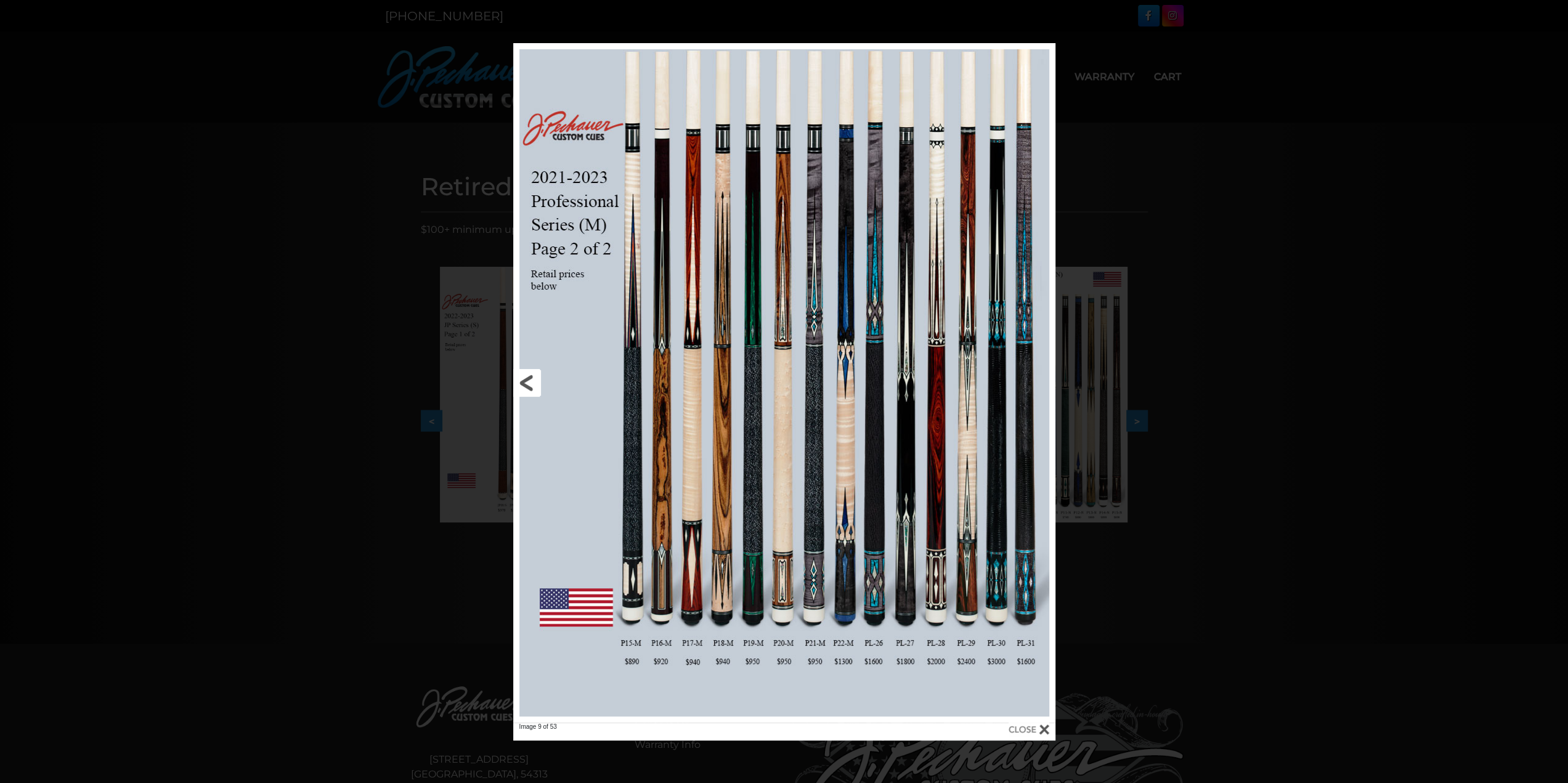
click at [534, 385] on link at bounding box center [635, 383] width 244 height 679
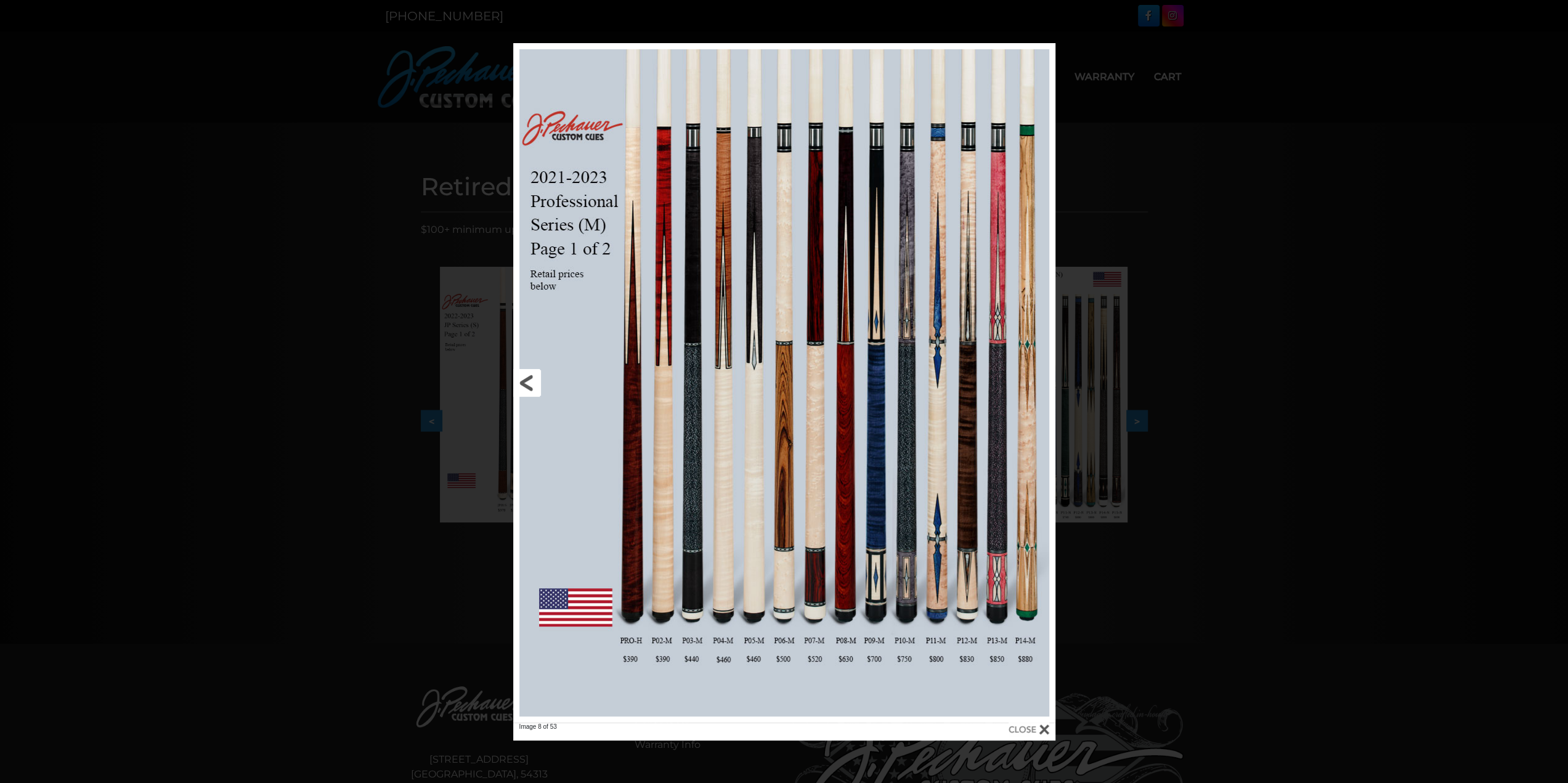
click at [531, 384] on link at bounding box center [635, 383] width 244 height 679
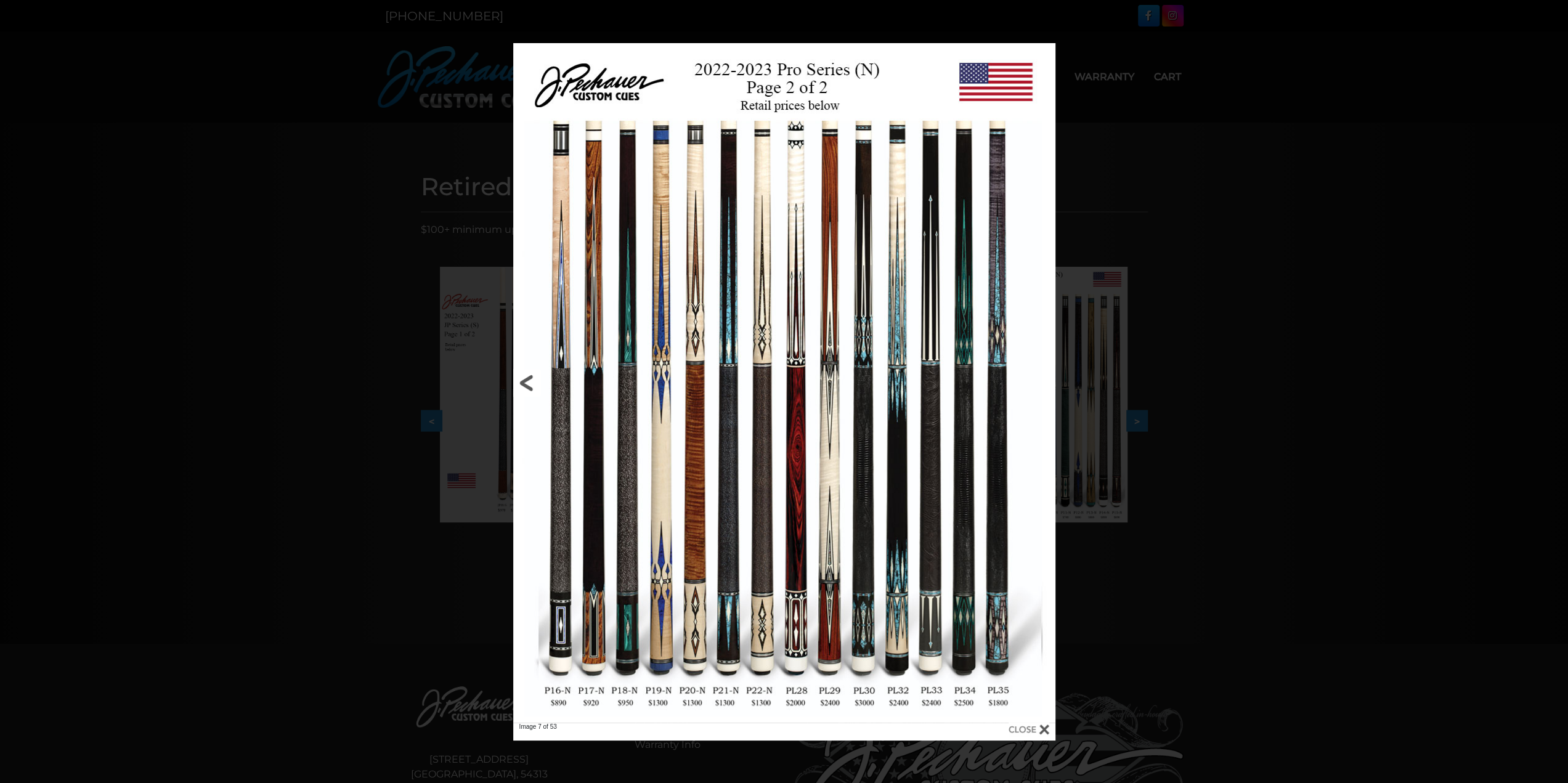
click at [531, 384] on link at bounding box center [635, 383] width 244 height 679
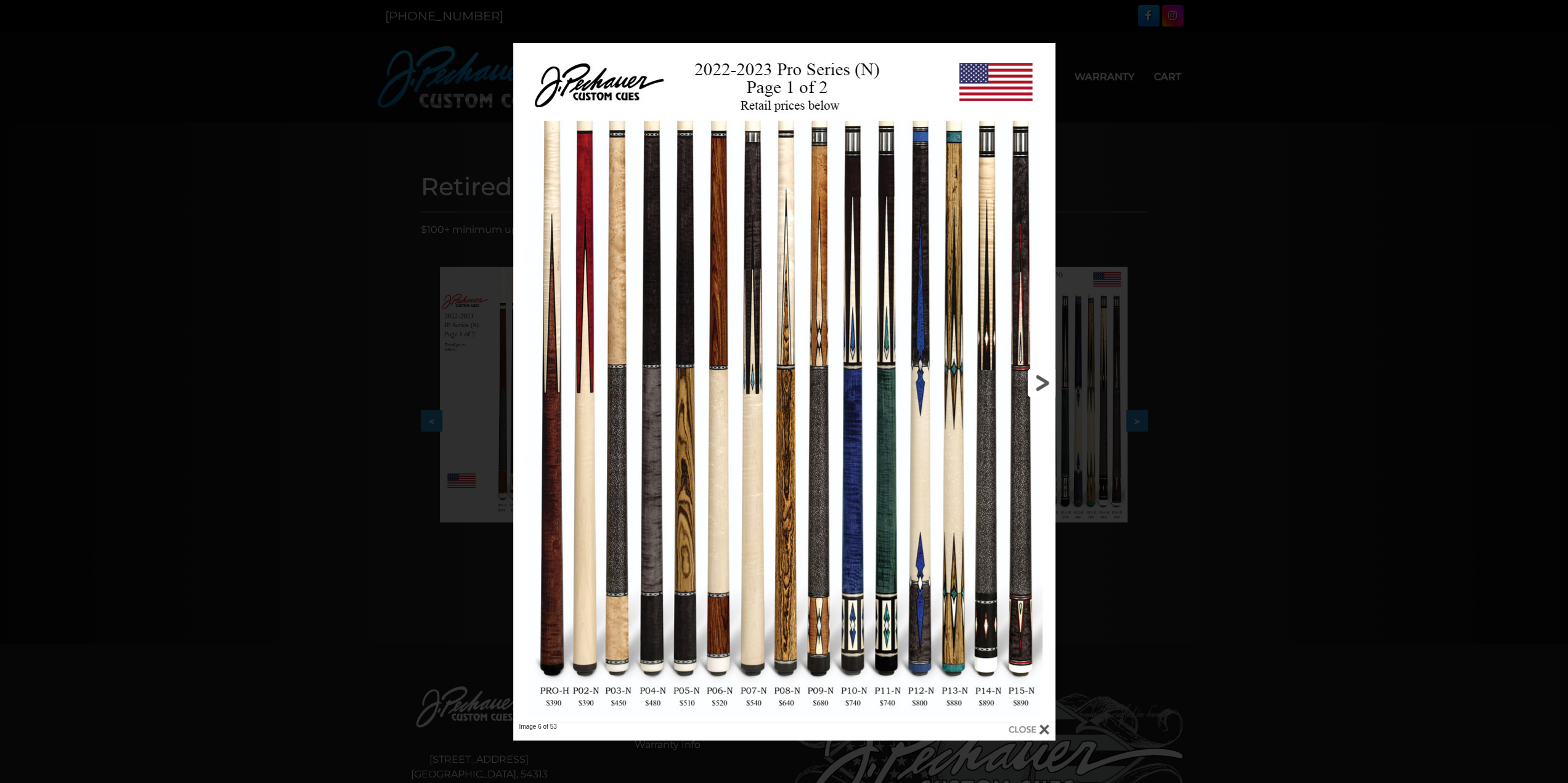
click at [1041, 375] on link at bounding box center [933, 383] width 244 height 679
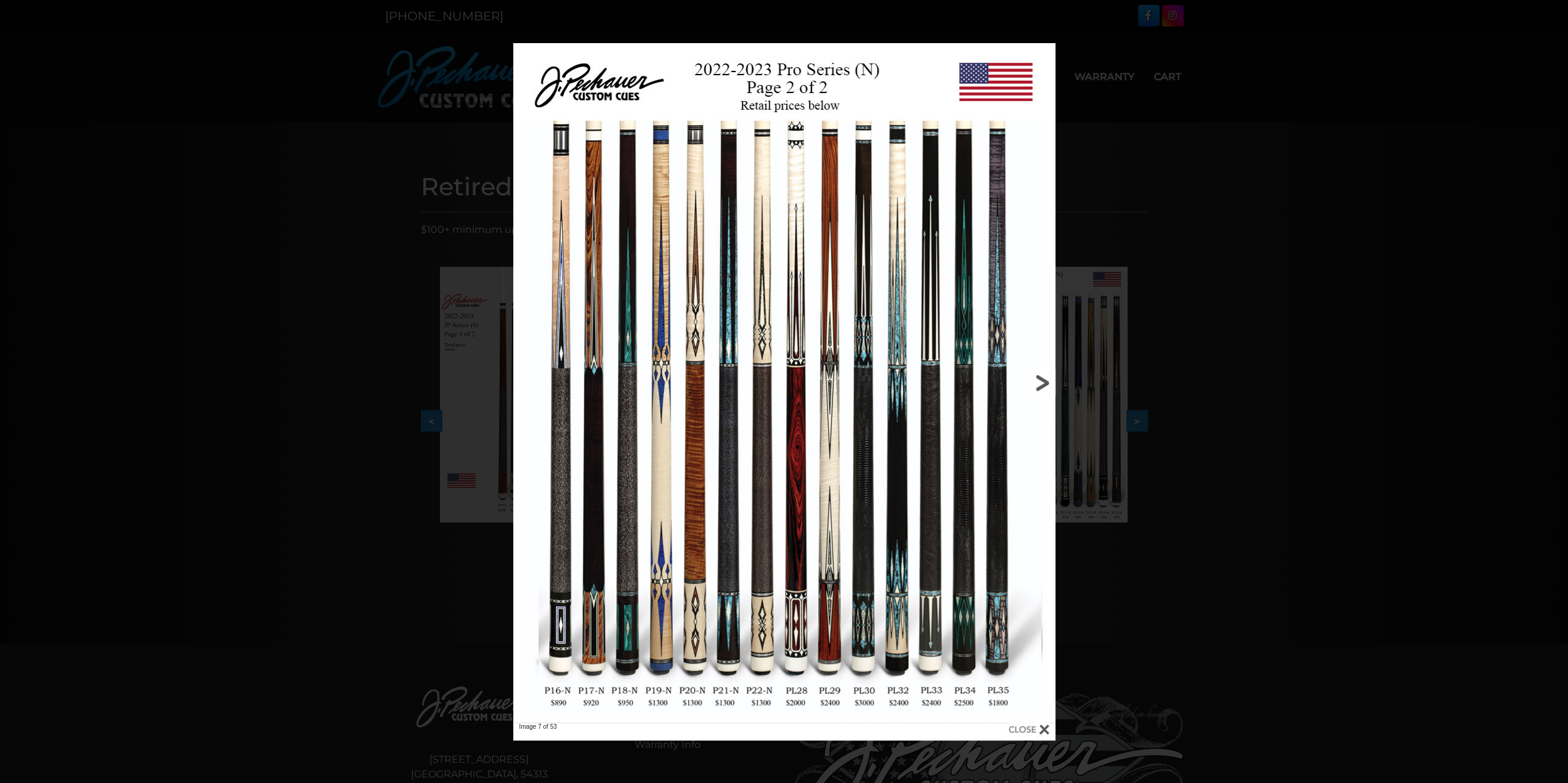
click at [1041, 375] on link at bounding box center [933, 383] width 244 height 679
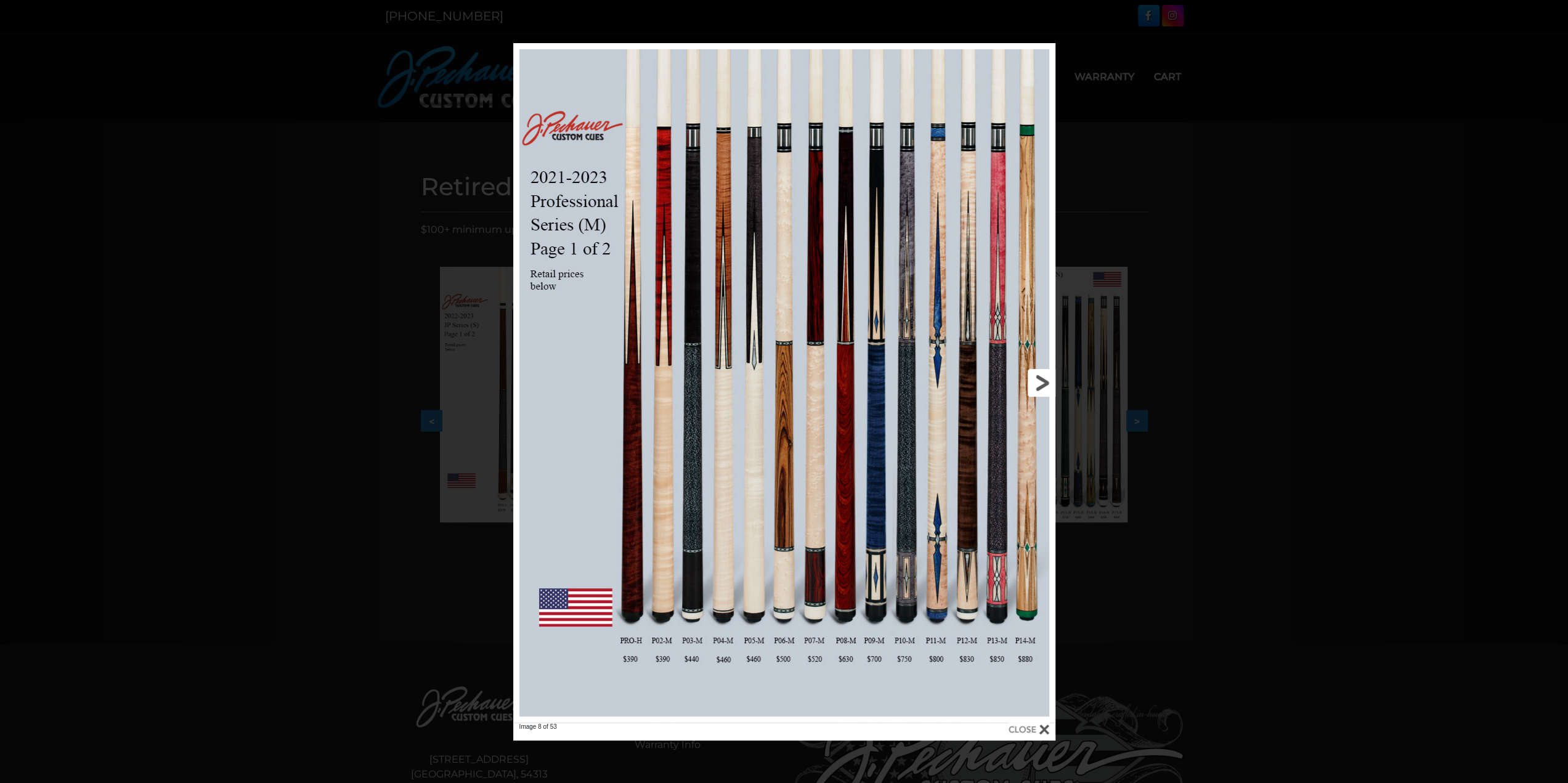
click at [1041, 375] on link at bounding box center [933, 383] width 244 height 679
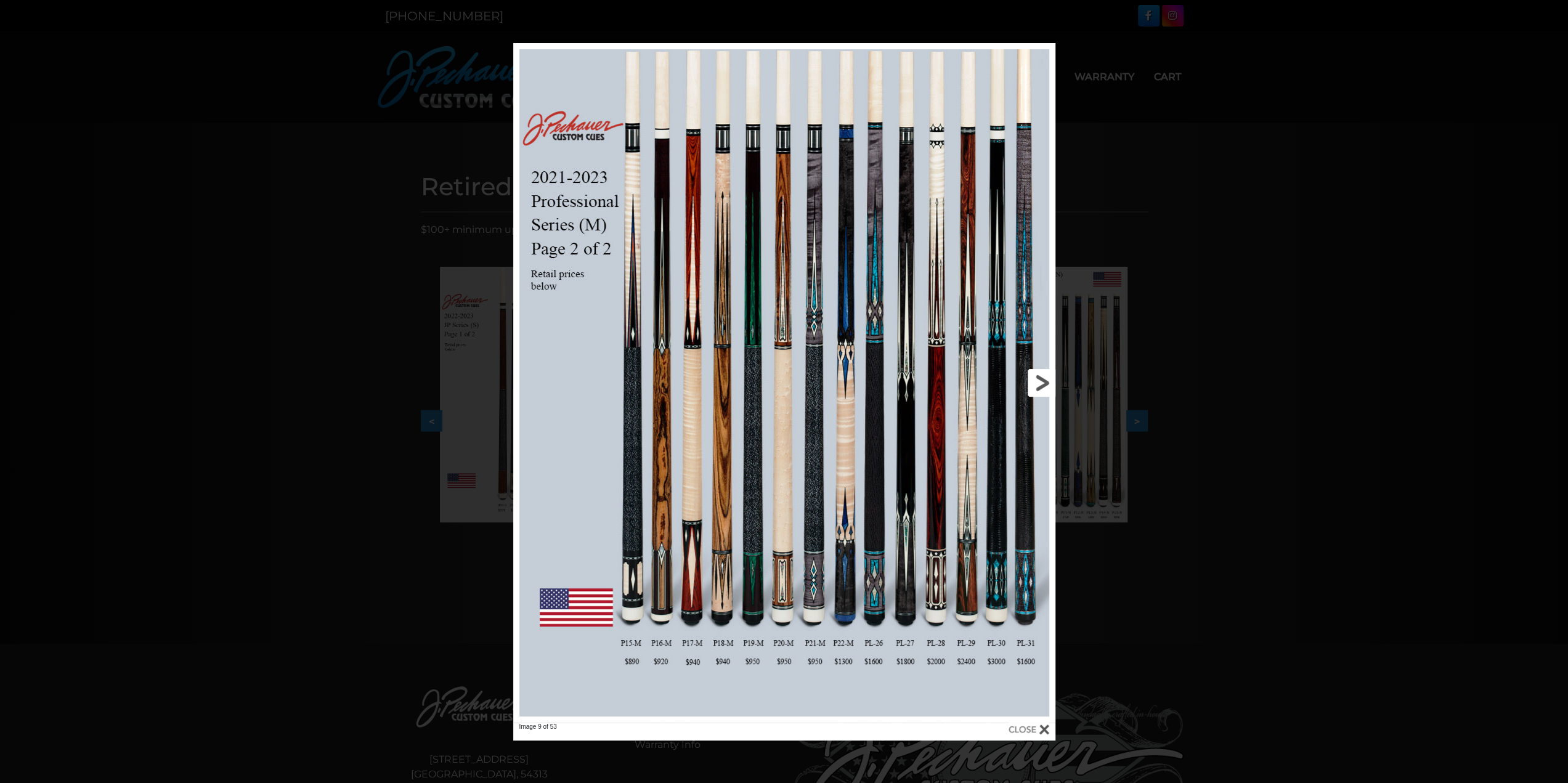
click at [1041, 375] on link at bounding box center [933, 383] width 244 height 679
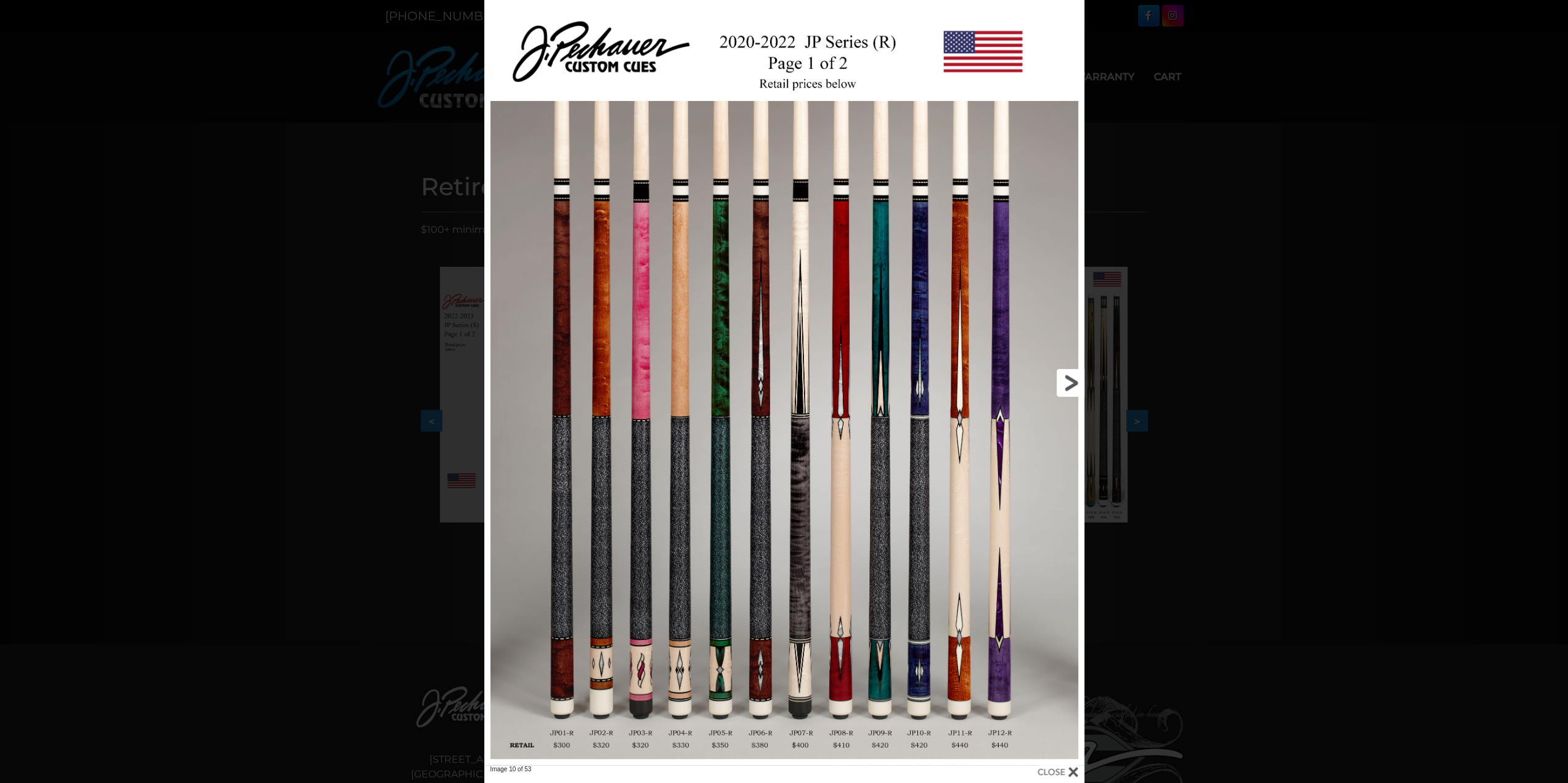
click at [1066, 379] on link at bounding box center [949, 382] width 270 height 765
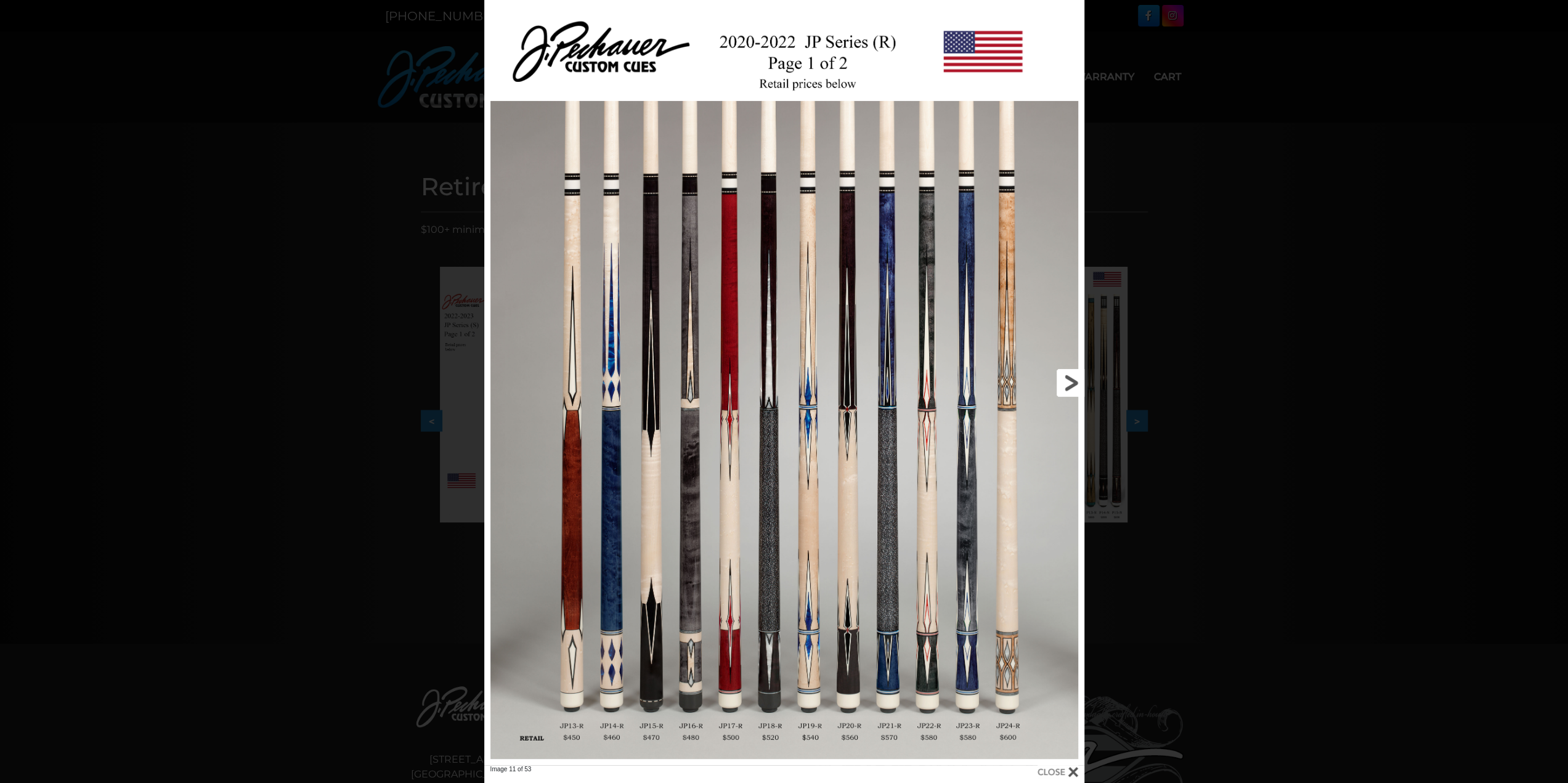
click at [1066, 382] on link at bounding box center [949, 382] width 270 height 765
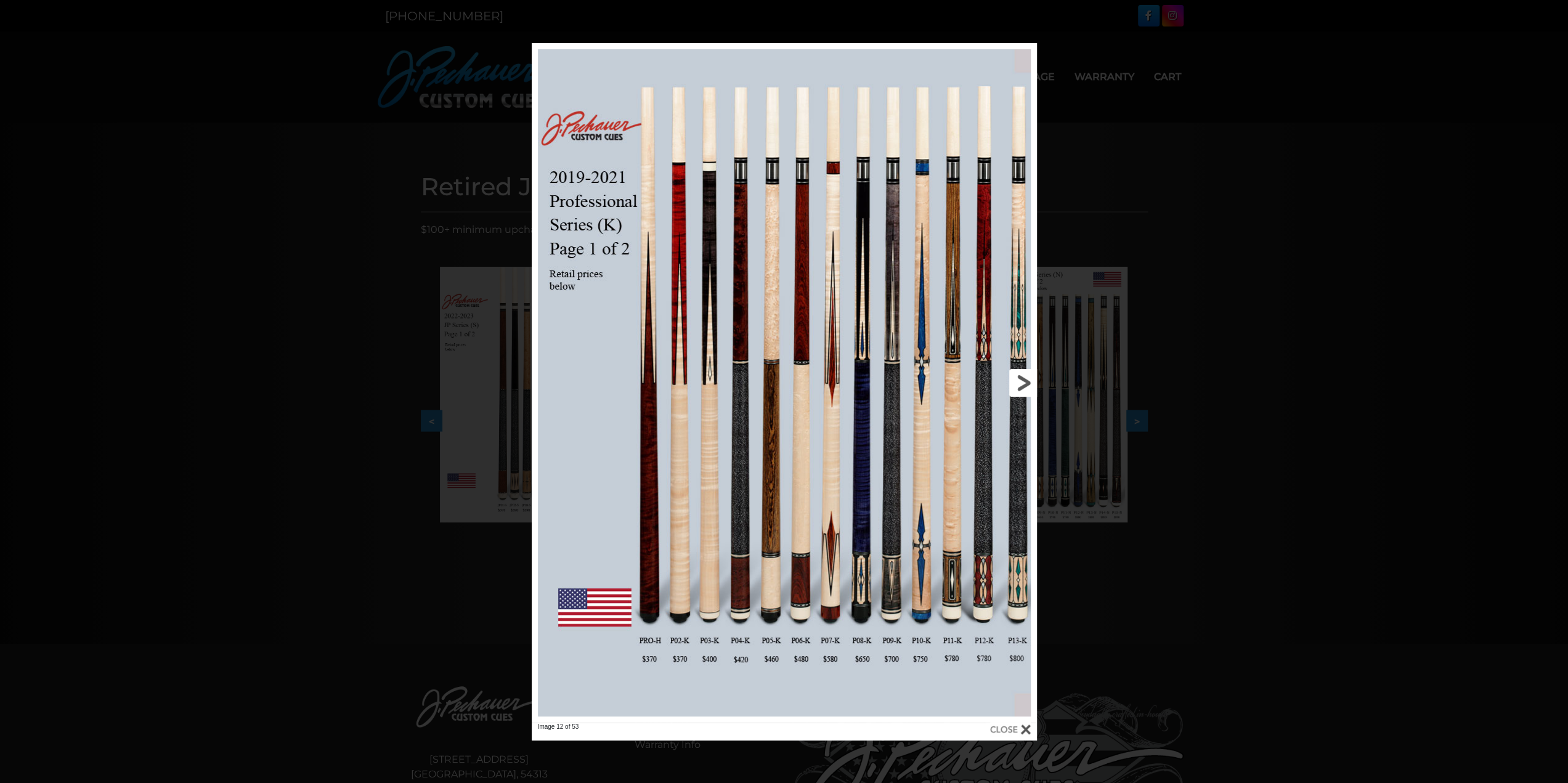
click at [1015, 377] on link at bounding box center [924, 383] width 227 height 679
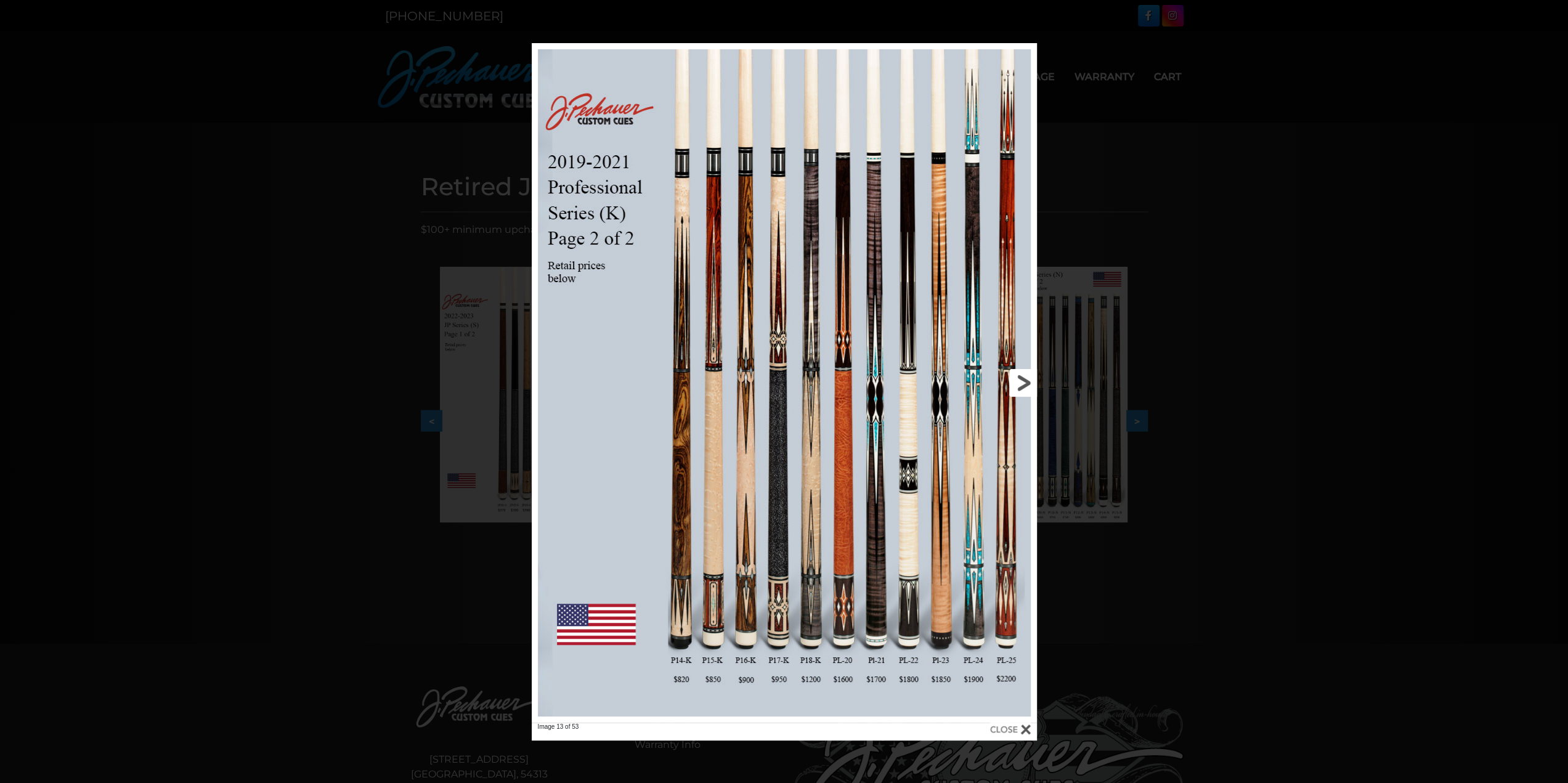
click at [1015, 377] on link at bounding box center [924, 383] width 227 height 679
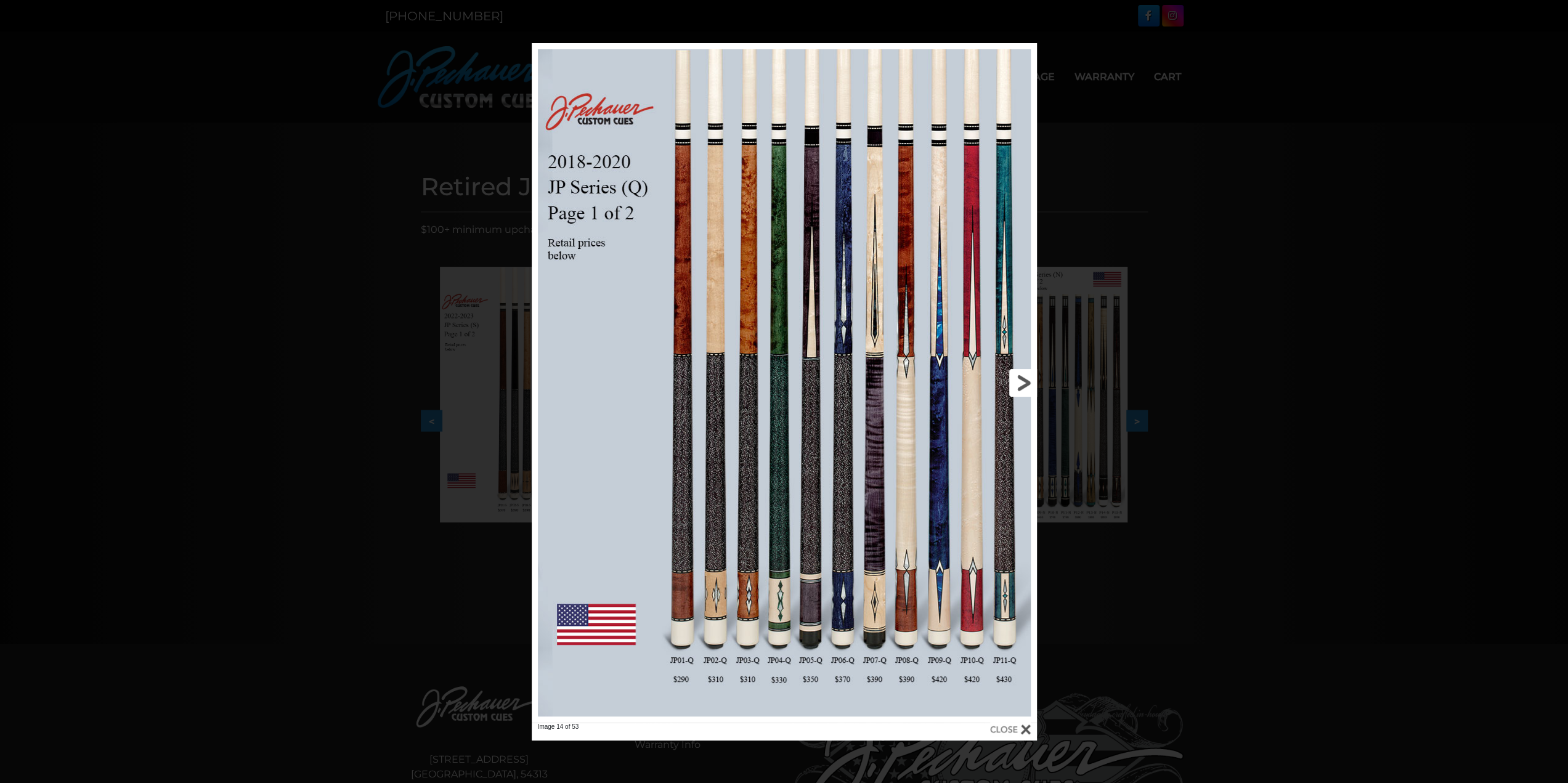
click at [1015, 377] on link at bounding box center [924, 383] width 227 height 679
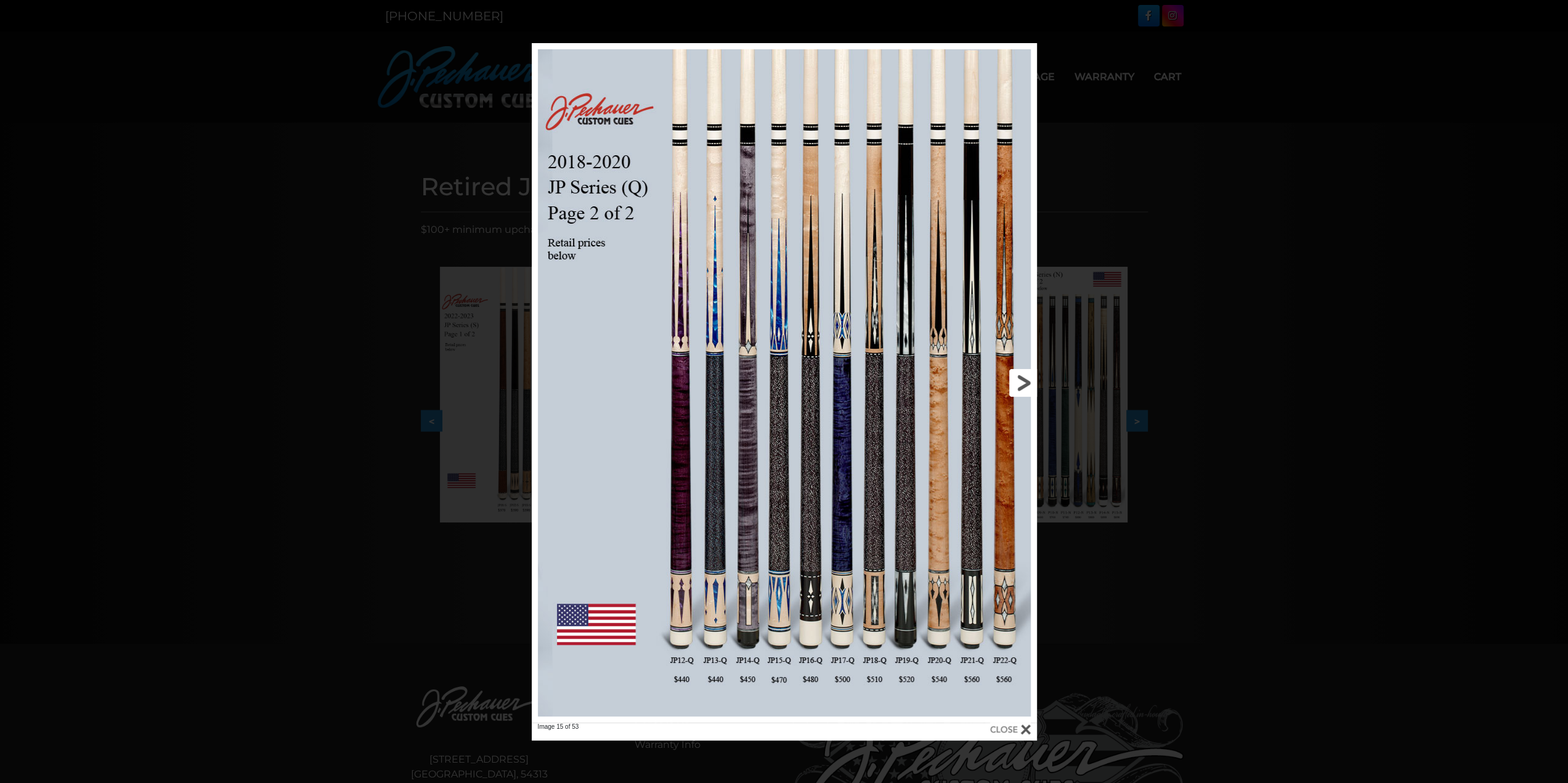
click at [1015, 377] on link at bounding box center [924, 383] width 227 height 679
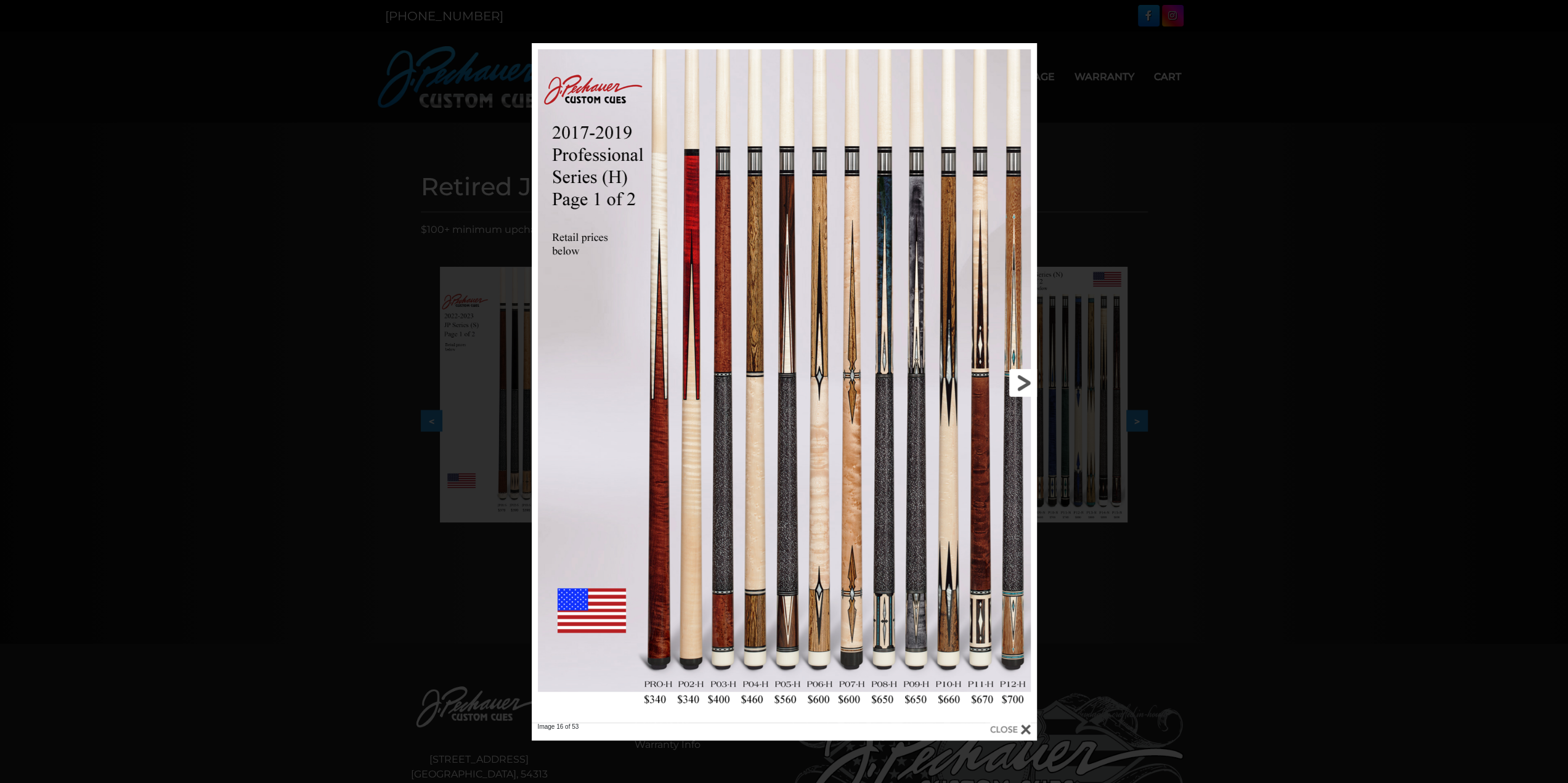
click at [1015, 377] on link at bounding box center [924, 383] width 227 height 679
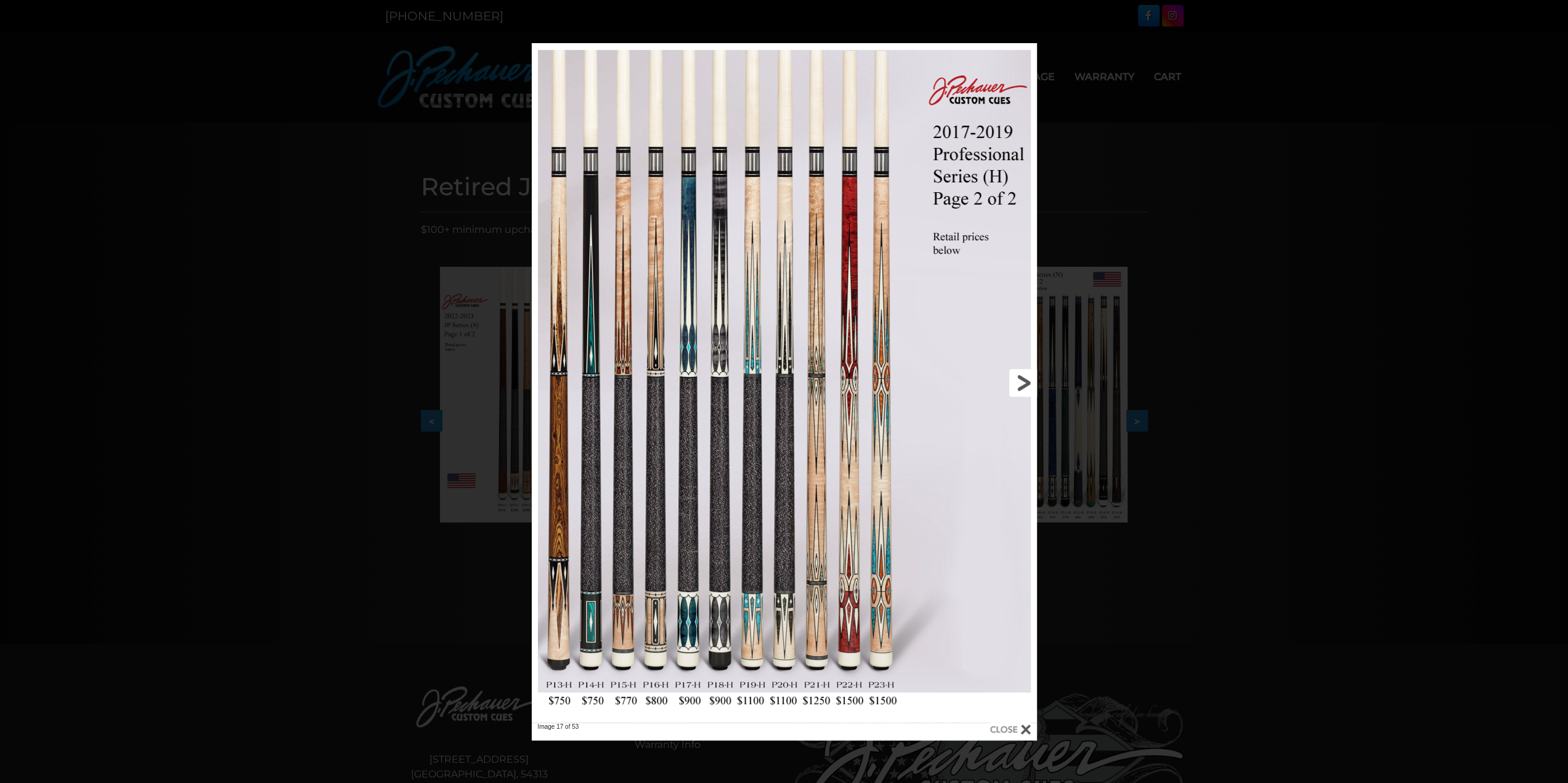
click at [1015, 377] on link at bounding box center [924, 383] width 227 height 679
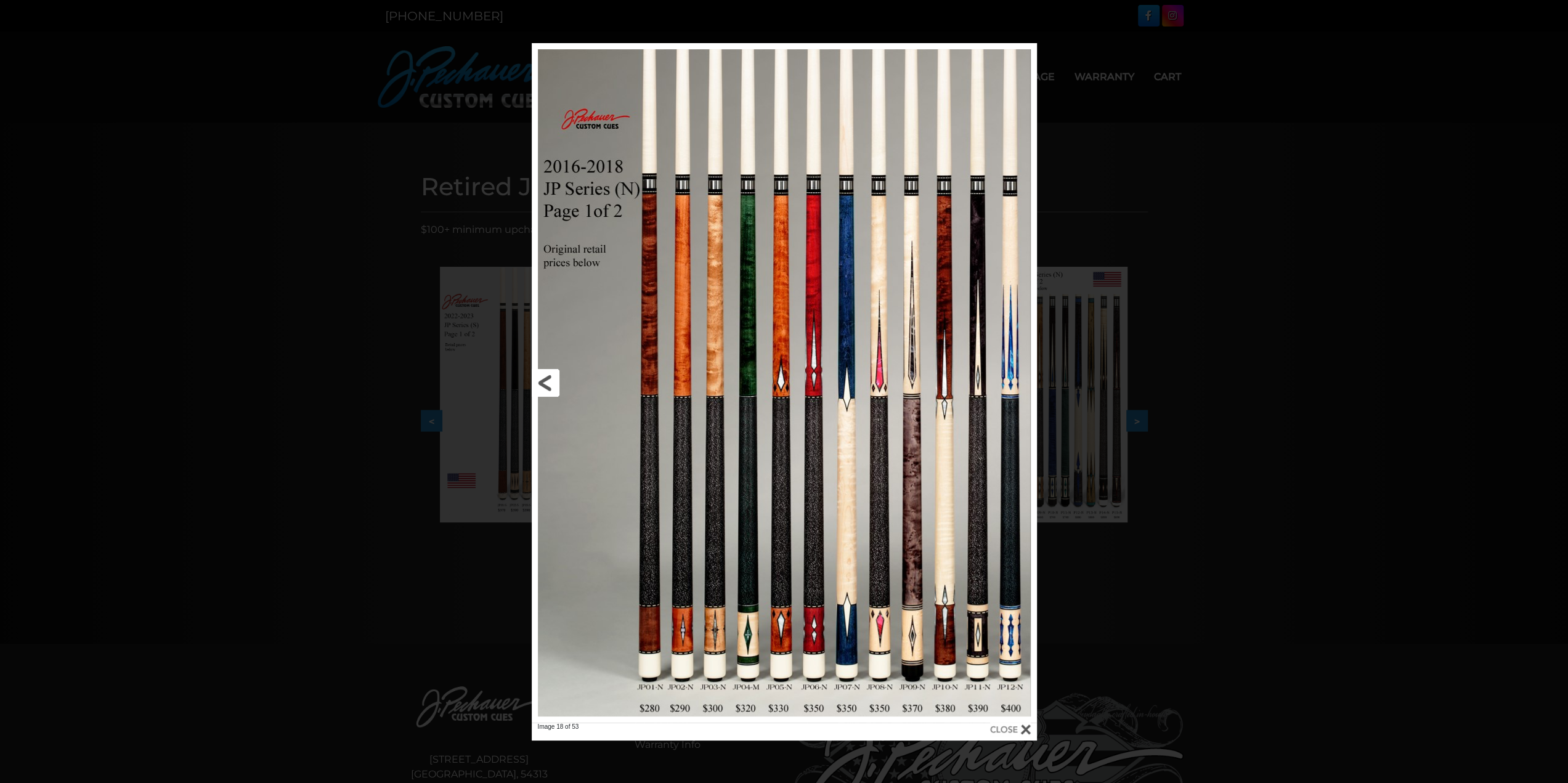
click at [548, 382] on link at bounding box center [646, 383] width 227 height 679
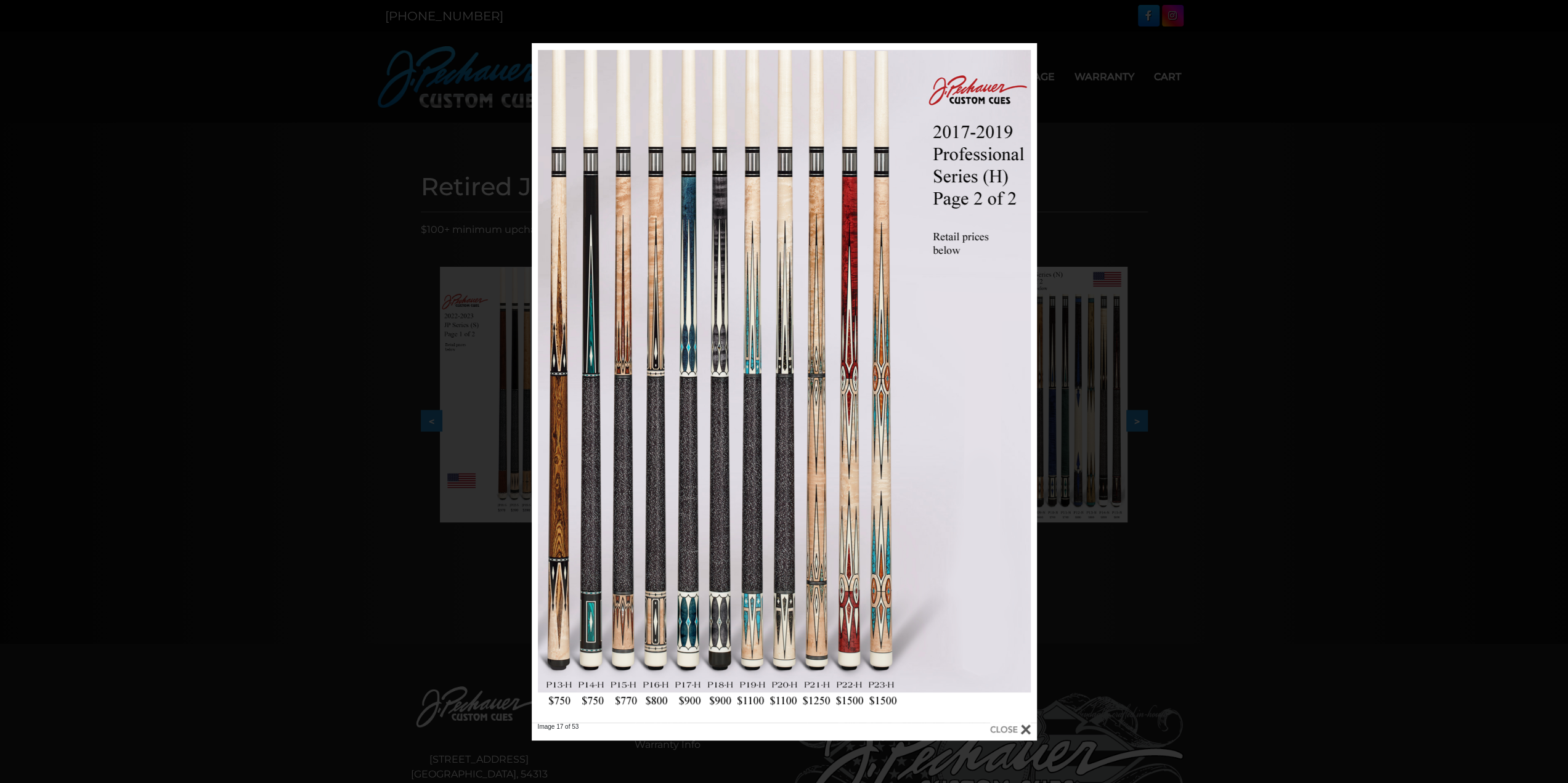
click at [1347, 298] on div "Image 17 of 53" at bounding box center [784, 392] width 1568 height 697
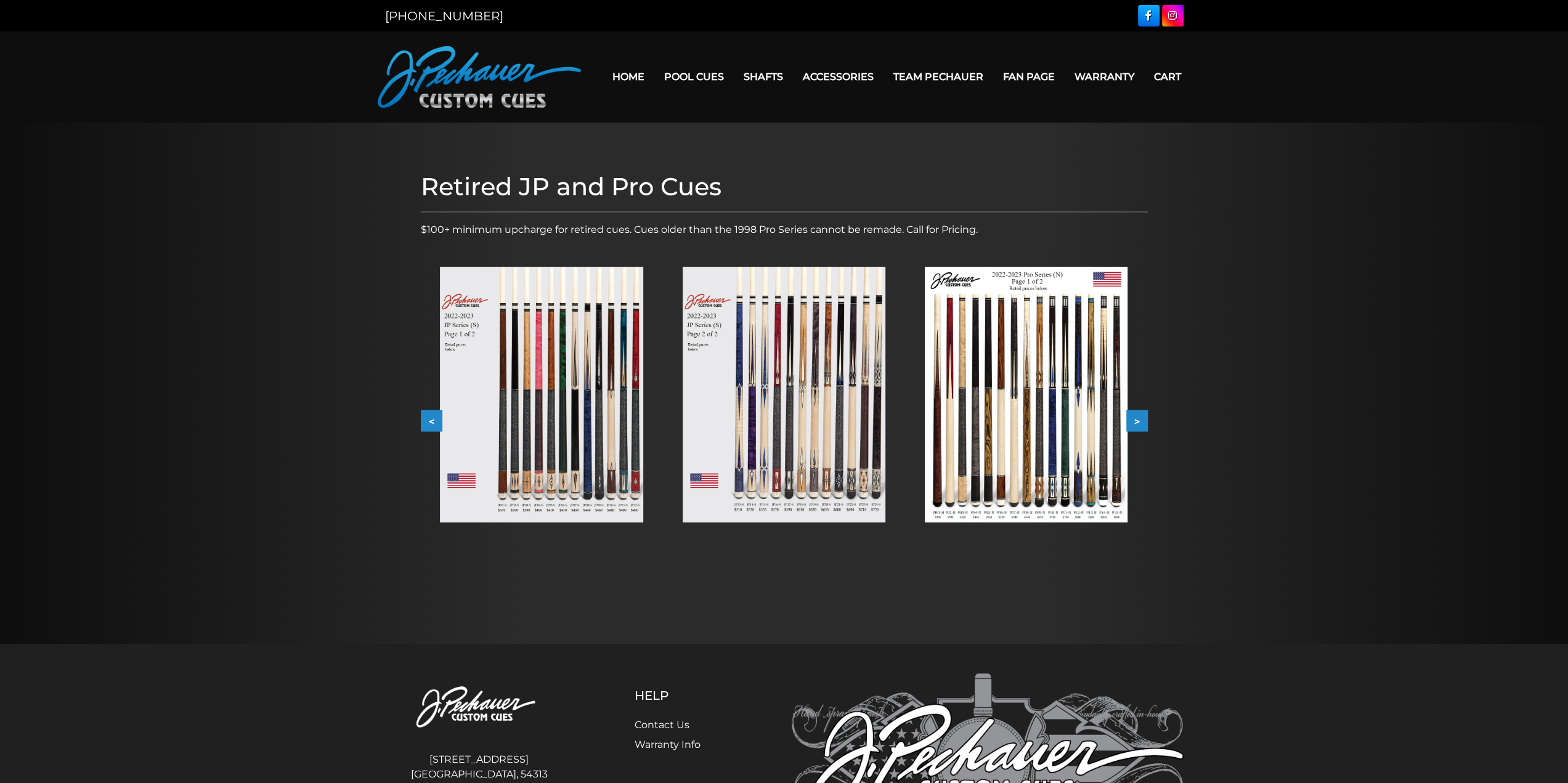
click at [1150, 422] on div "Retired JP and Pro Cues $100+ minimum upcharge for retired cues. Cues older tha…" at bounding box center [785, 383] width 739 height 435
click at [1141, 421] on button ">" at bounding box center [1137, 421] width 21 height 21
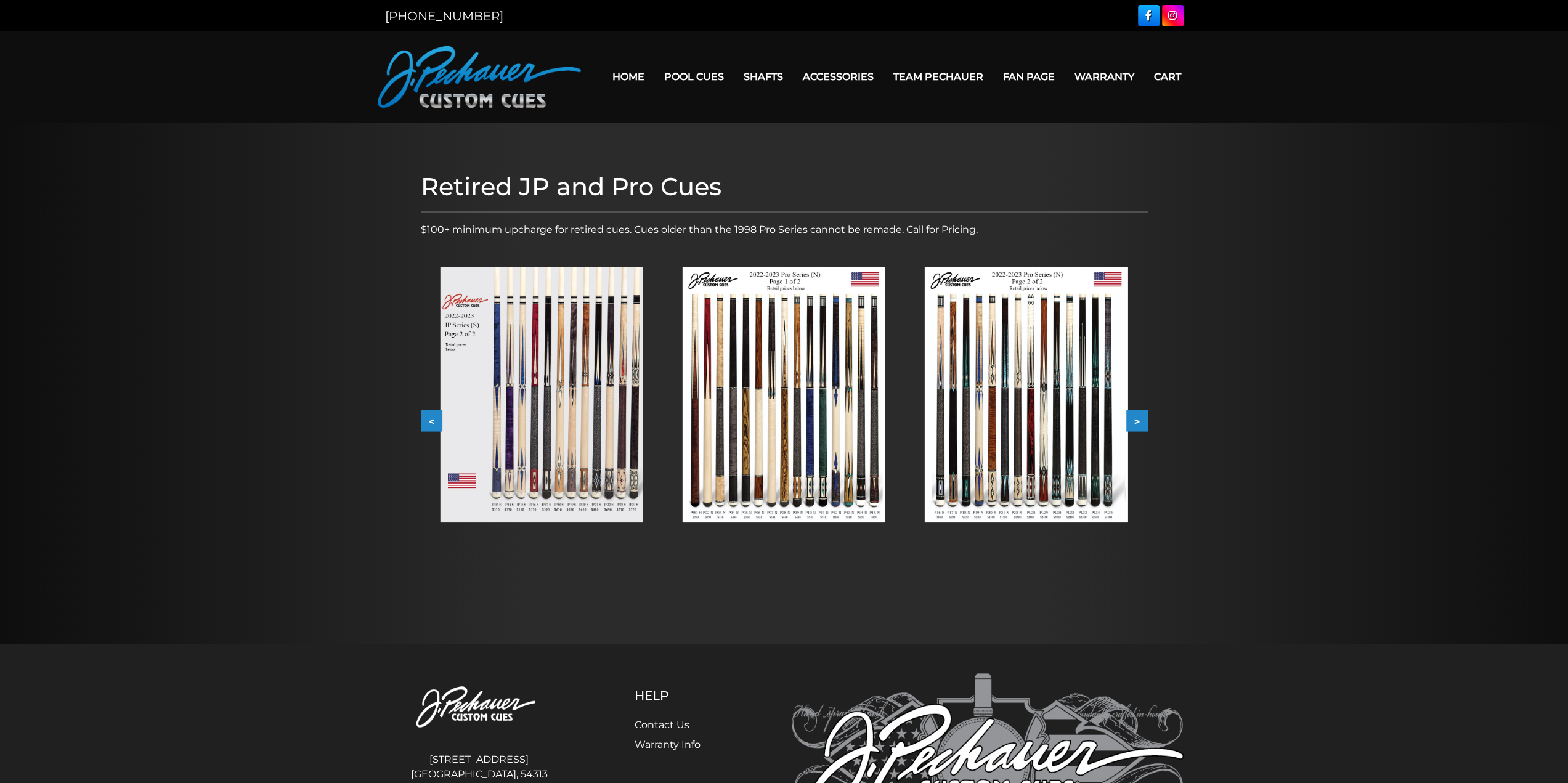
click at [1141, 421] on button ">" at bounding box center [1137, 421] width 21 height 21
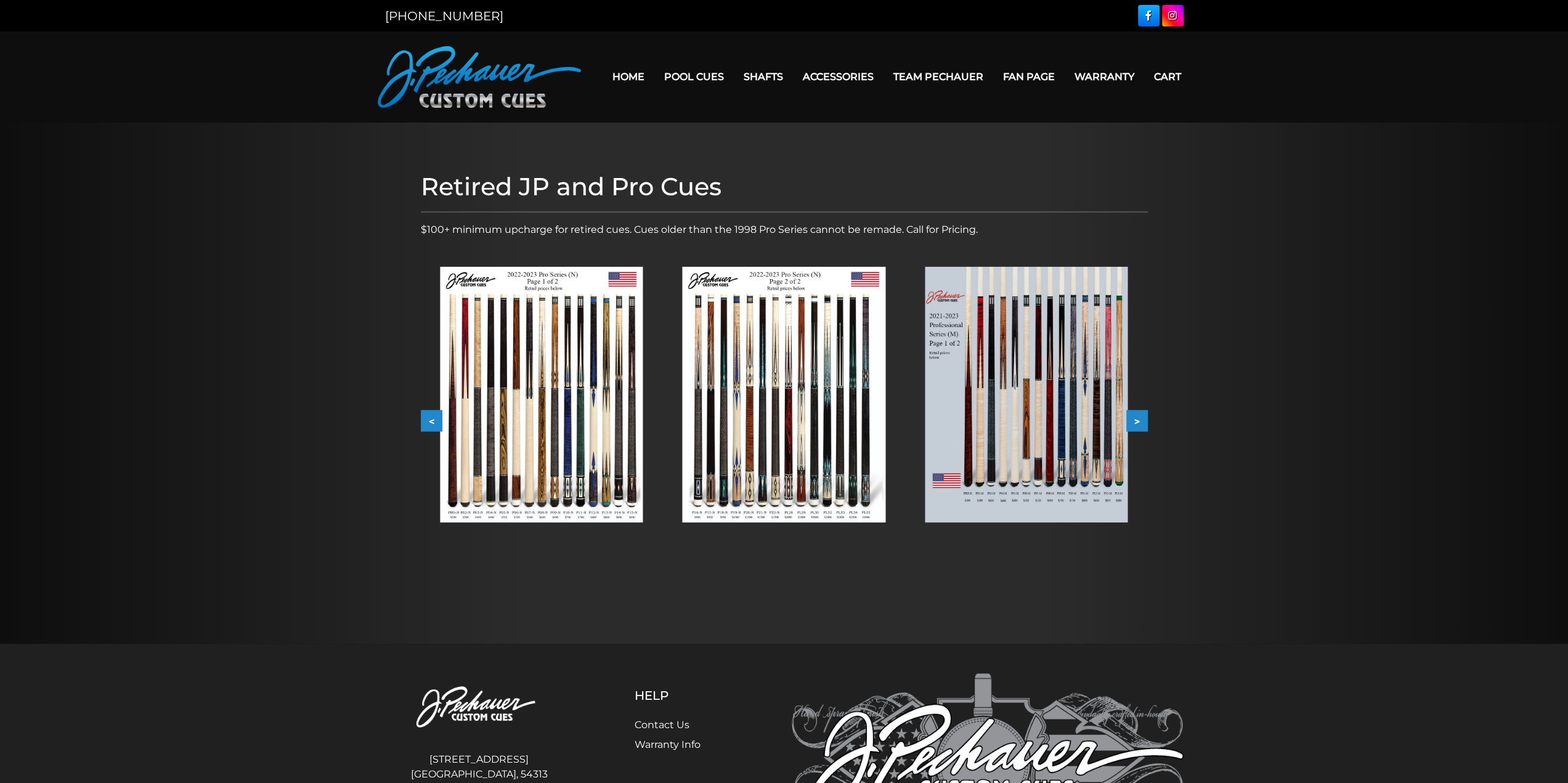
click at [1141, 421] on button ">" at bounding box center [1137, 421] width 21 height 21
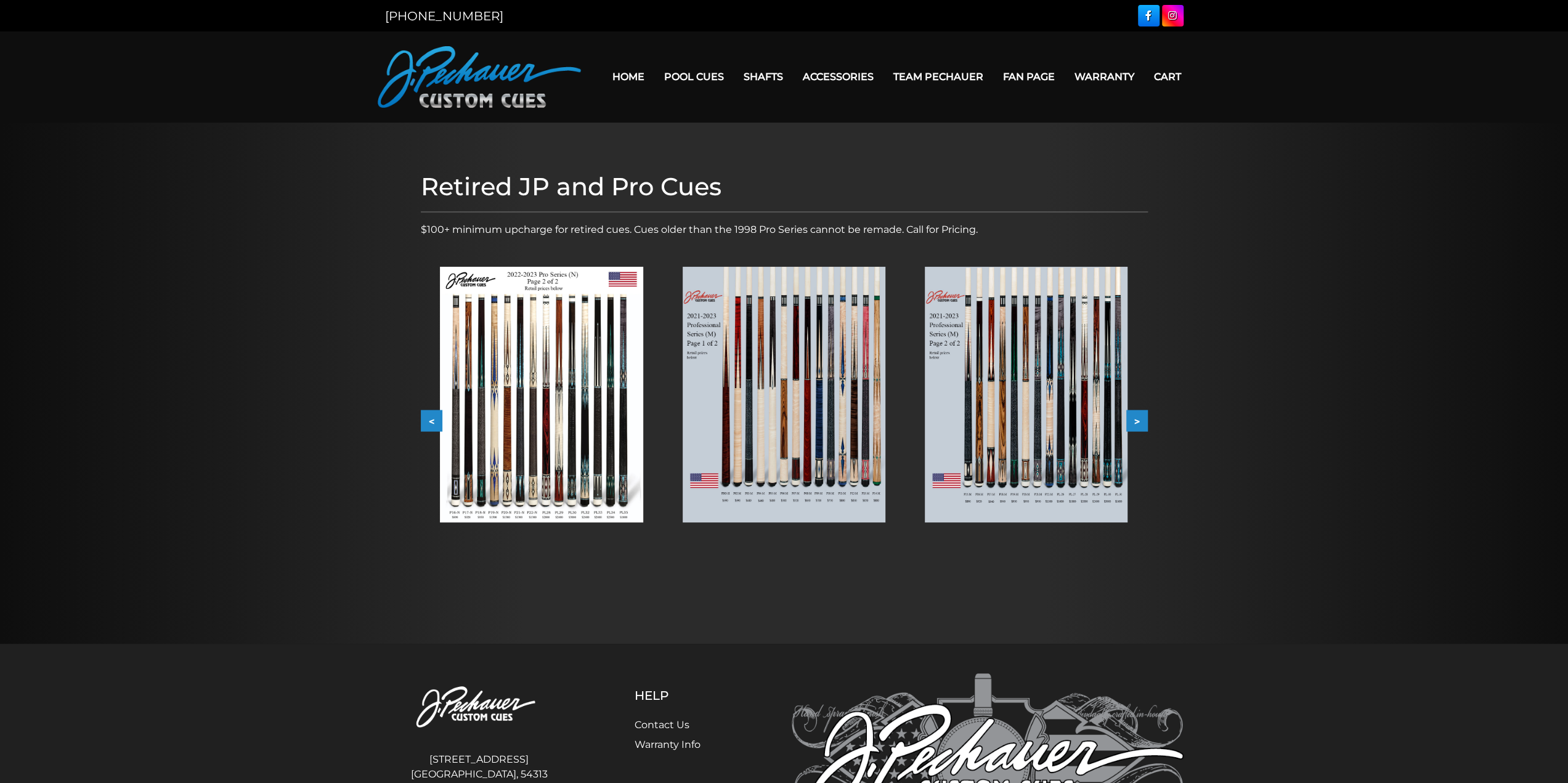
click at [1141, 421] on button ">" at bounding box center [1137, 421] width 21 height 21
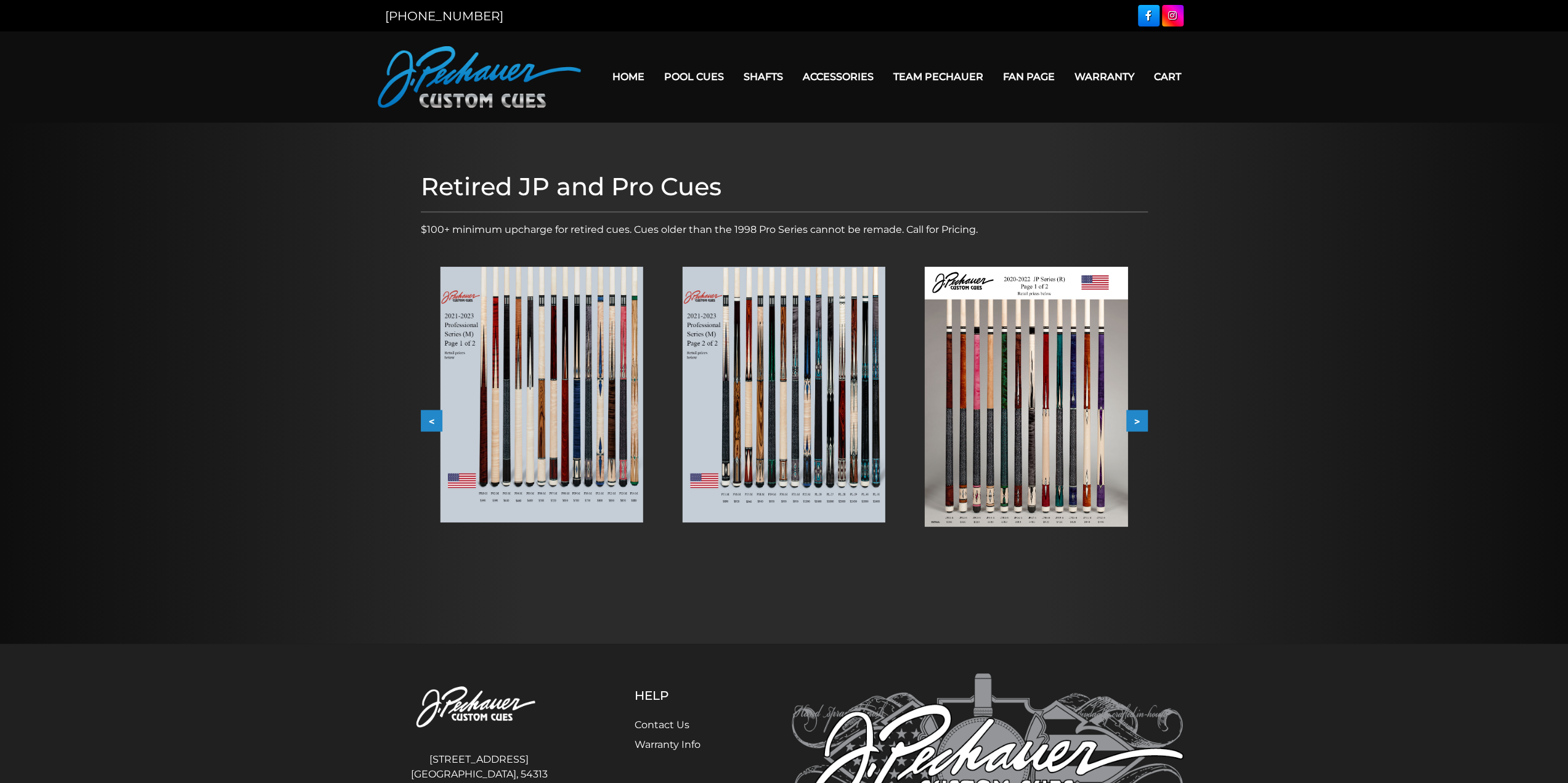
click at [1141, 421] on button ">" at bounding box center [1137, 421] width 21 height 21
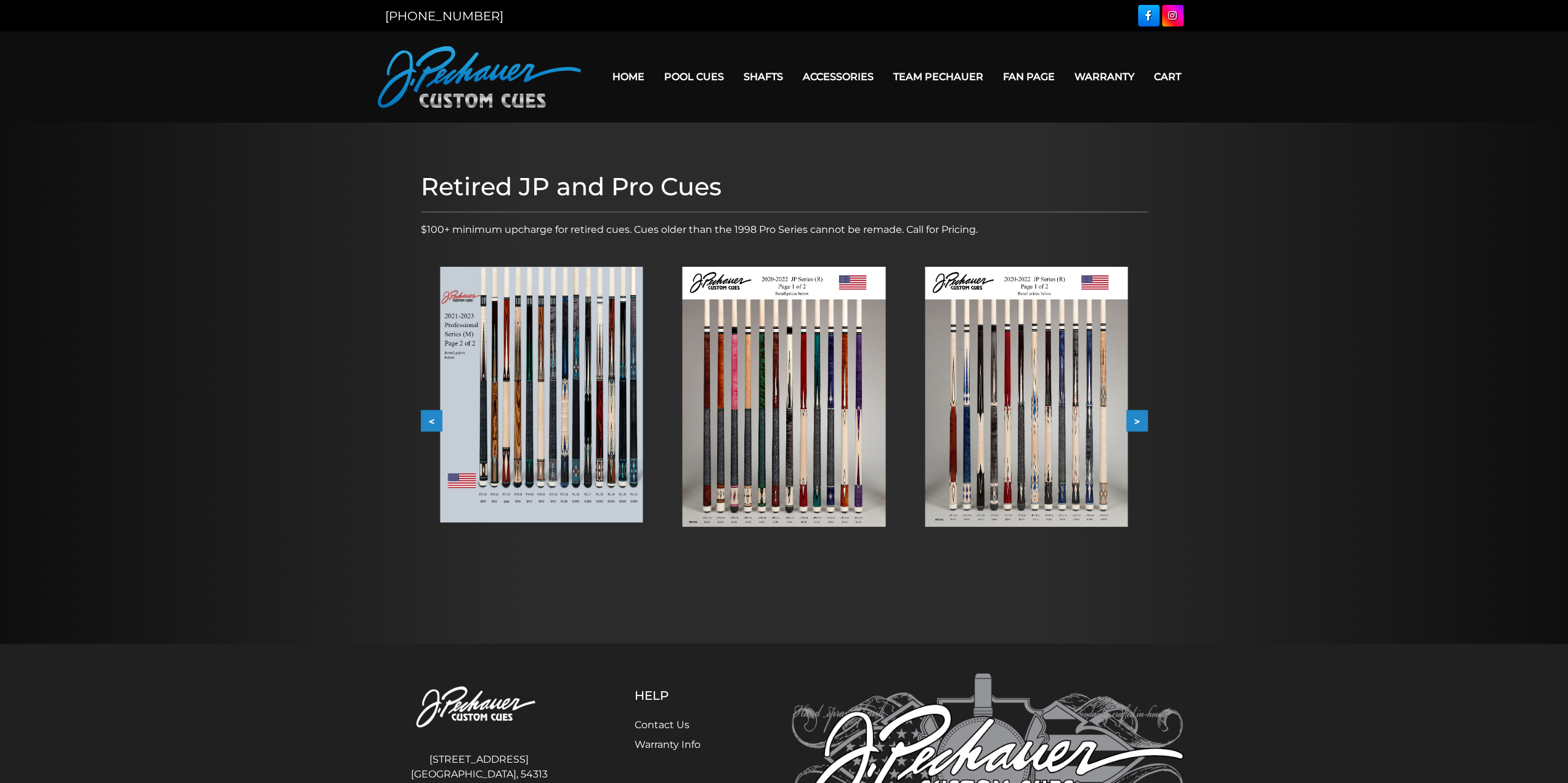
click at [1141, 421] on button ">" at bounding box center [1137, 421] width 21 height 21
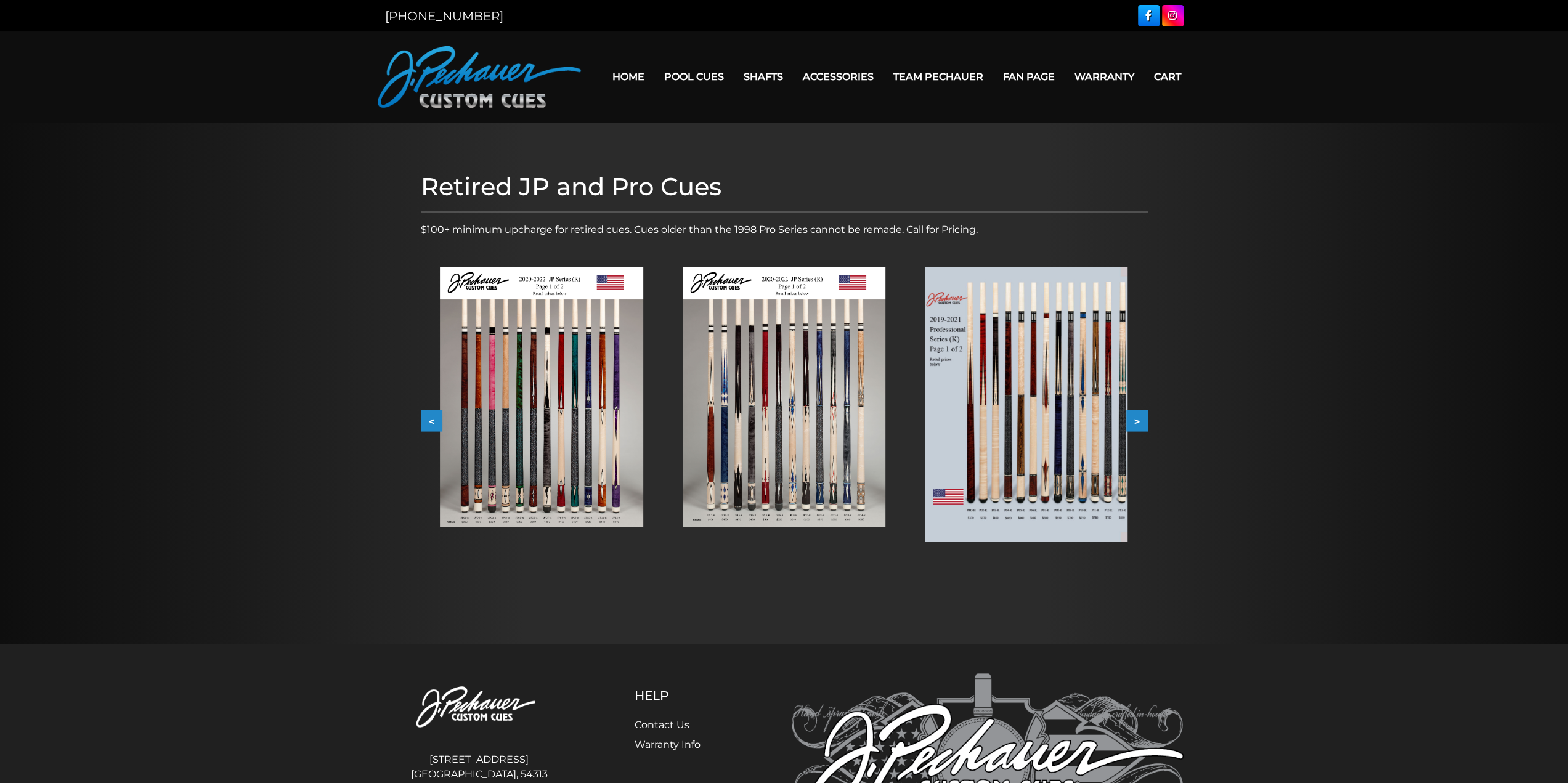
click at [1141, 421] on button ">" at bounding box center [1137, 421] width 21 height 21
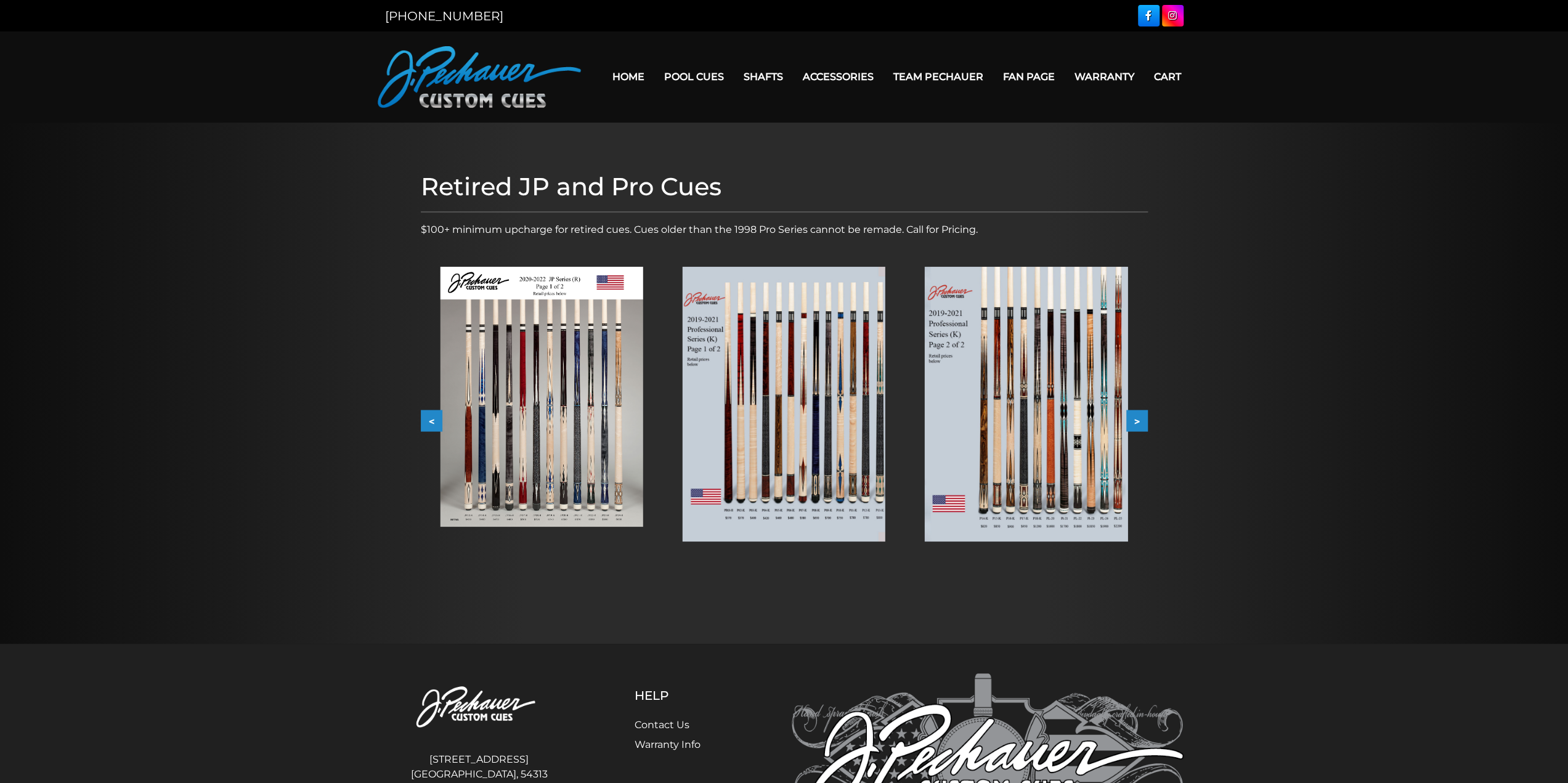
click at [1141, 421] on button ">" at bounding box center [1137, 421] width 21 height 21
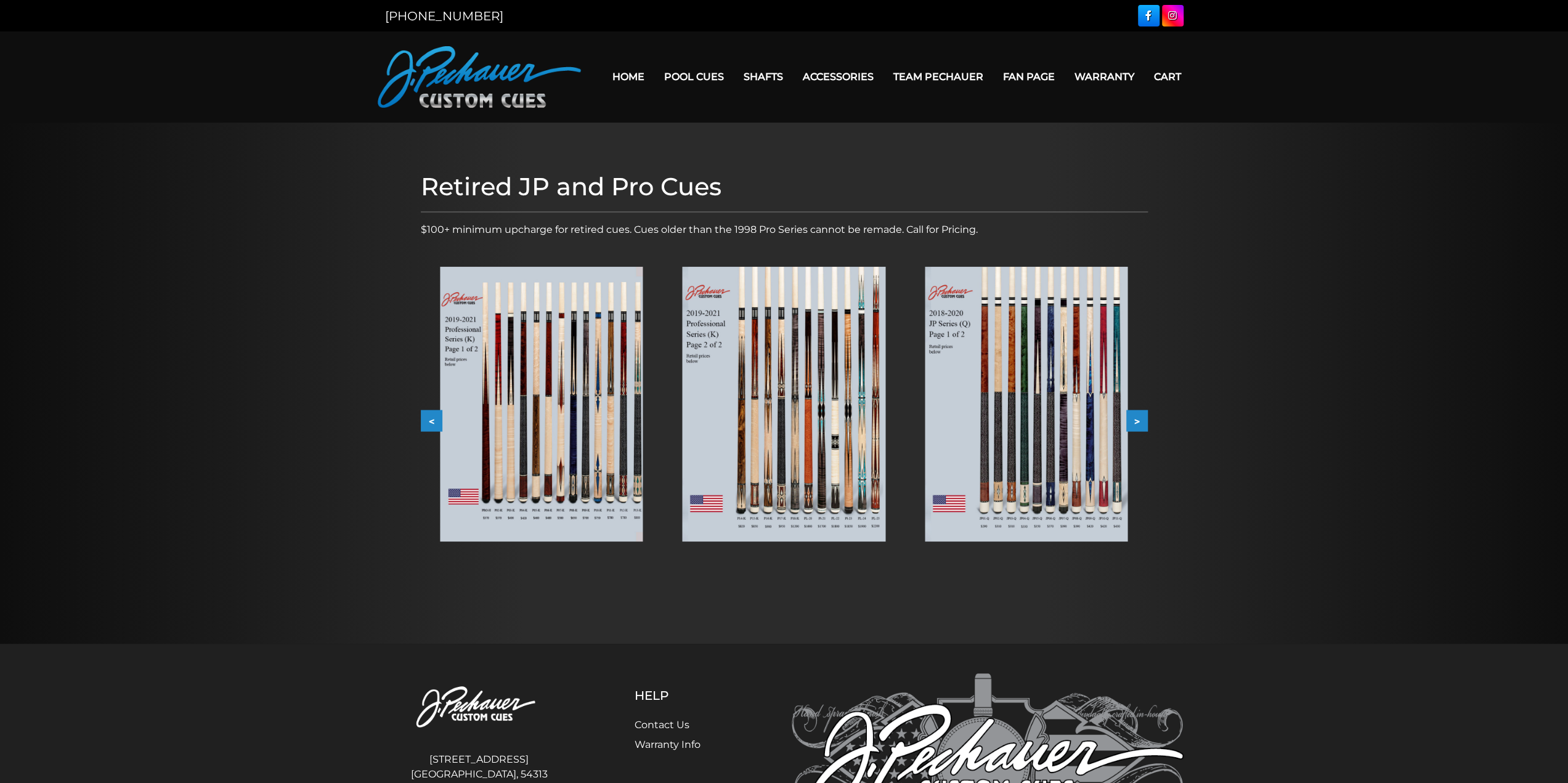
click at [1140, 415] on button ">" at bounding box center [1137, 421] width 21 height 21
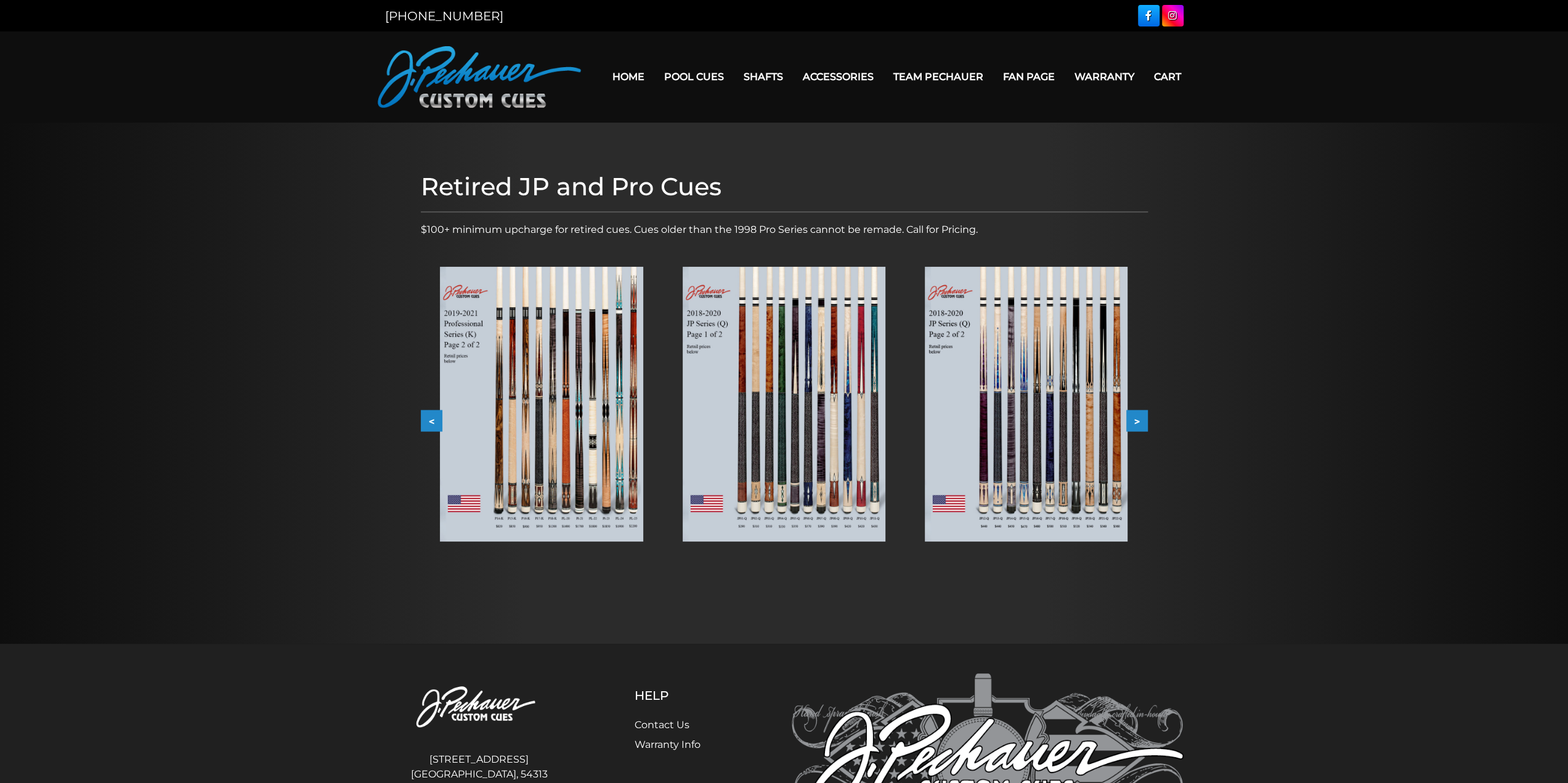
click at [1140, 415] on button ">" at bounding box center [1137, 421] width 21 height 21
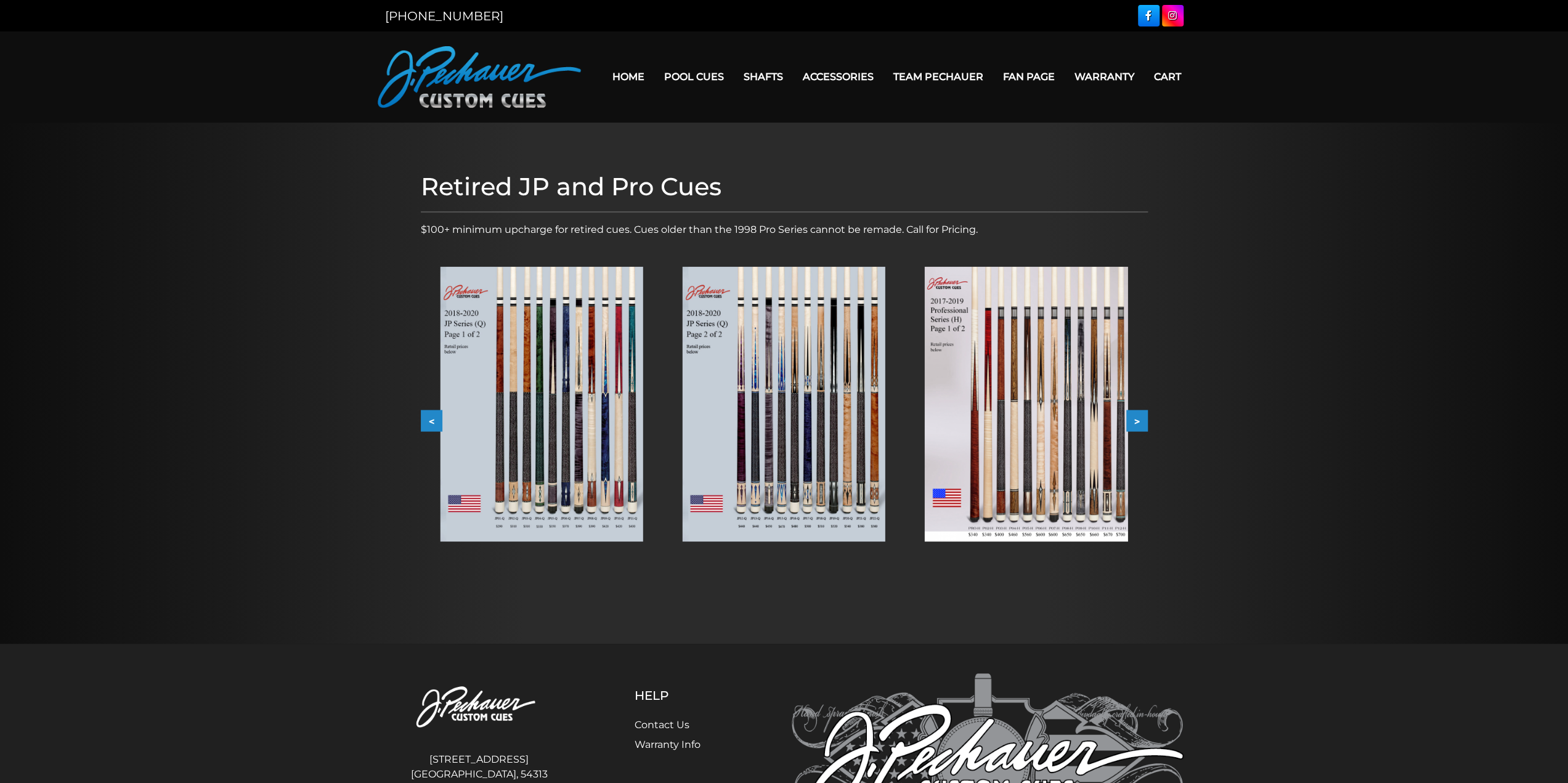
click at [1140, 415] on button ">" at bounding box center [1137, 421] width 21 height 21
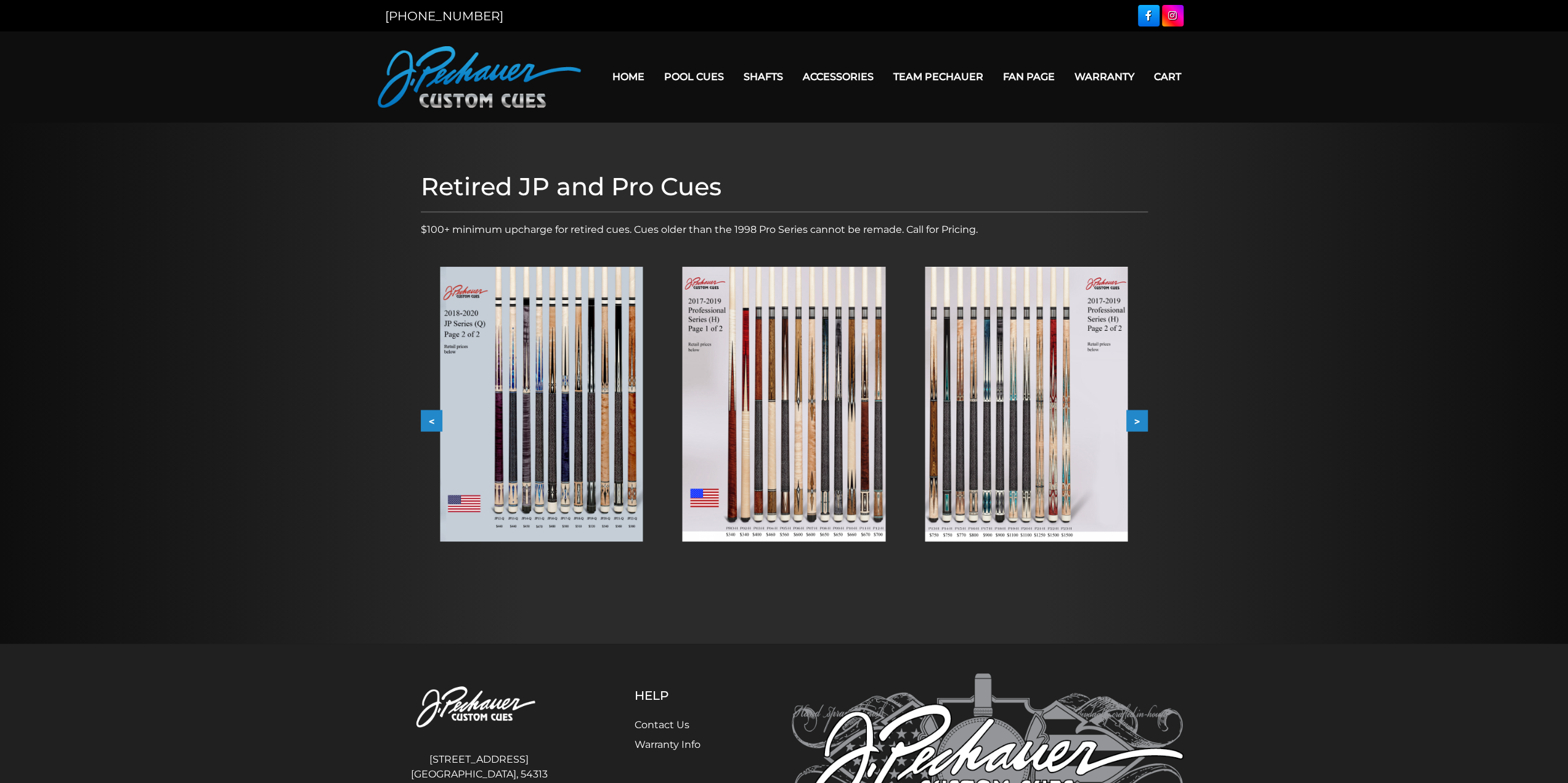
click at [1140, 415] on button ">" at bounding box center [1137, 421] width 21 height 21
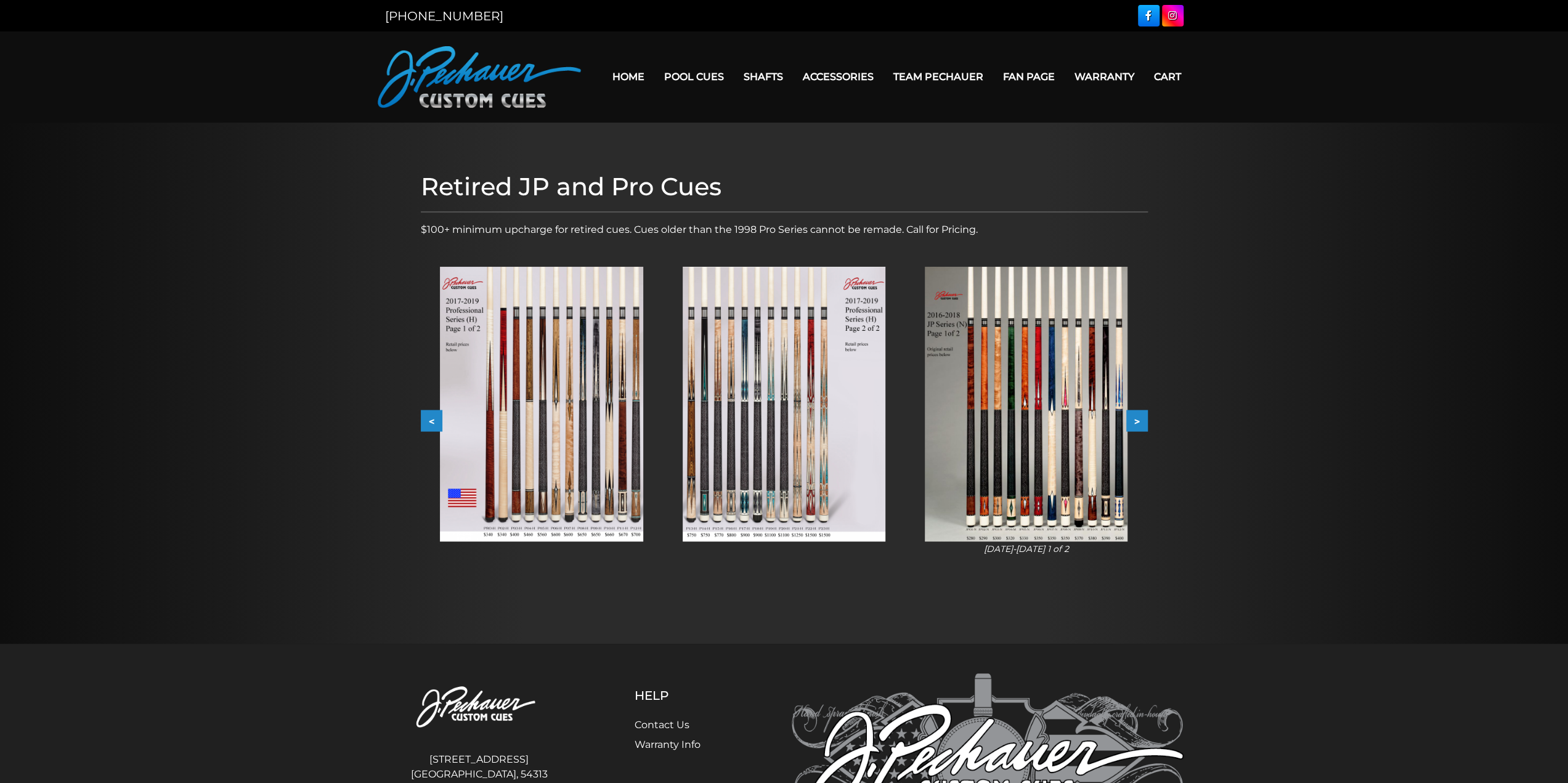
click at [1140, 415] on button ">" at bounding box center [1137, 421] width 21 height 21
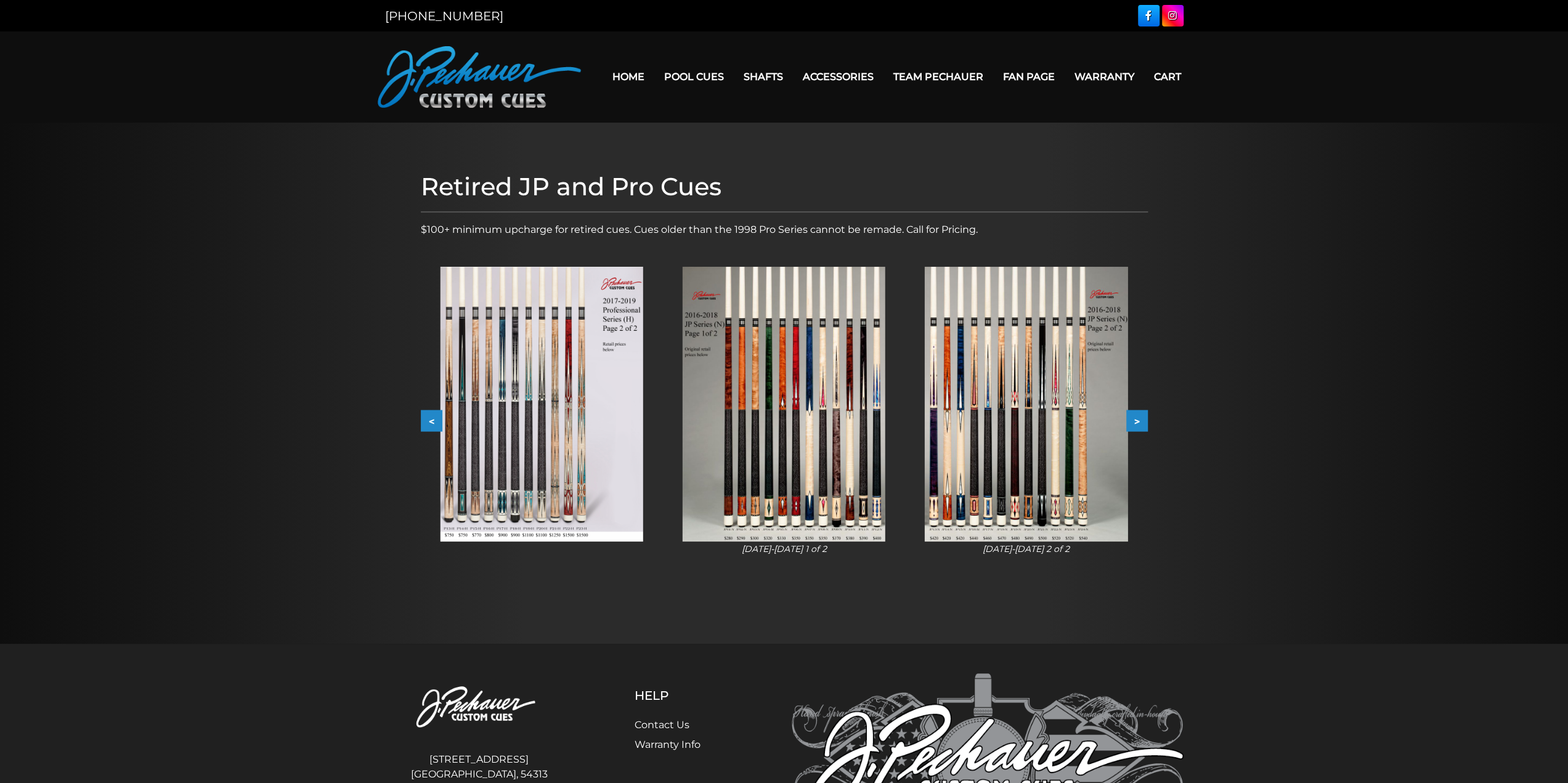
click at [1140, 415] on button ">" at bounding box center [1137, 421] width 21 height 21
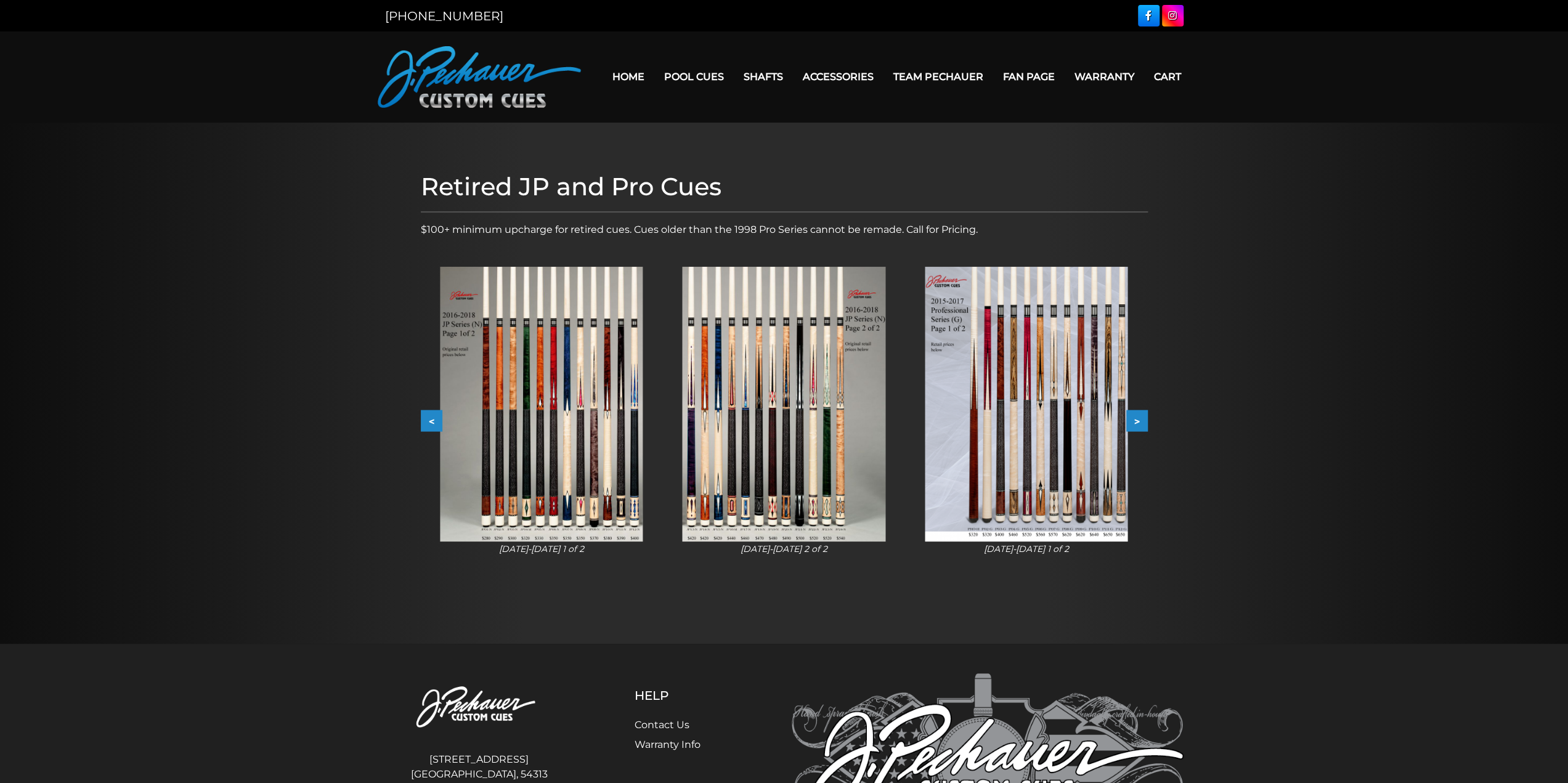
click at [1140, 415] on button ">" at bounding box center [1137, 421] width 21 height 21
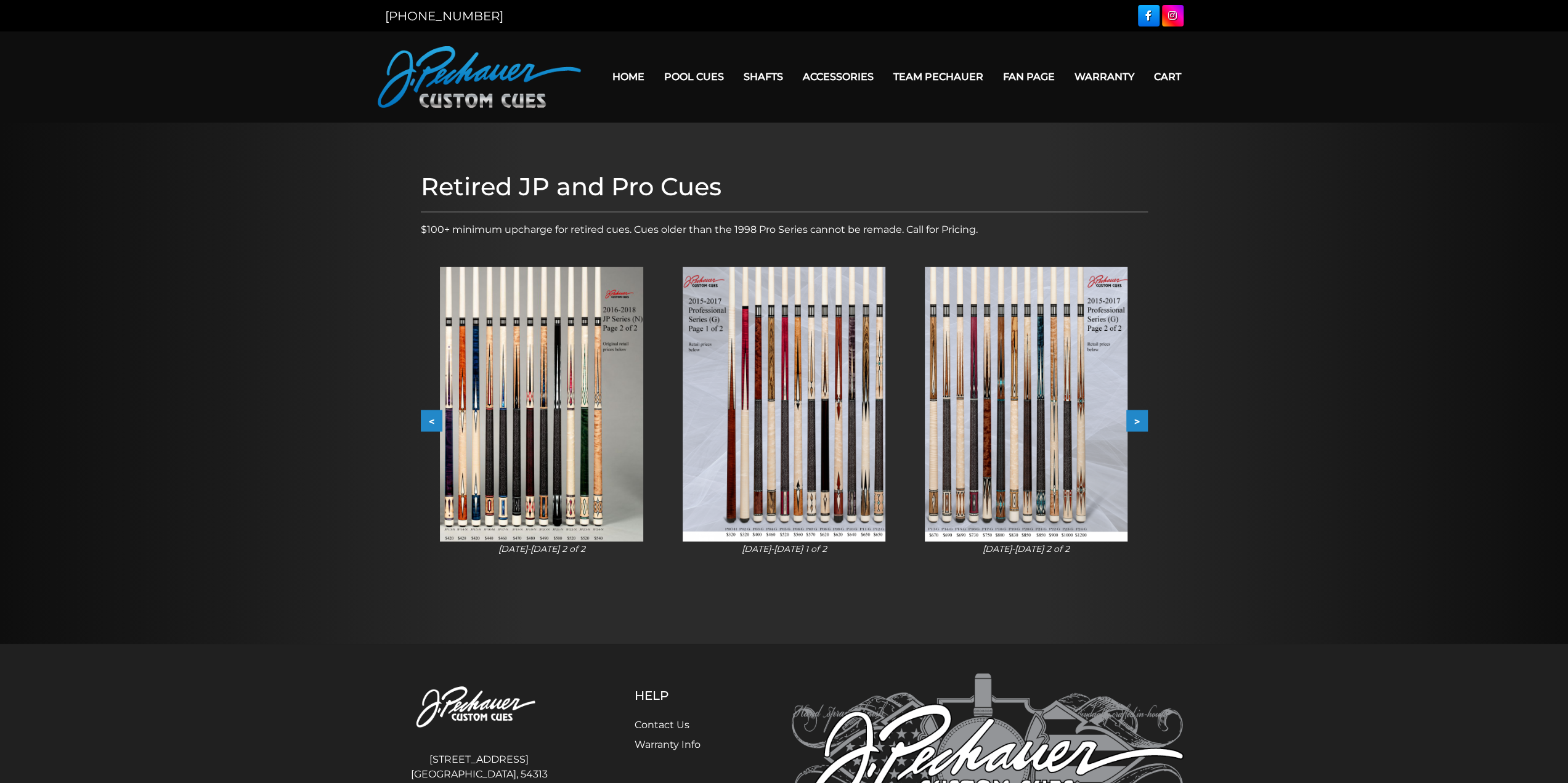
click at [1140, 415] on button ">" at bounding box center [1137, 421] width 21 height 21
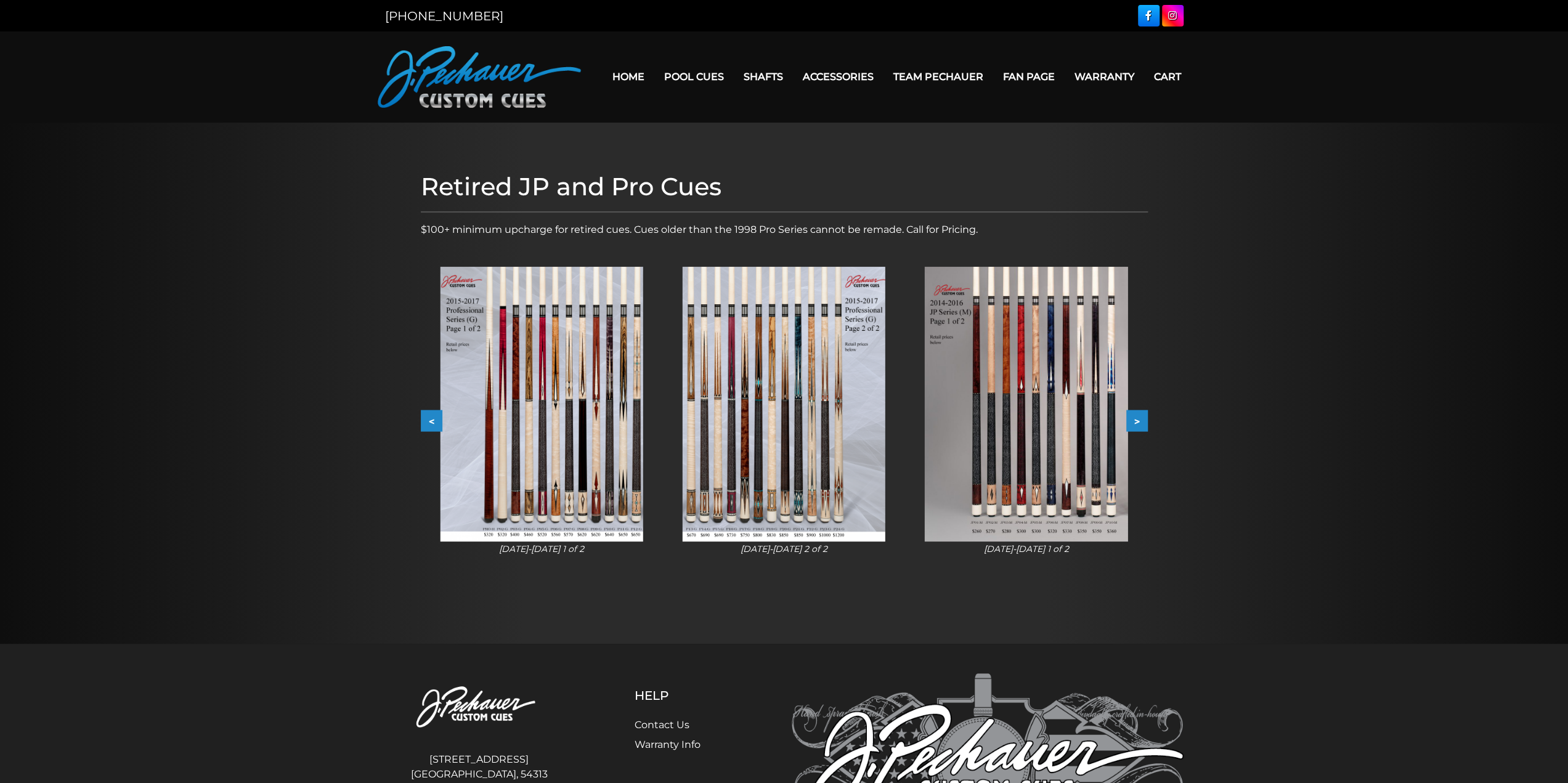
click at [618, 66] on link "Home" at bounding box center [628, 76] width 52 height 31
